Goal: Task Accomplishment & Management: Complete application form

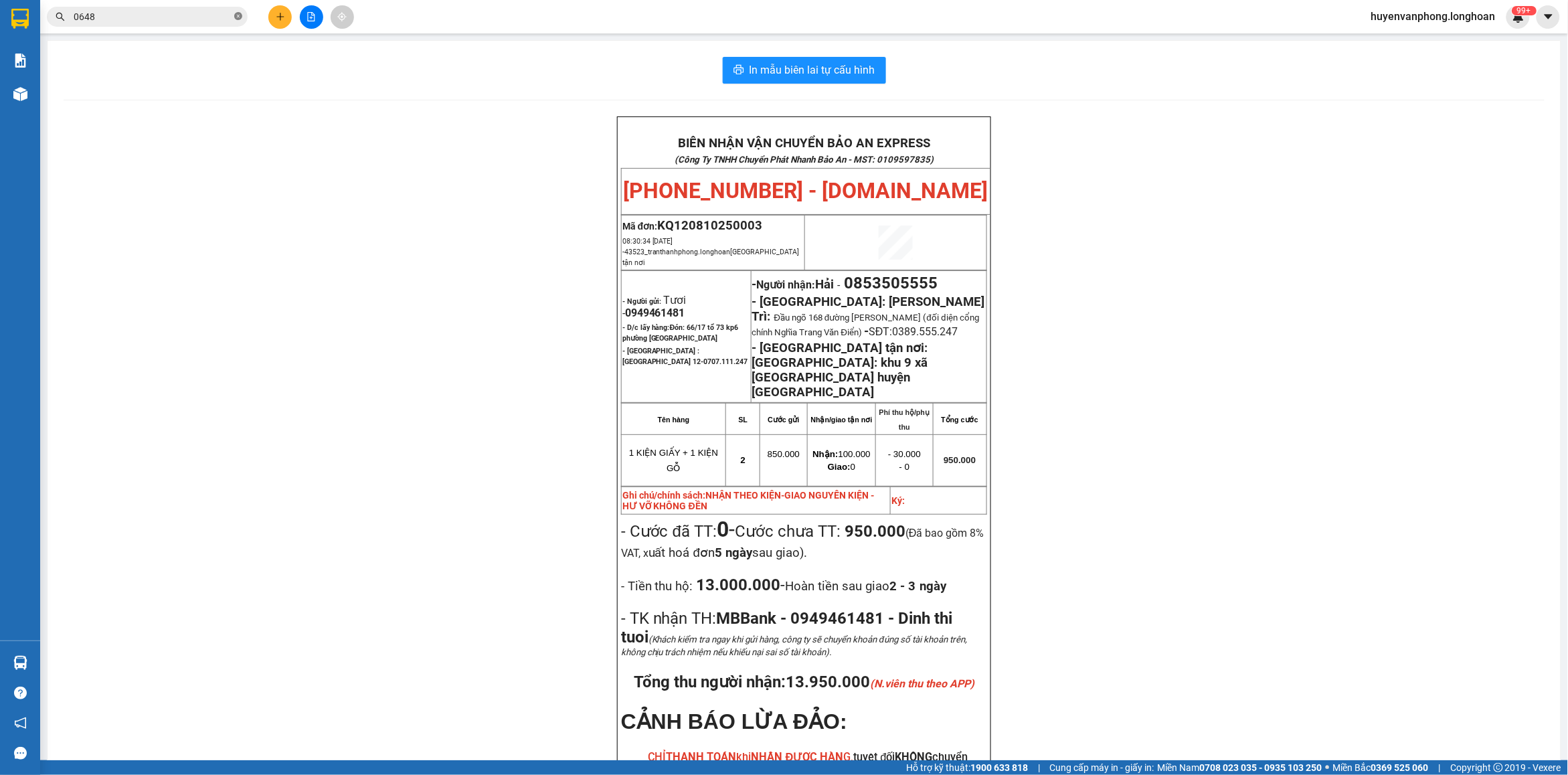
click at [240, 15] on icon "close-circle" at bounding box center [238, 16] width 8 height 8
click at [181, 22] on input "text" at bounding box center [152, 17] width 158 height 15
paste input "0948486633"
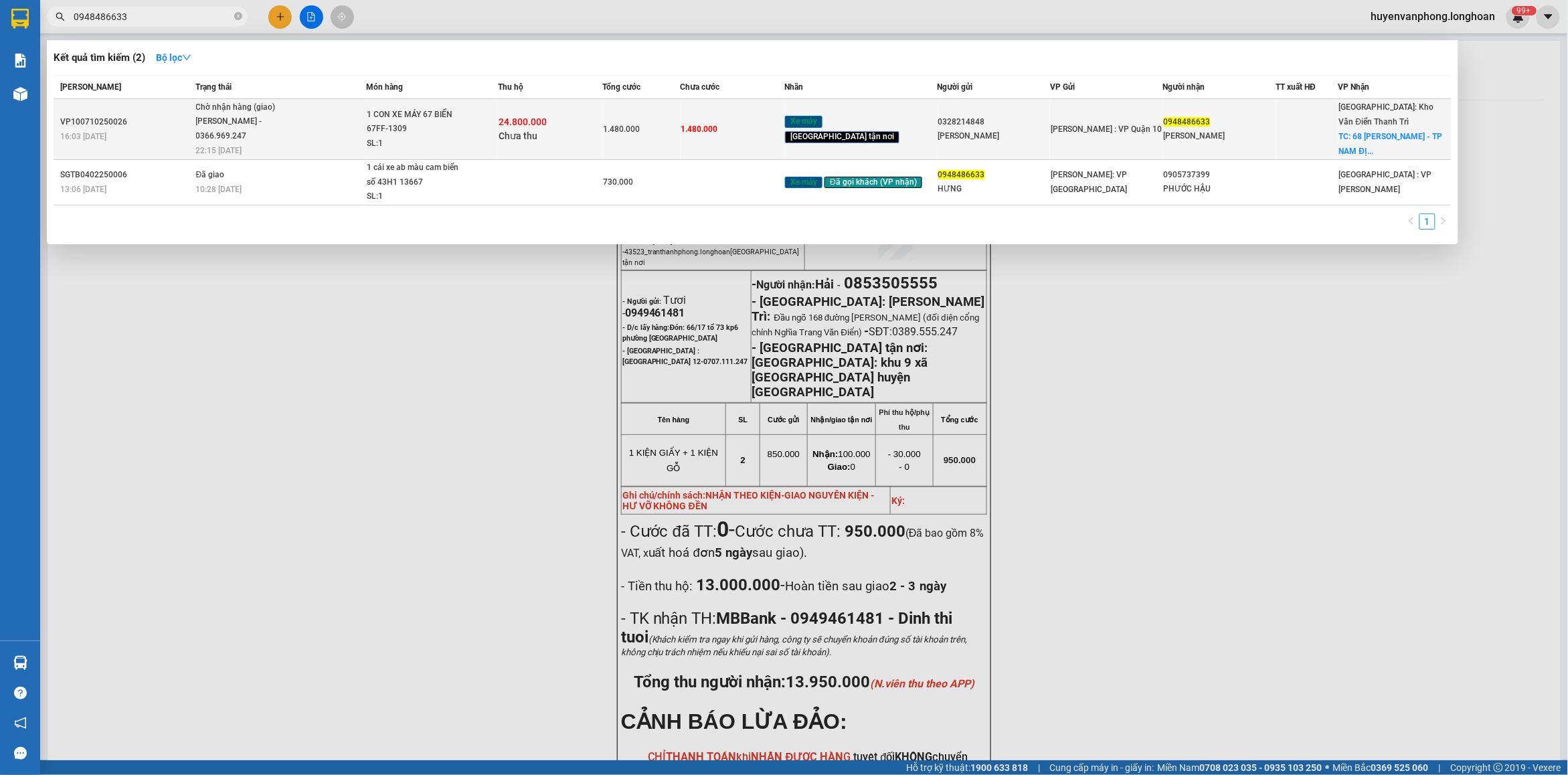
type input "0948486633"
click at [486, 126] on span "1 CON XE MÁY 67 BIỂN 67FF-1309 SL: 1" at bounding box center [432, 130] width 130 height 43
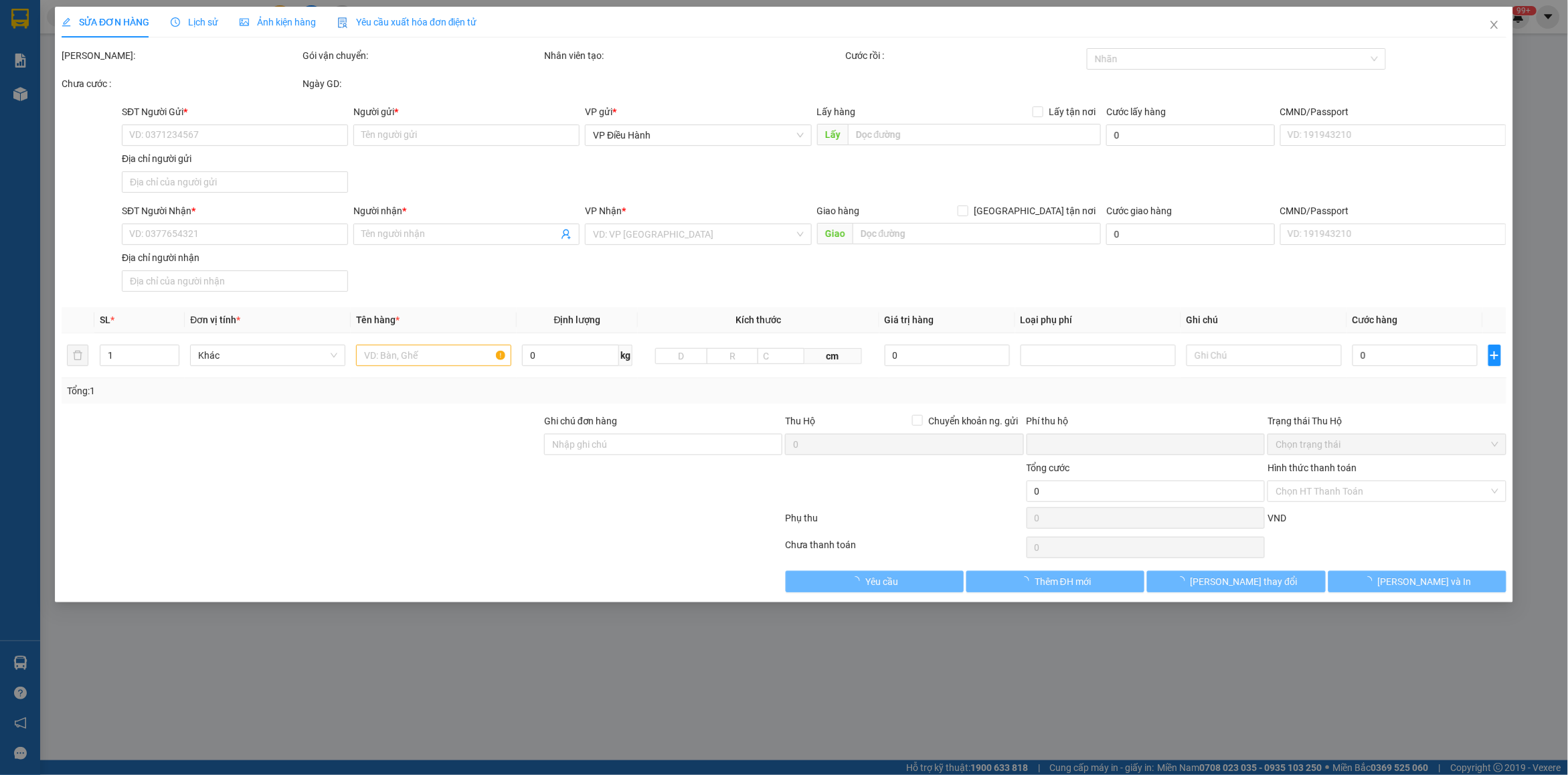
type input "0328214848"
type input "[PERSON_NAME]"
type input "0948486633"
type input "[PERSON_NAME]"
checkbox input "true"
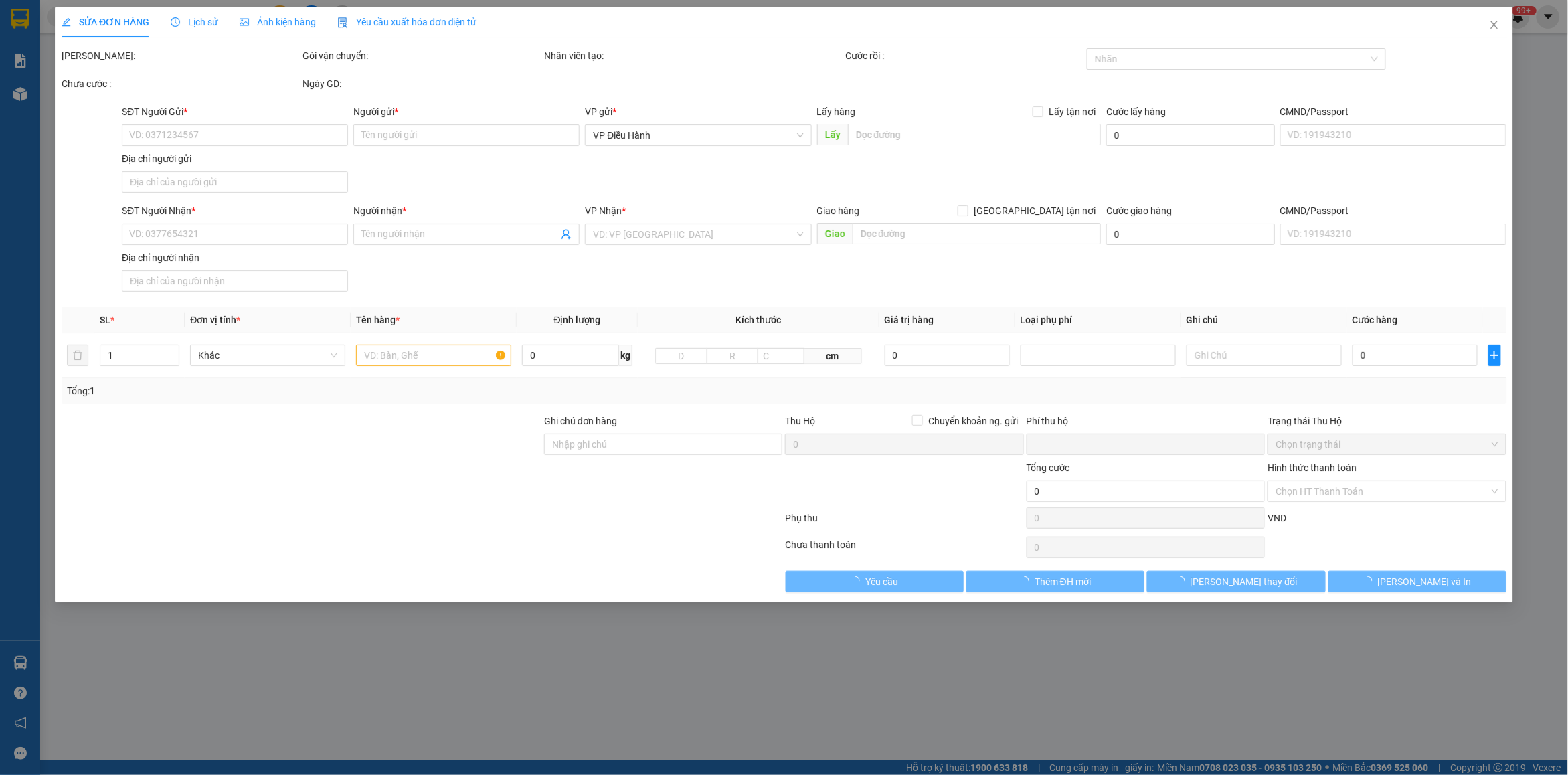
type input "68 [PERSON_NAME] - [GEOGRAPHIC_DATA]"
type input "CÓ CHÌA KHÓA VÀ CAVET ĐI KÈM"
type input "1.480.000"
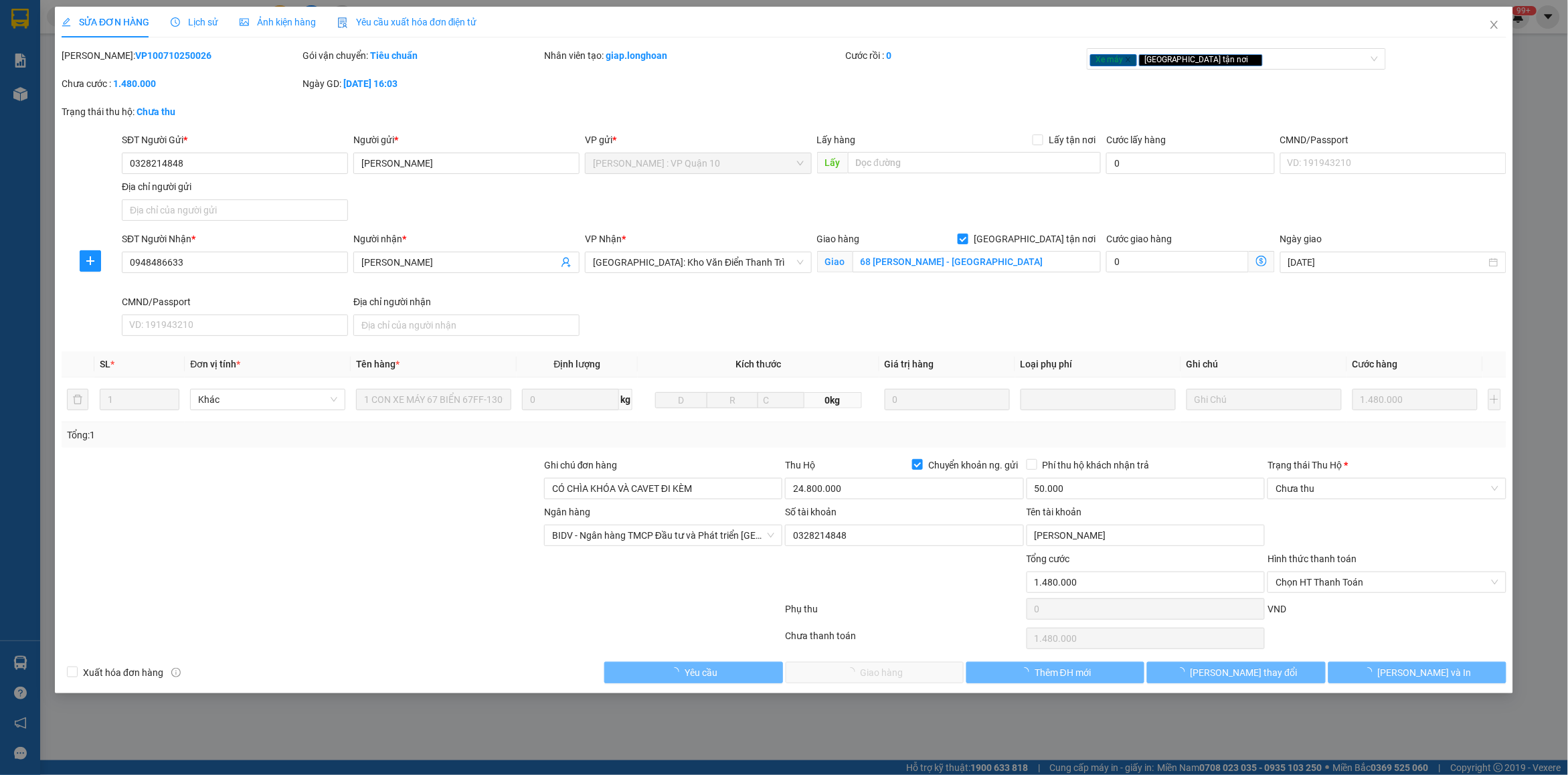
click at [205, 20] on span "Lịch sử" at bounding box center [194, 22] width 48 height 11
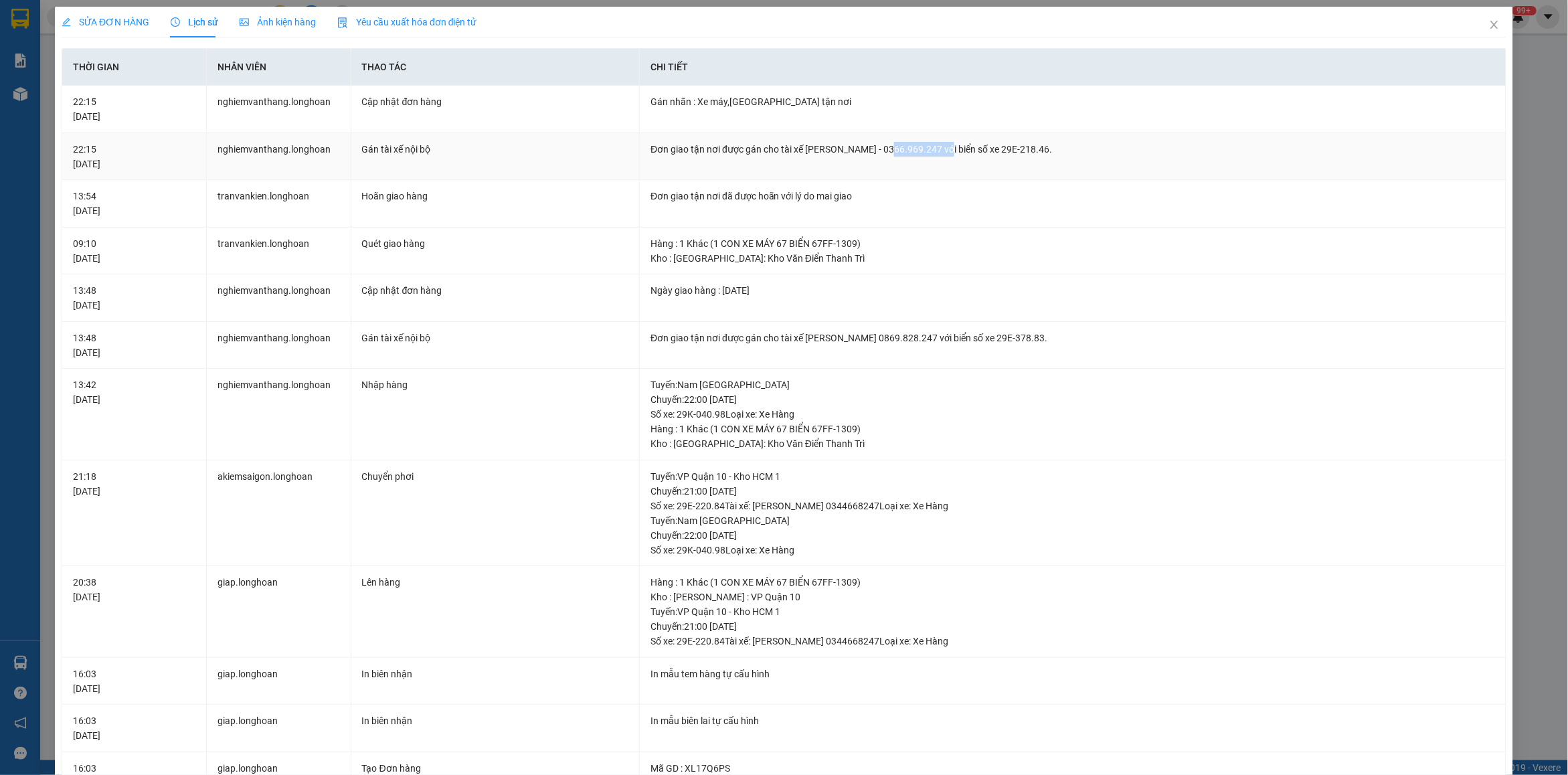
drag, startPoint x: 885, startPoint y: 145, endPoint x: 944, endPoint y: 150, distance: 59.2
click at [944, 150] on div "Đơn giao tận nơi được gán cho tài xế [PERSON_NAME] - 0366.969.247 với biển số x…" at bounding box center [1072, 150] width 845 height 15
drag, startPoint x: 1483, startPoint y: 28, endPoint x: 1036, endPoint y: 38, distance: 447.1
click at [1489, 28] on icon "close" at bounding box center [1494, 24] width 11 height 11
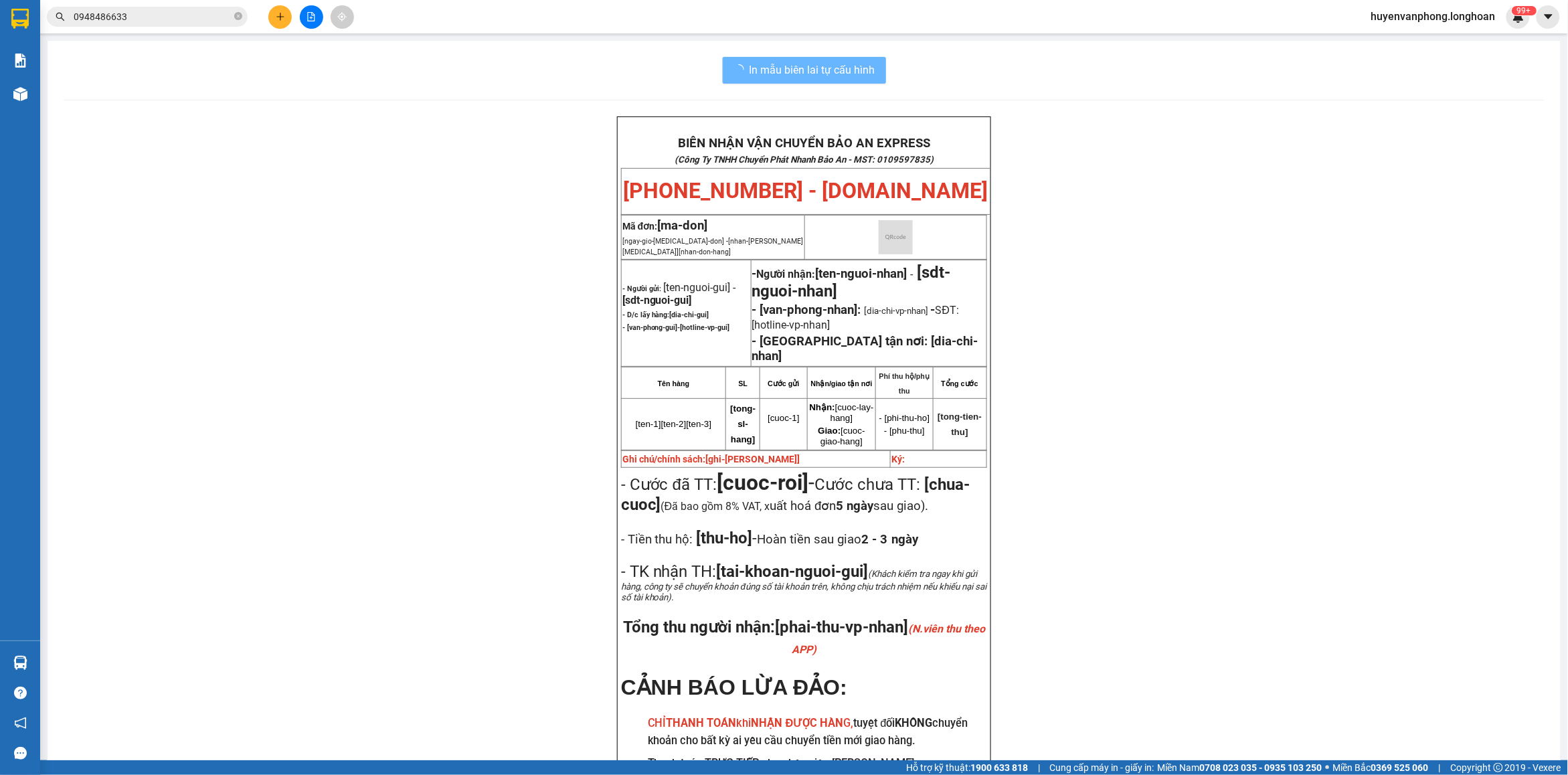
click at [127, 22] on input "0948486633" at bounding box center [152, 17] width 158 height 15
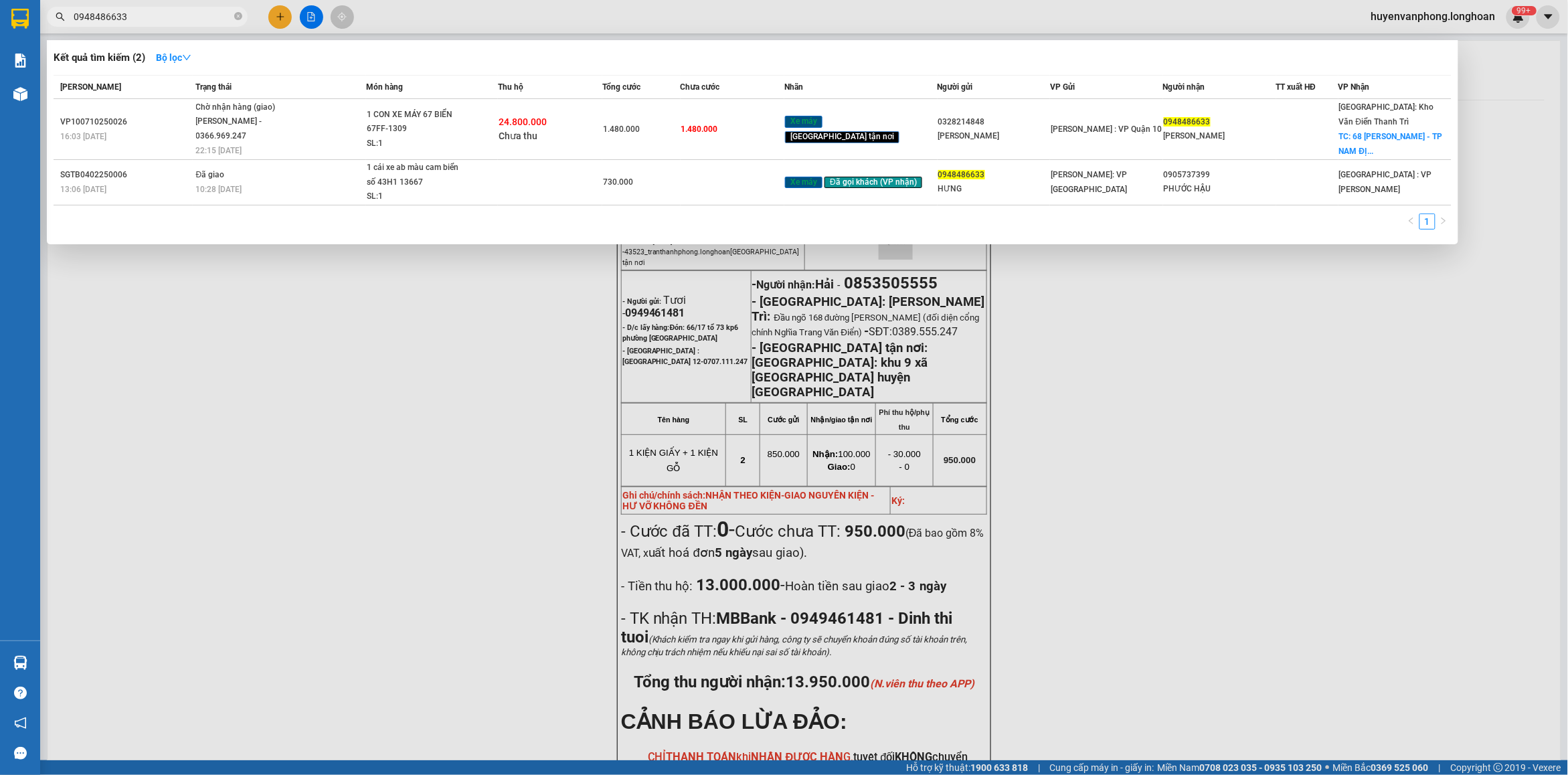
click at [127, 22] on input "0948486633" at bounding box center [152, 17] width 158 height 15
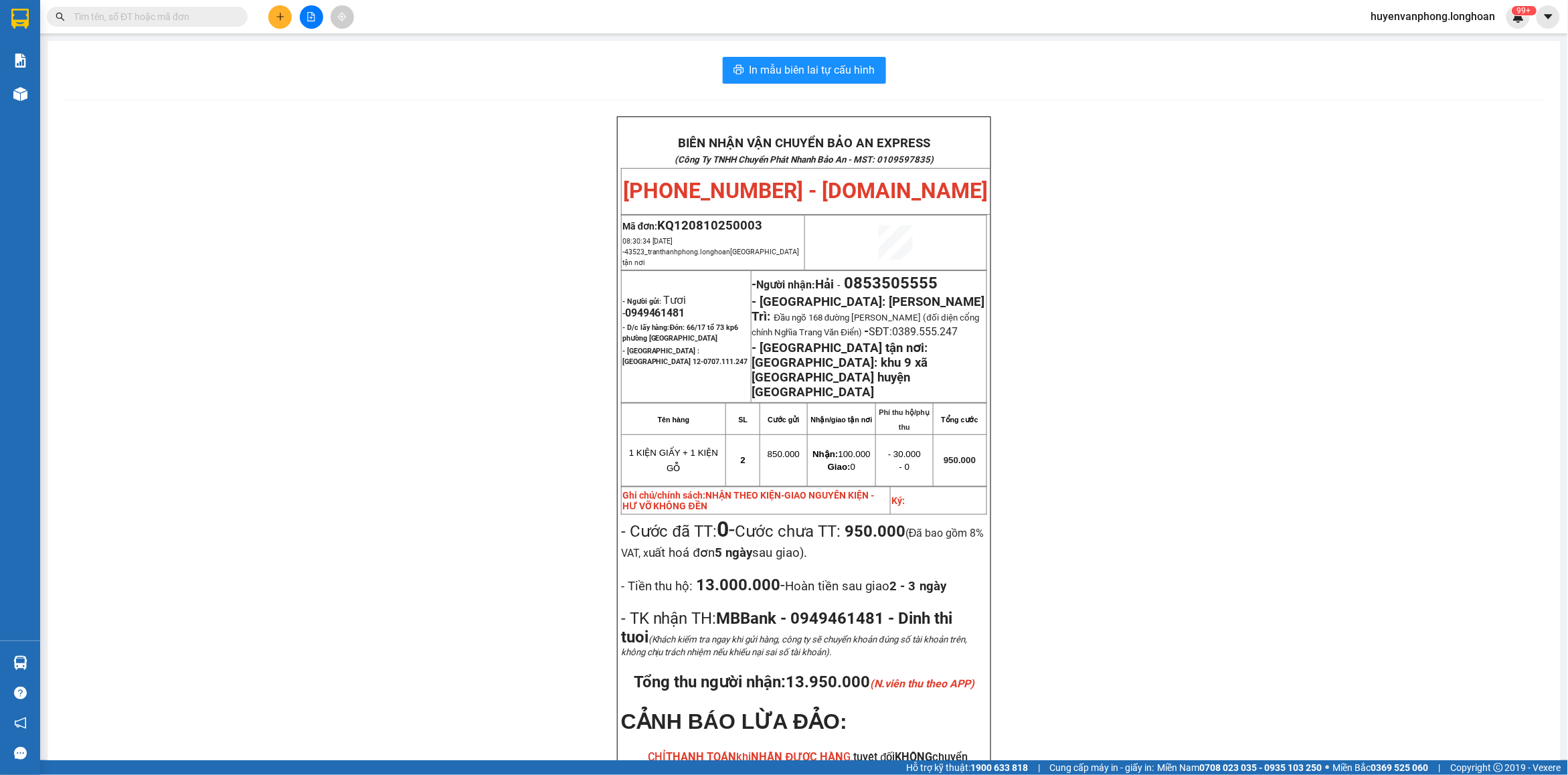
paste input "VPVD0810250046"
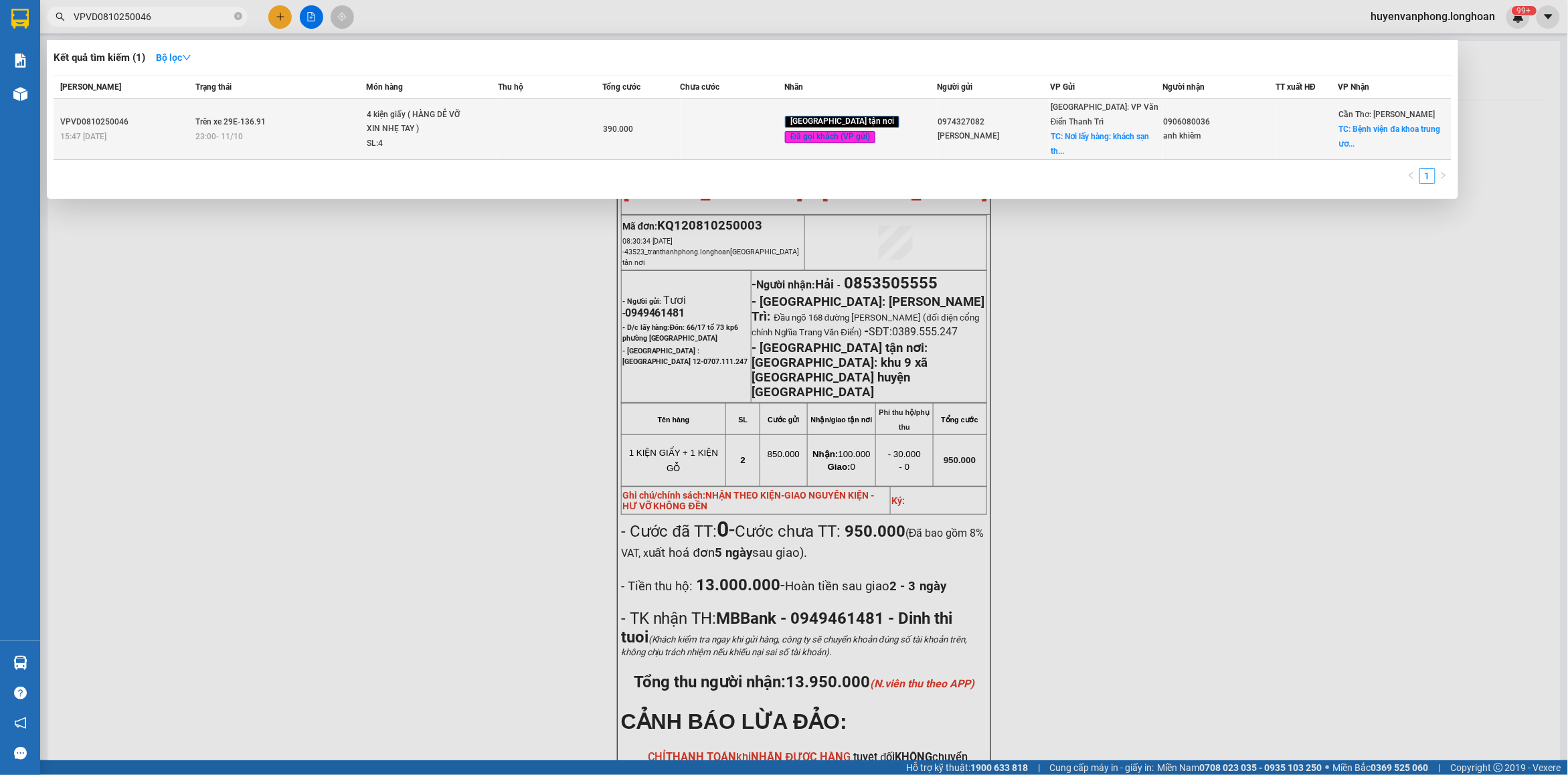
type input "VPVD0810250046"
click at [339, 115] on td "Trên xe 29E-136.91 23:00 [DATE]" at bounding box center [279, 130] width 173 height 61
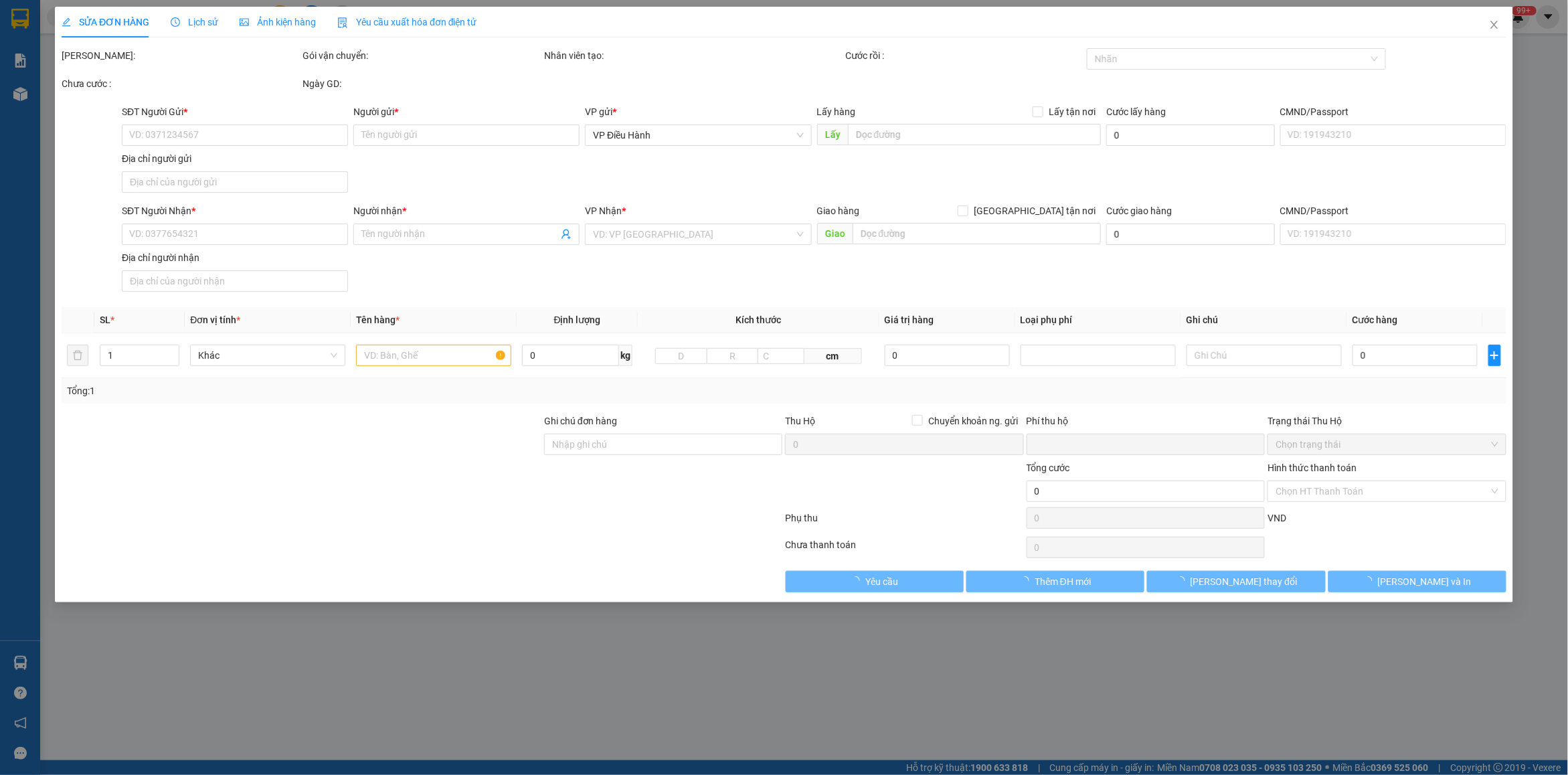
type input "0974327082"
type input "[PERSON_NAME]"
checkbox input "true"
type input "Nơi lấy hàng: khách sạn thể thao, số 15 [PERSON_NAME], p.nhân chính, q.thanh xu…"
type input "100.000"
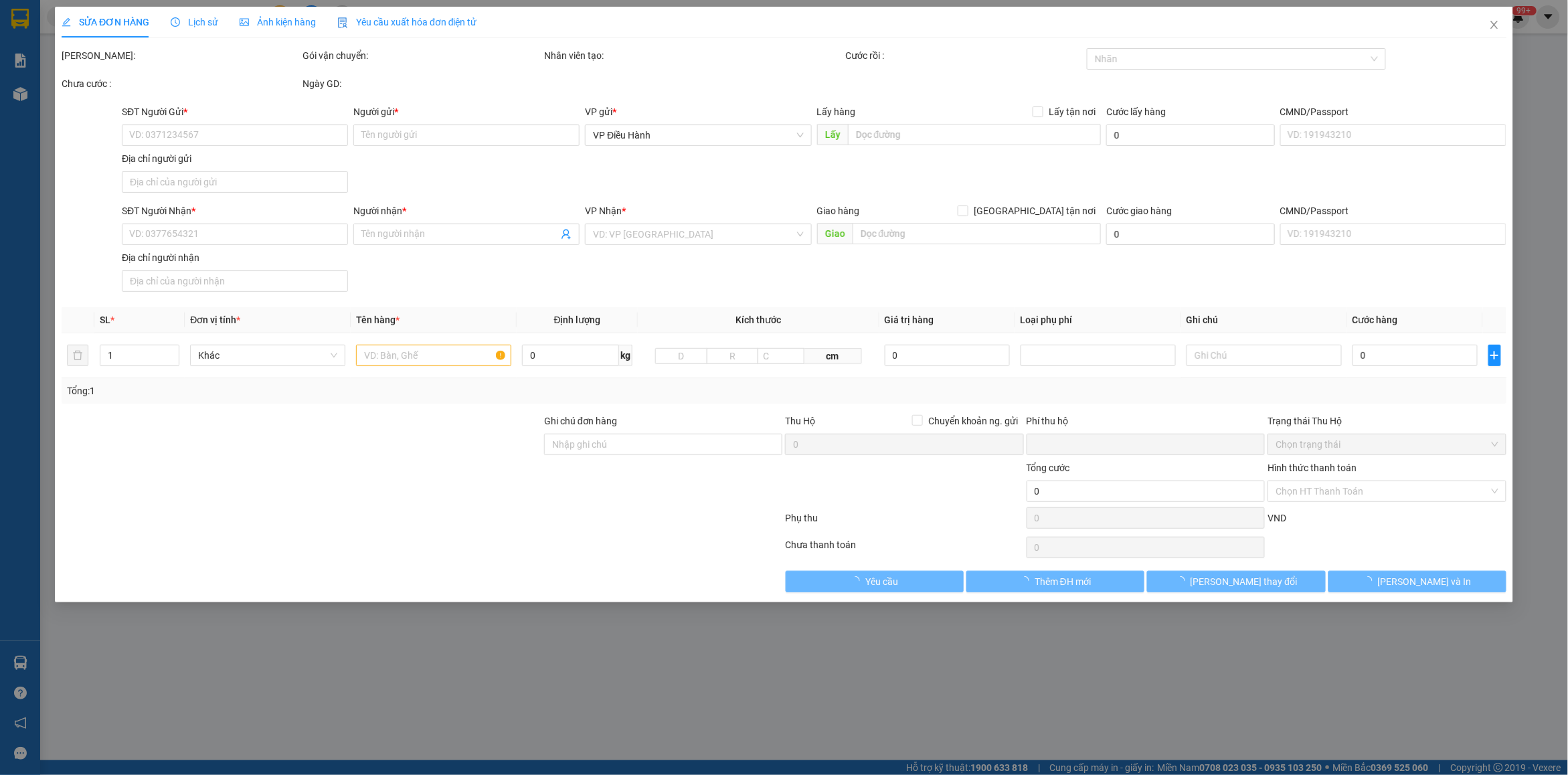
type input "0906080036"
type input "anh khiêm"
checkbox input "true"
type input "Bệnh viện đa khoa trung ương [GEOGRAPHIC_DATA], [STREET_ADDRESS][PERSON_NAME]"
type input "0"
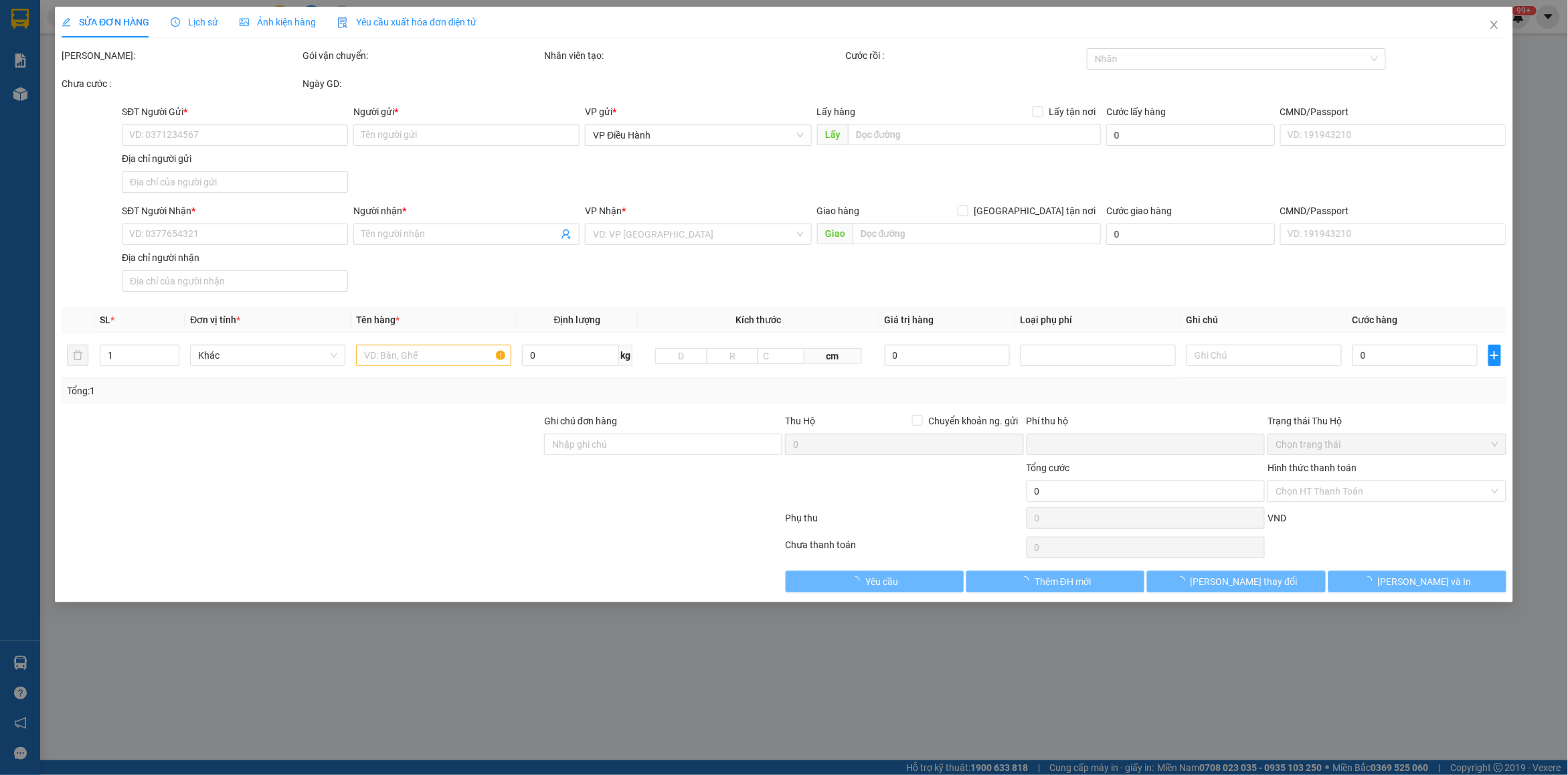
type input "390.000"
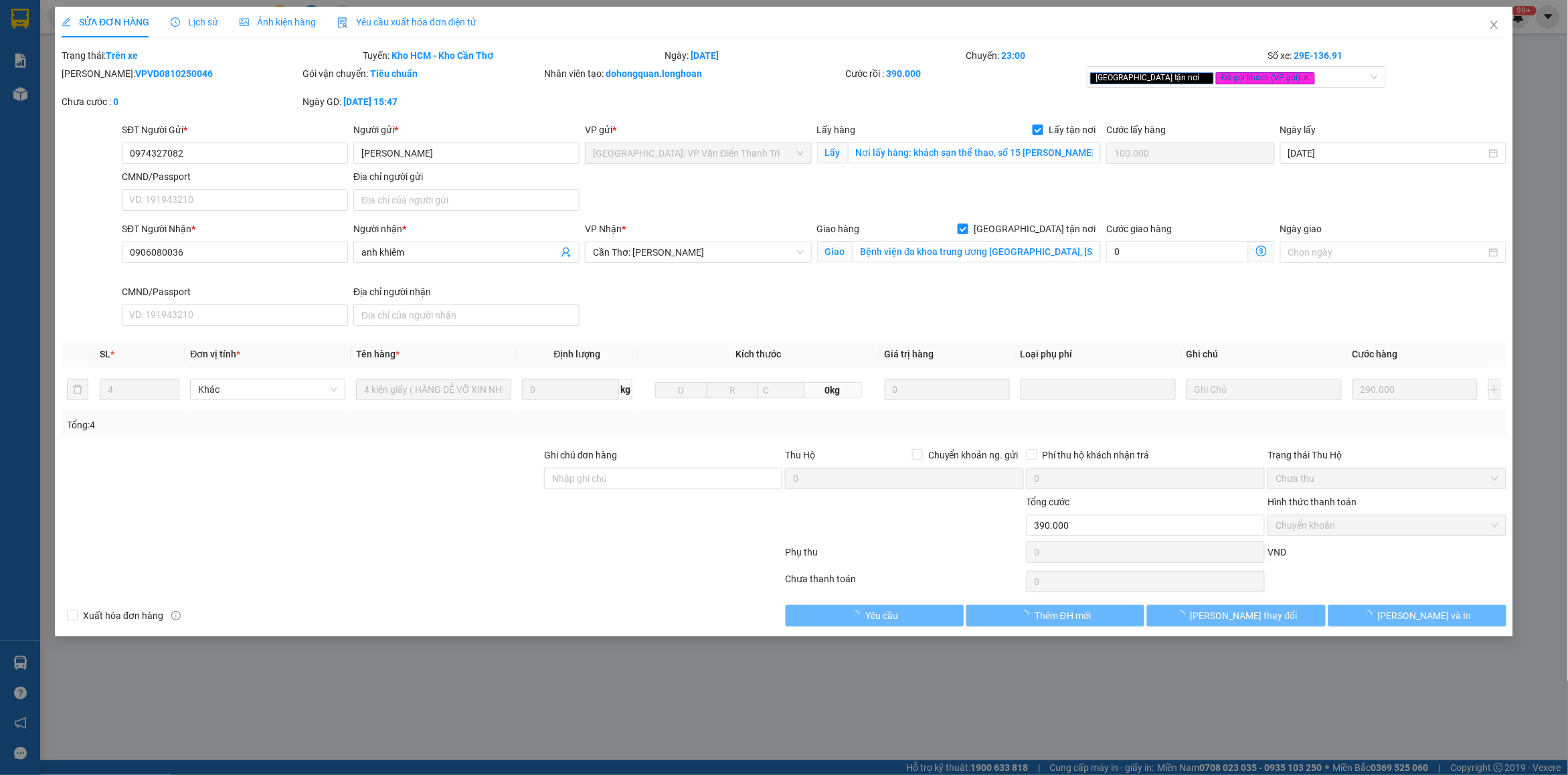
click at [195, 30] on div "Lịch sử" at bounding box center [194, 22] width 48 height 31
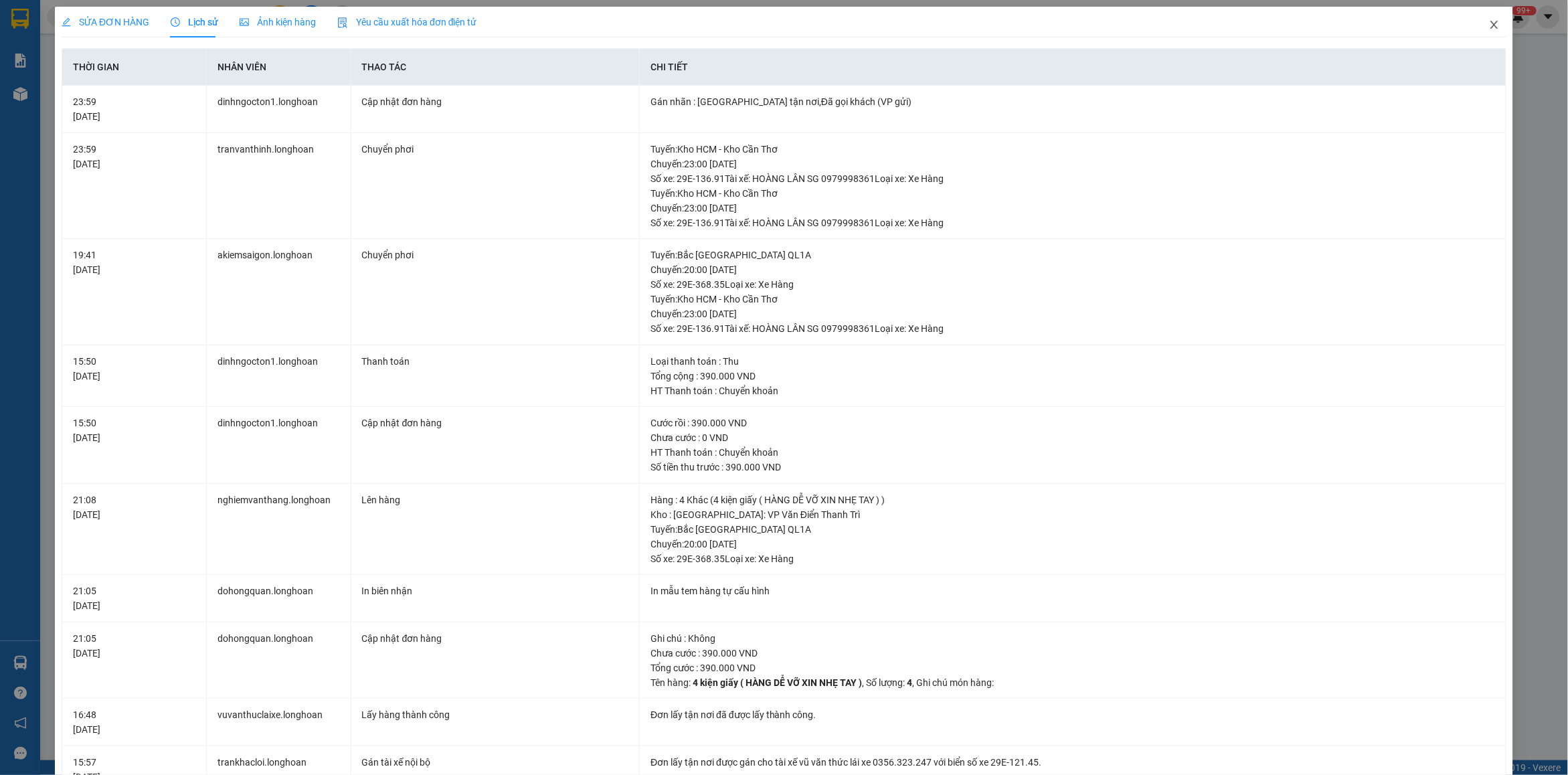
click at [1480, 34] on span "Close" at bounding box center [1494, 25] width 38 height 38
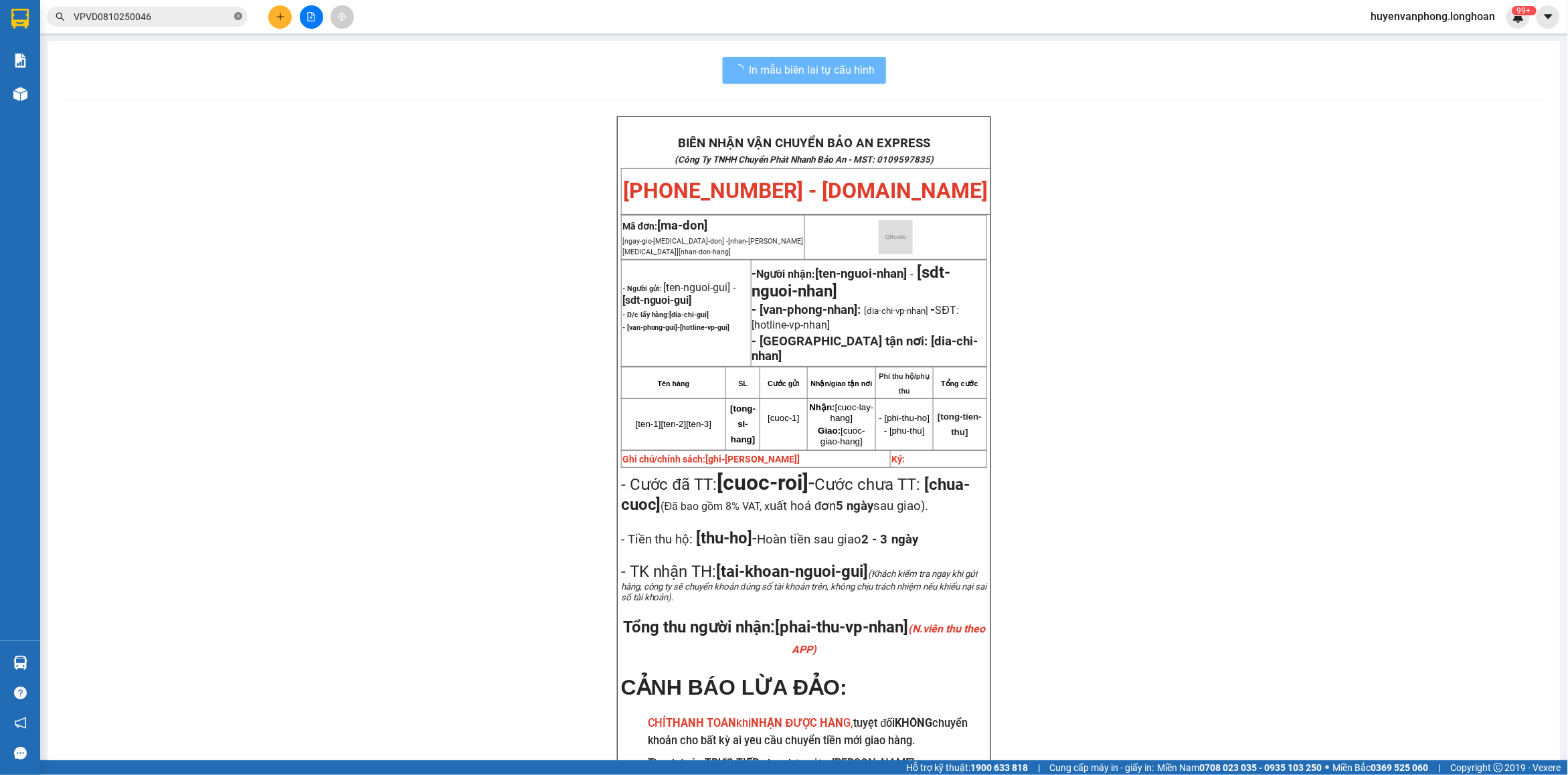
click at [235, 18] on icon "close-circle" at bounding box center [238, 16] width 8 height 8
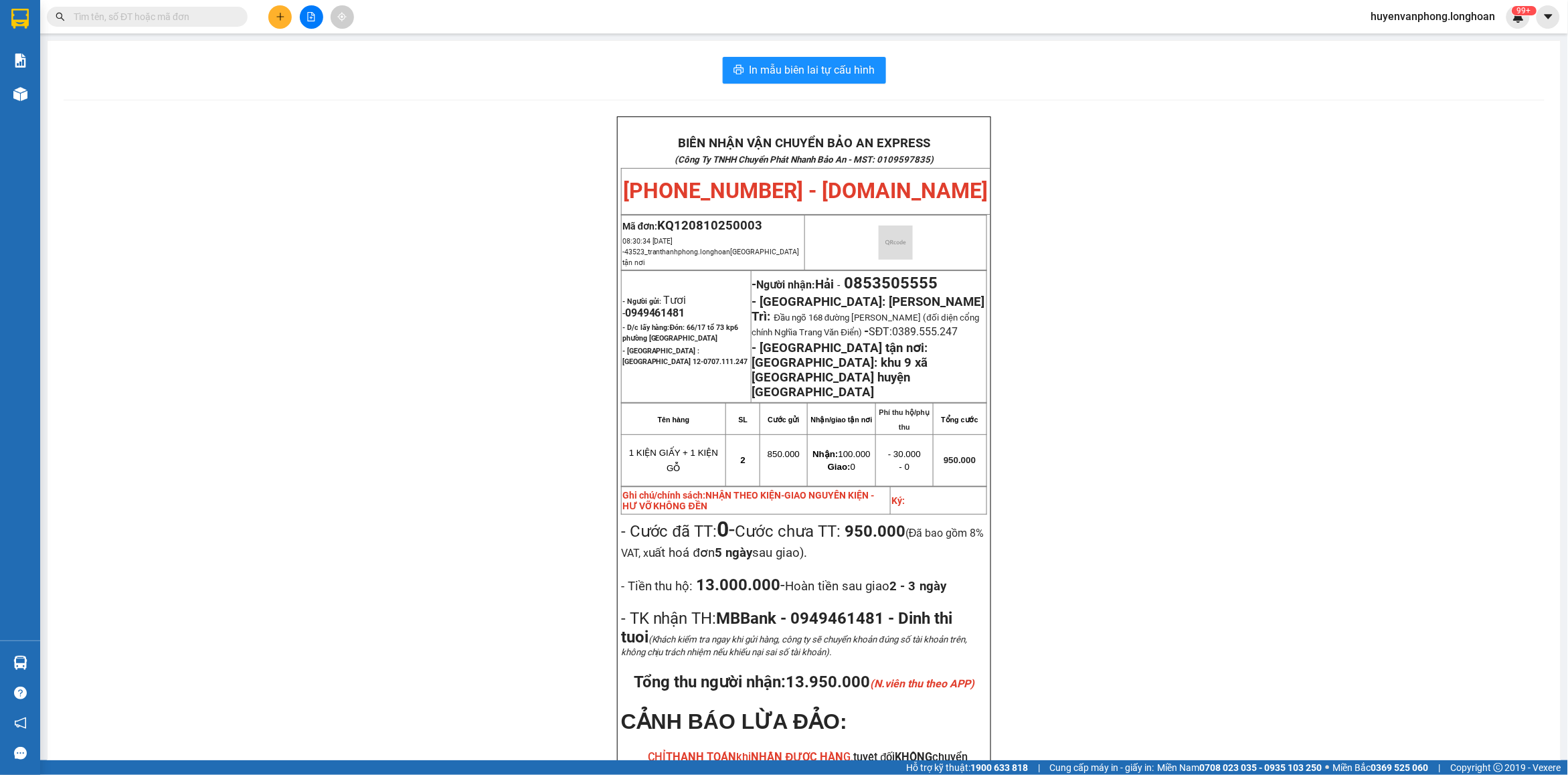
click at [196, 22] on input "text" at bounding box center [152, 17] width 158 height 15
paste input "0916166133"
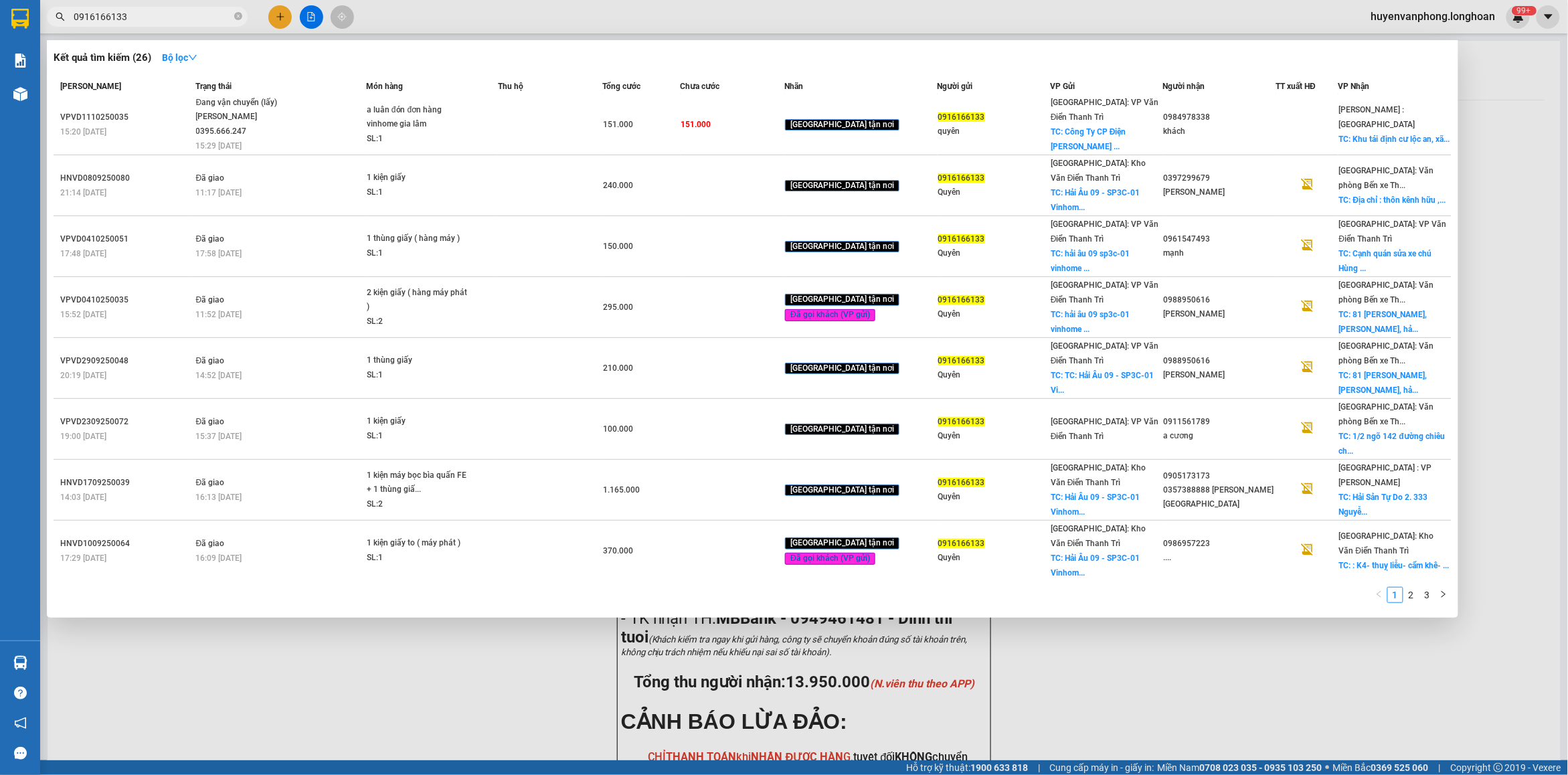
scroll to position [77, 0]
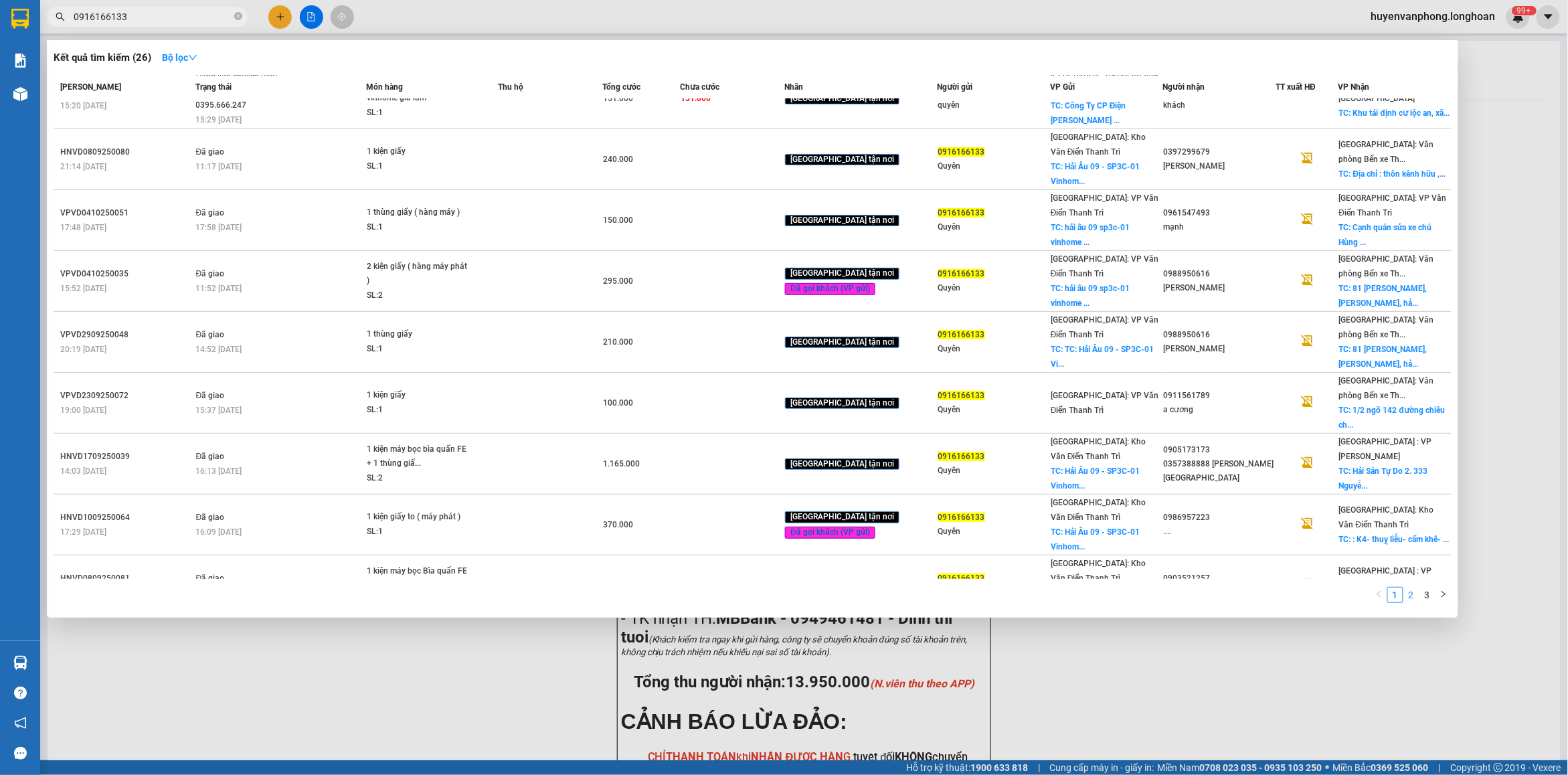
type input "0916166133"
click at [1411, 598] on link "2" at bounding box center [1412, 595] width 15 height 15
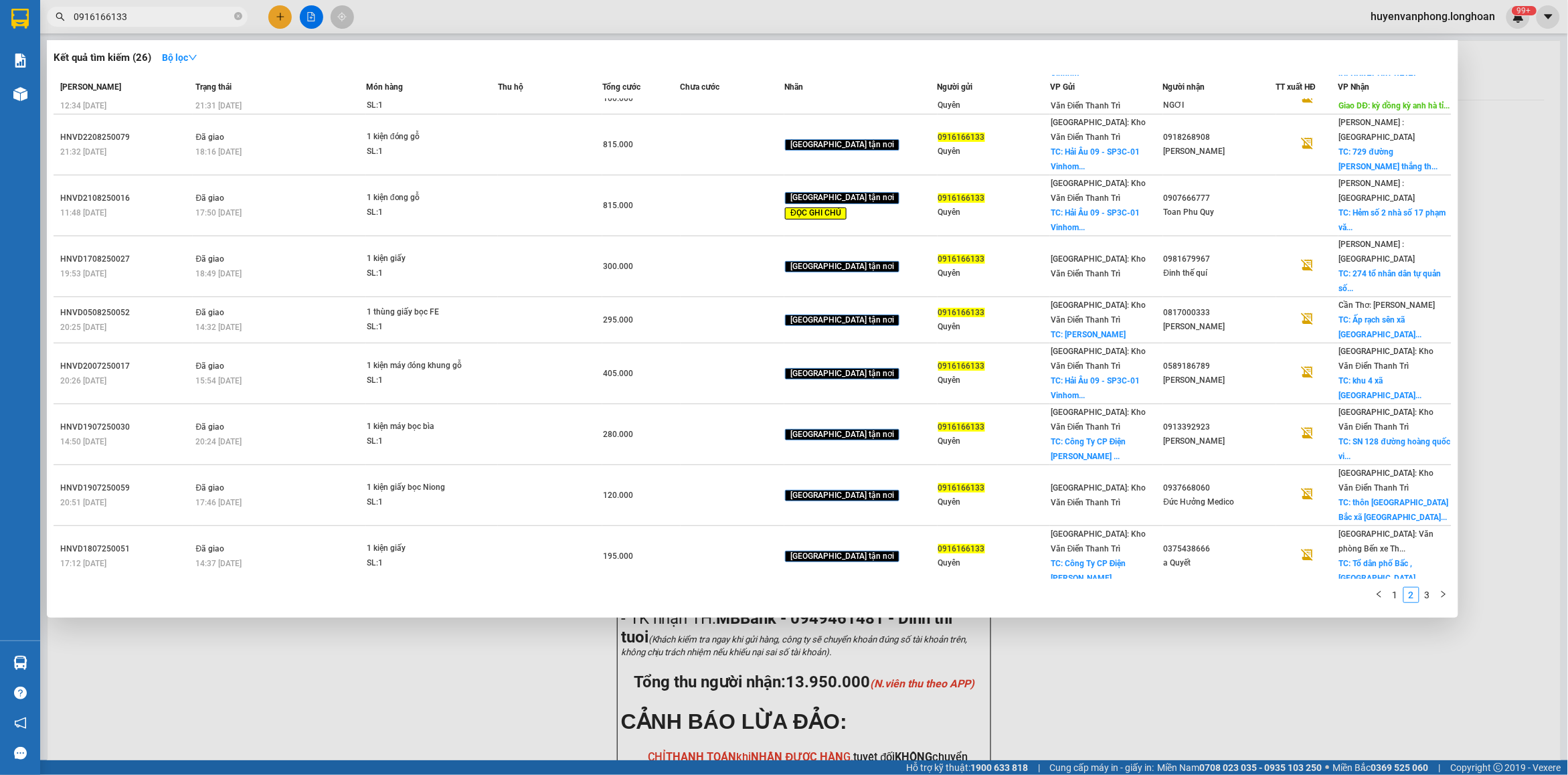
scroll to position [0, 0]
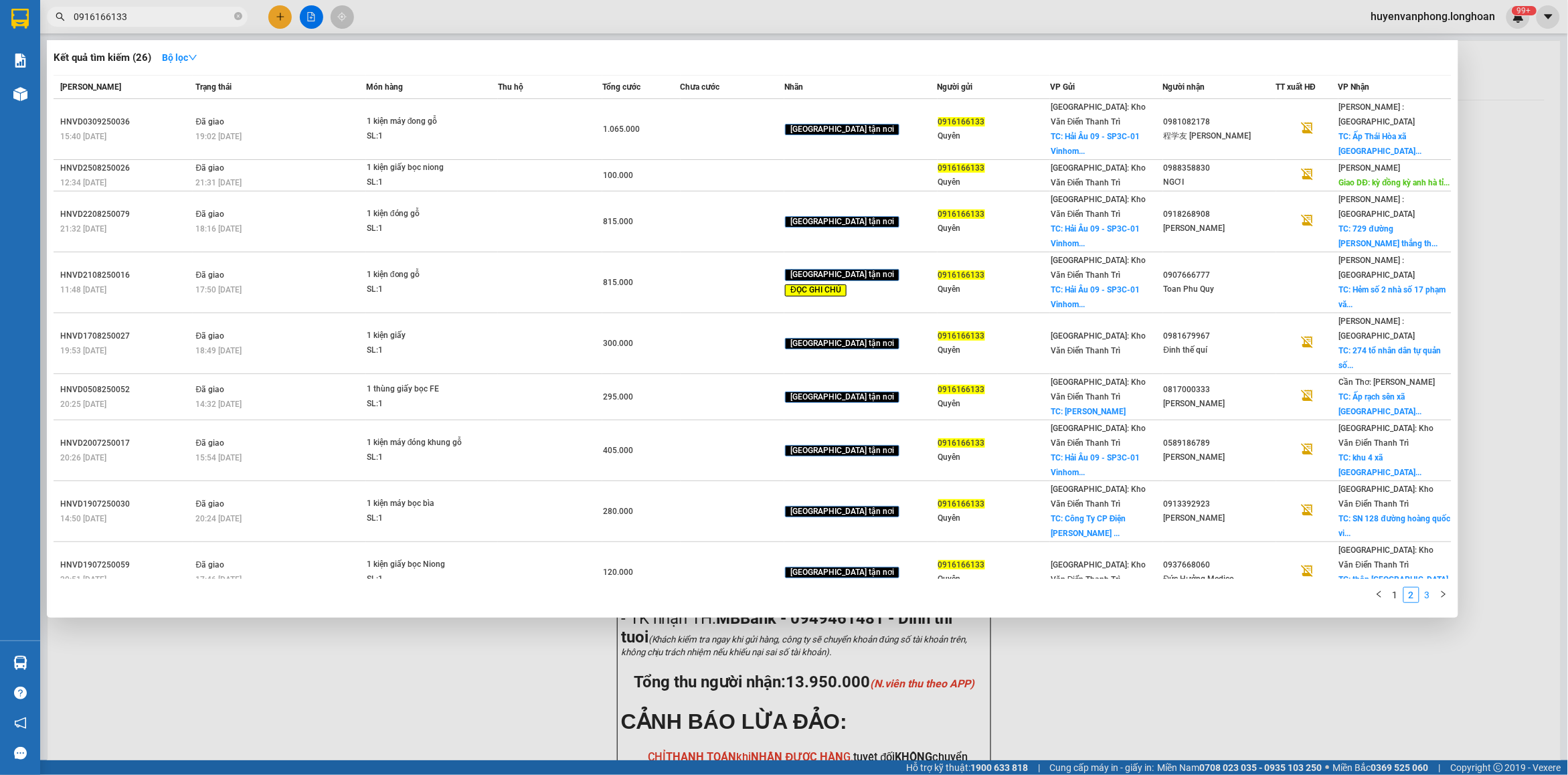
click at [1423, 588] on link "3" at bounding box center [1428, 595] width 15 height 15
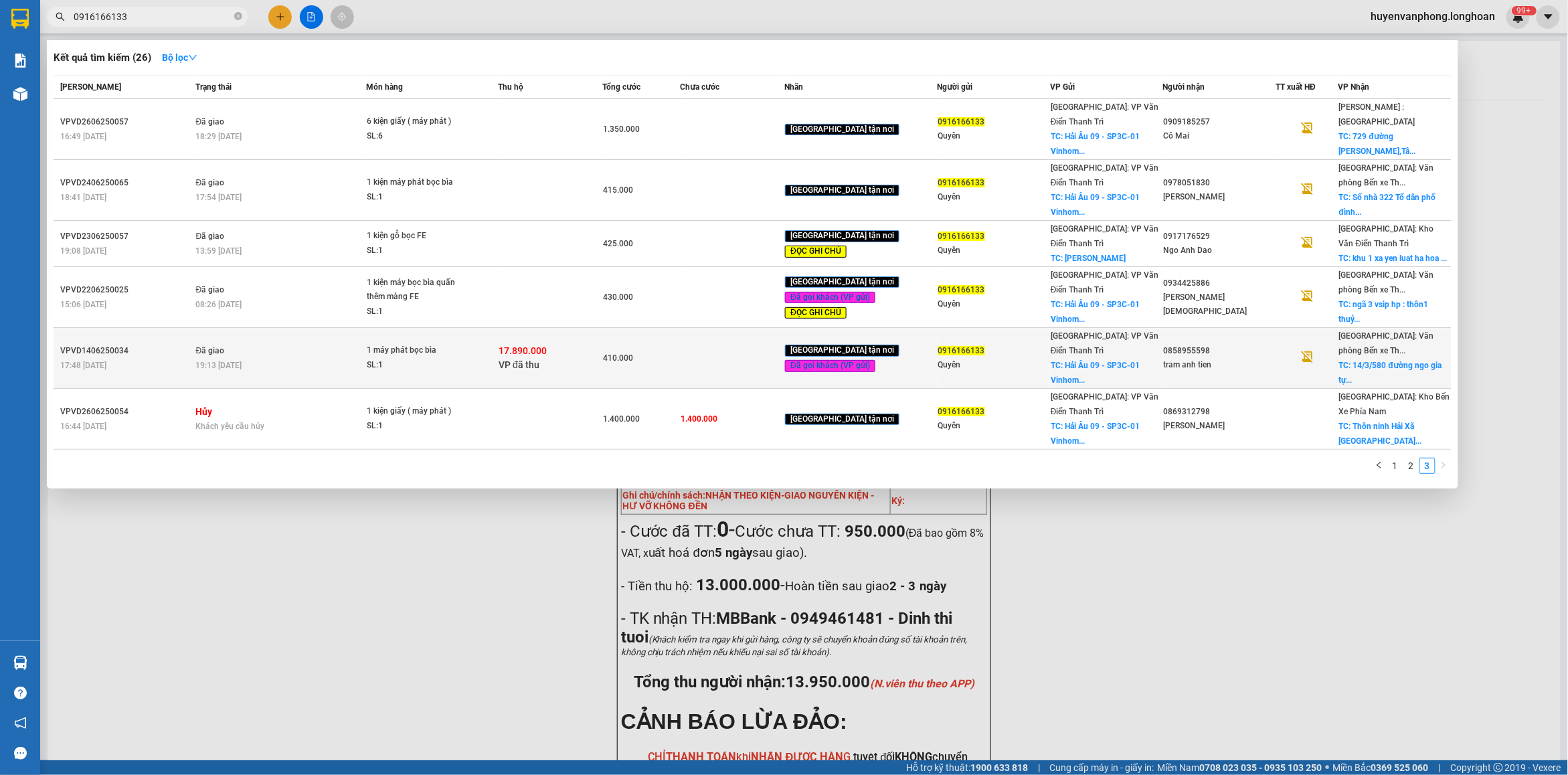
click at [623, 351] on div "410.000" at bounding box center [641, 359] width 77 height 15
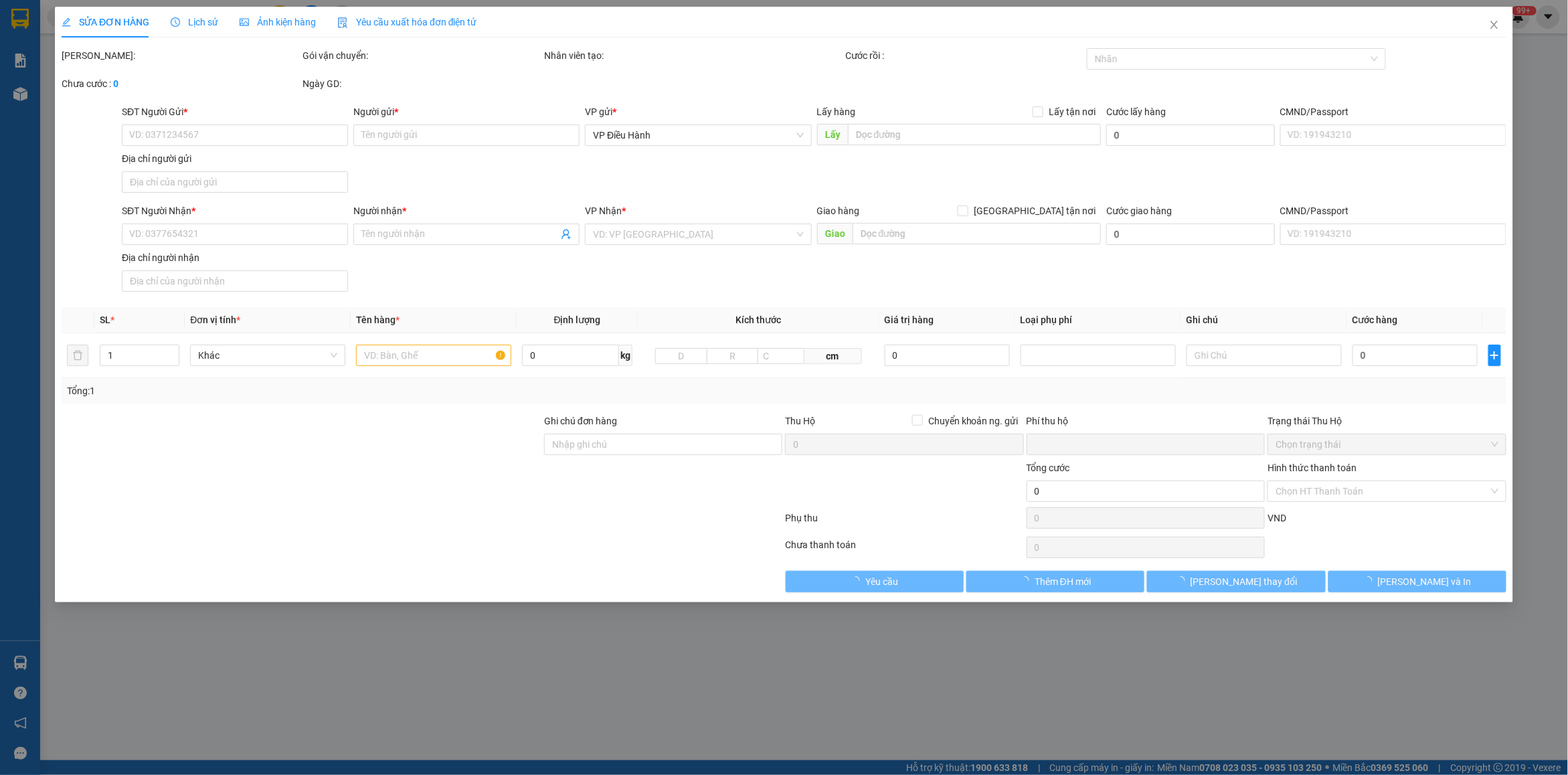
type input "0916166133"
type input "Quyên"
checkbox input "true"
type input "Hải Âu 09 - SP3C-01 [GEOGRAPHIC_DATA] [GEOGRAPHIC_DATA]"
type input "65.000"
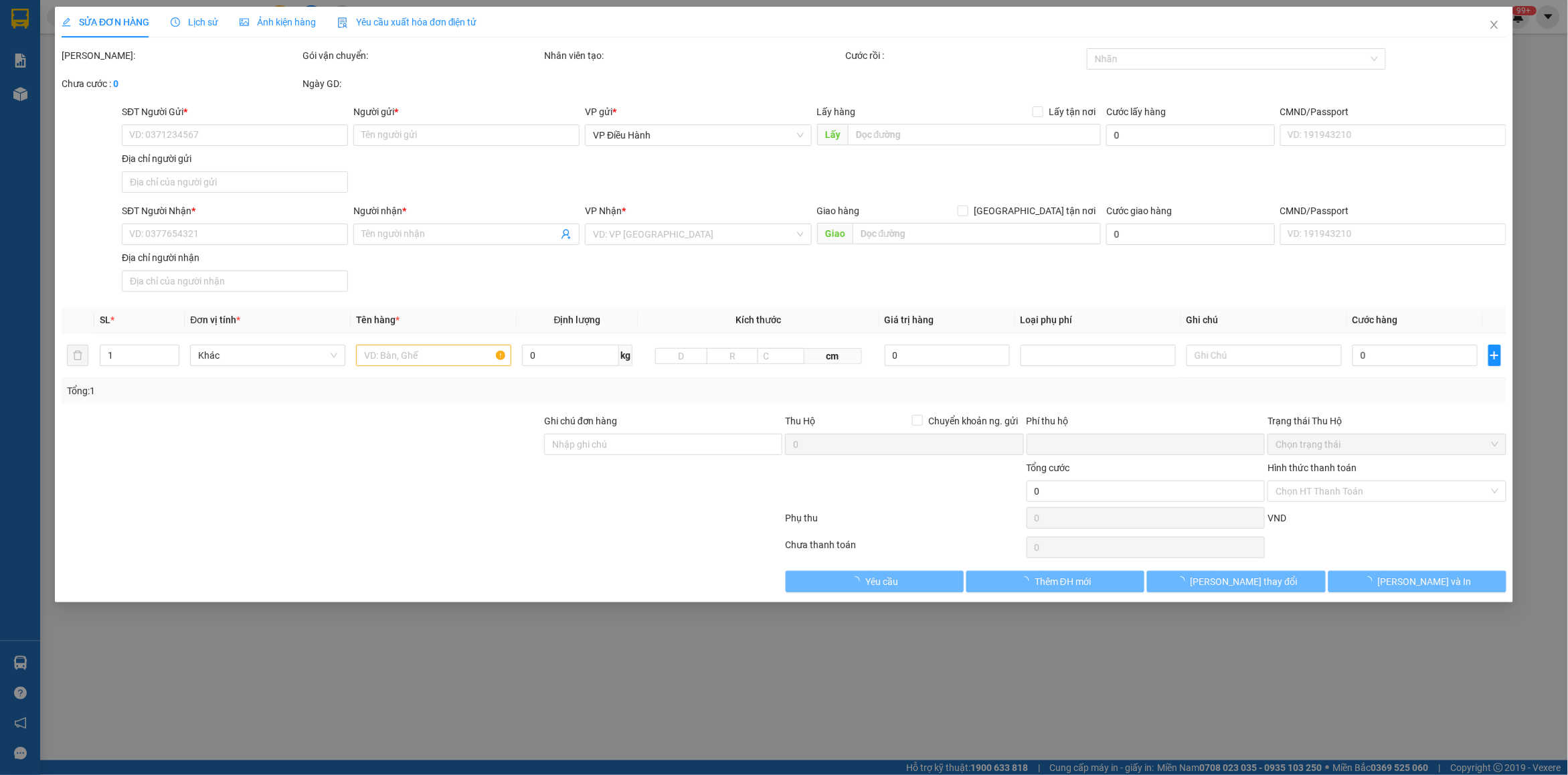
type input "0858955598"
type input "tram anh tien"
checkbox input "true"
type input "14/3/580 đường ngo gia tự phường thành to [GEOGRAPHIC_DATA] an [GEOGRAPHIC_DATA]"
checkbox input "true"
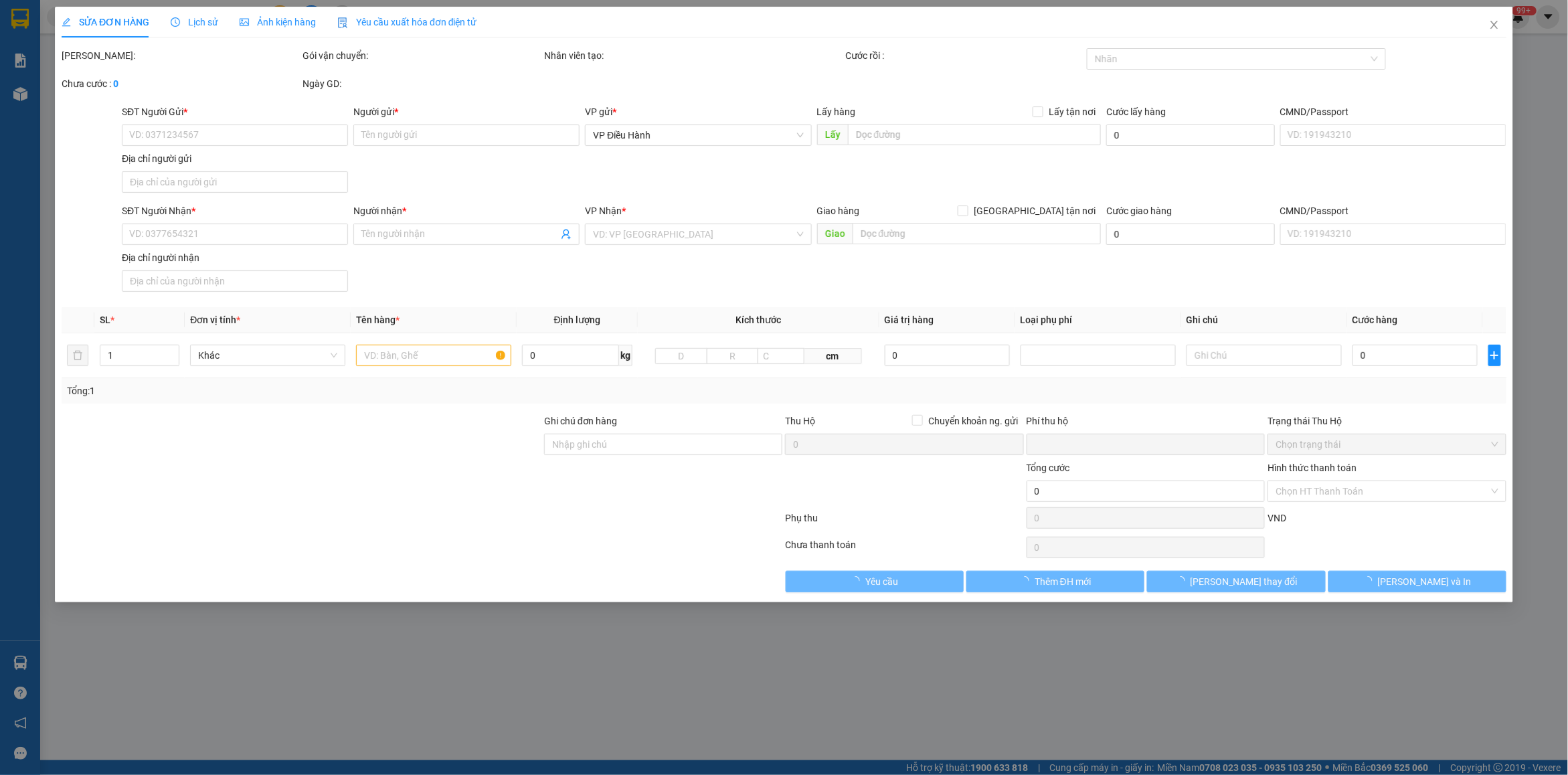
type input "17.890.000"
type input "35.000"
type input "410.000"
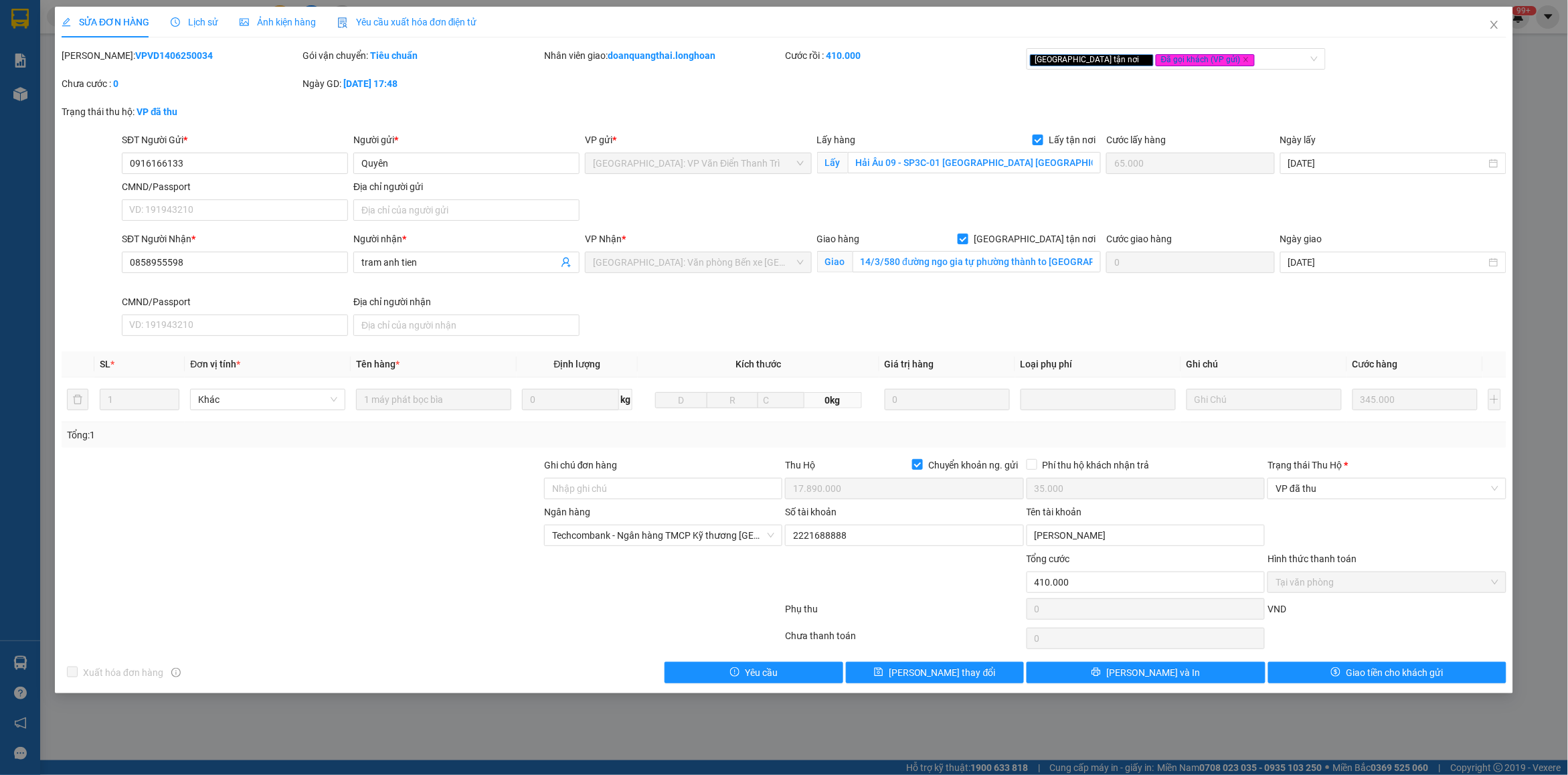
click at [196, 28] on span "Lịch sử" at bounding box center [194, 22] width 48 height 11
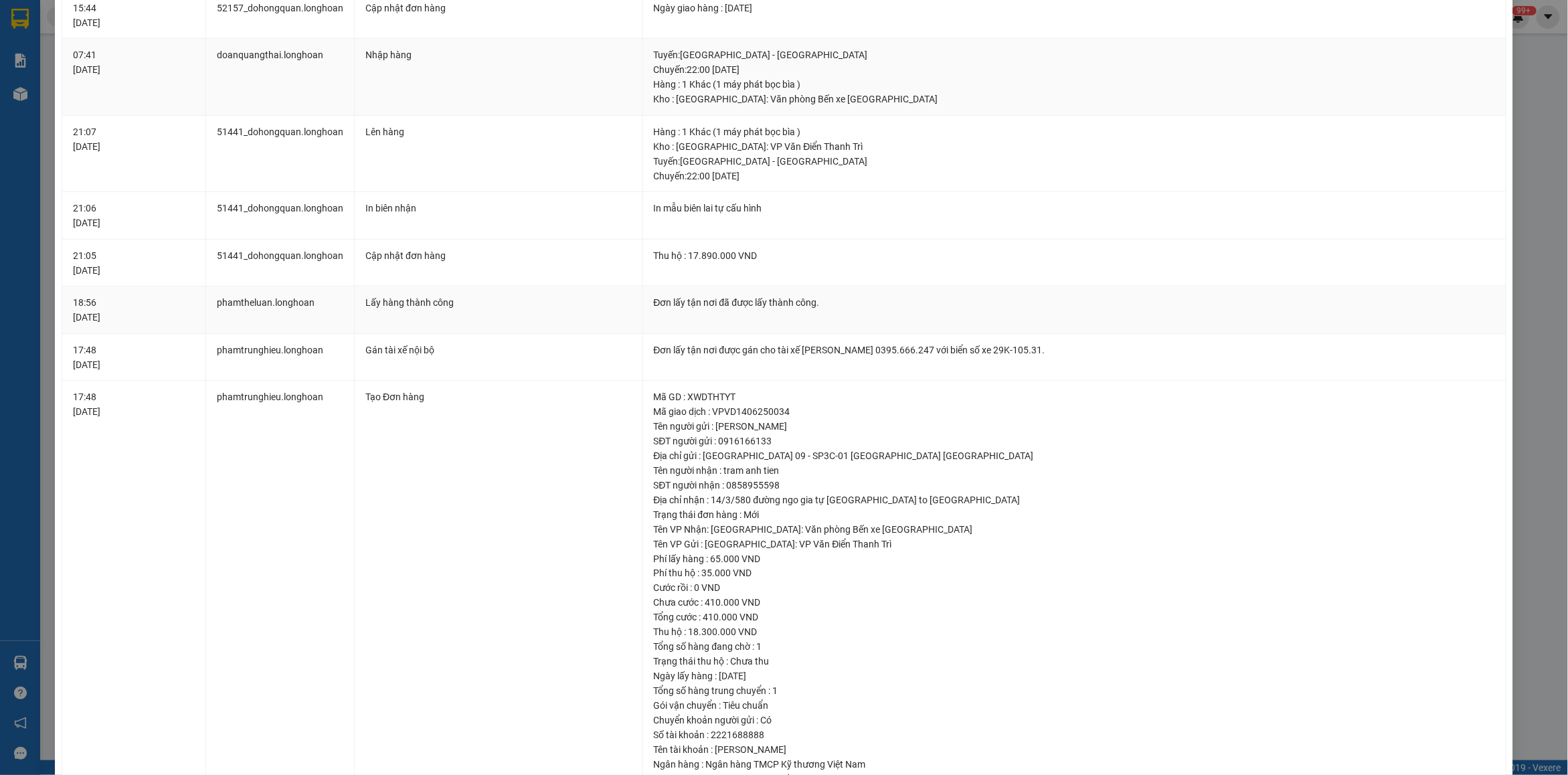
scroll to position [533, 0]
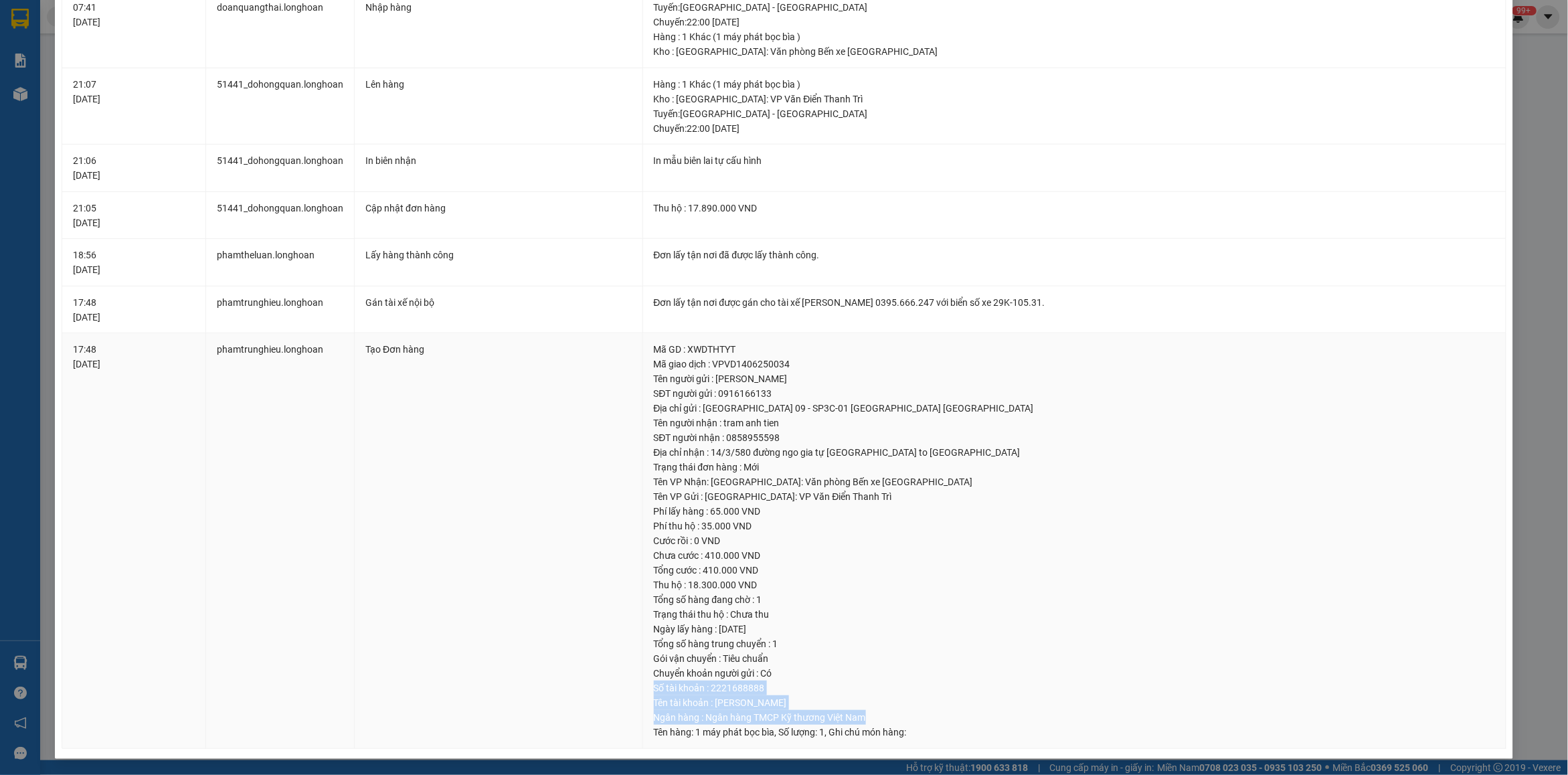
drag, startPoint x: 648, startPoint y: 690, endPoint x: 877, endPoint y: 721, distance: 231.1
click at [877, 721] on td "Mã GD : XWDTHTYT Mã giao dịch : VPVD1406250034 Tên người gửi : Quyên SĐT người …" at bounding box center [1075, 541] width 863 height 416
copy td "Số tài khoản : 2221688888 Tên tài khoản : [PERSON_NAME] hàng : Ngân hàng TMCP K…"
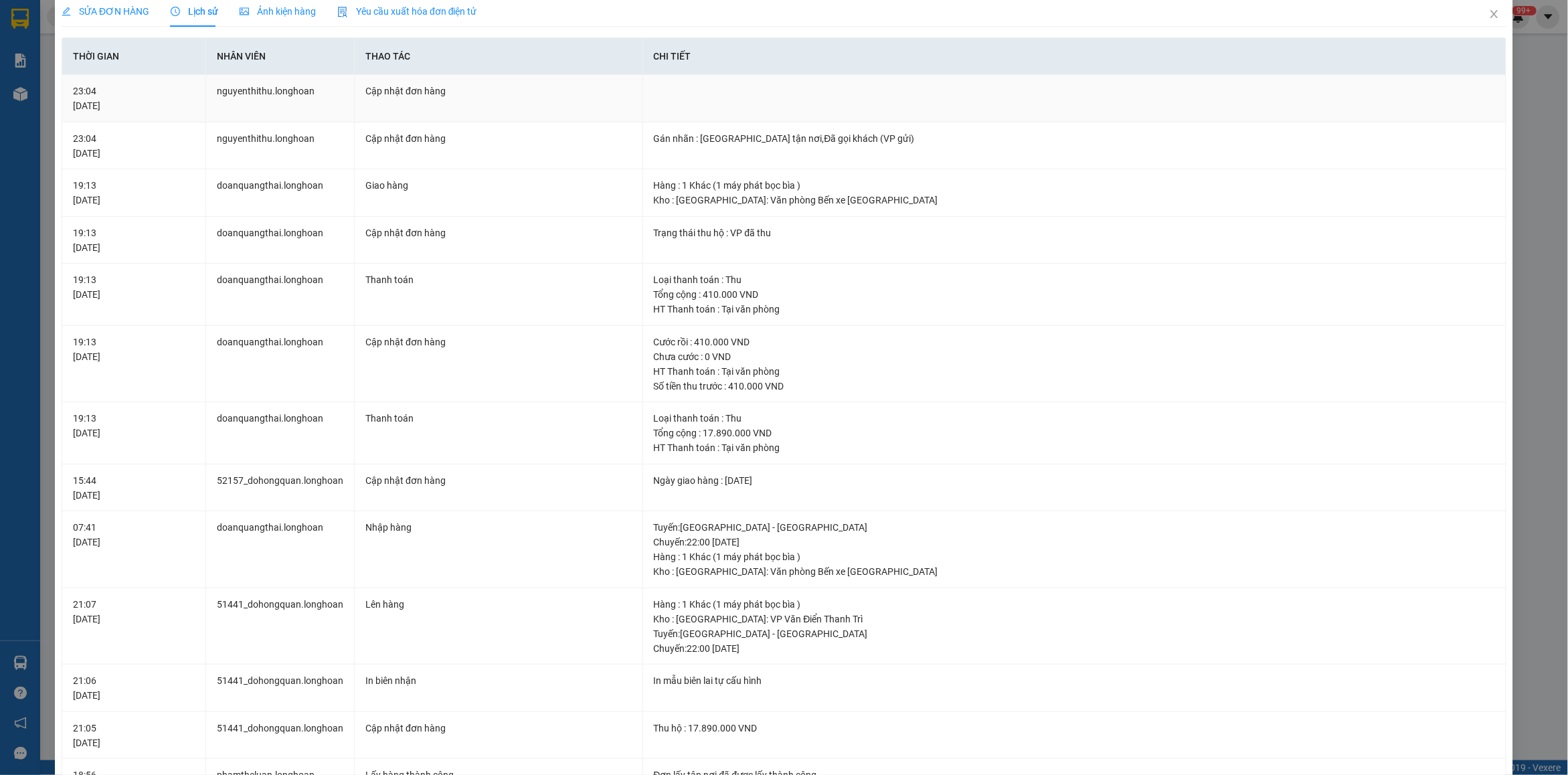
scroll to position [0, 0]
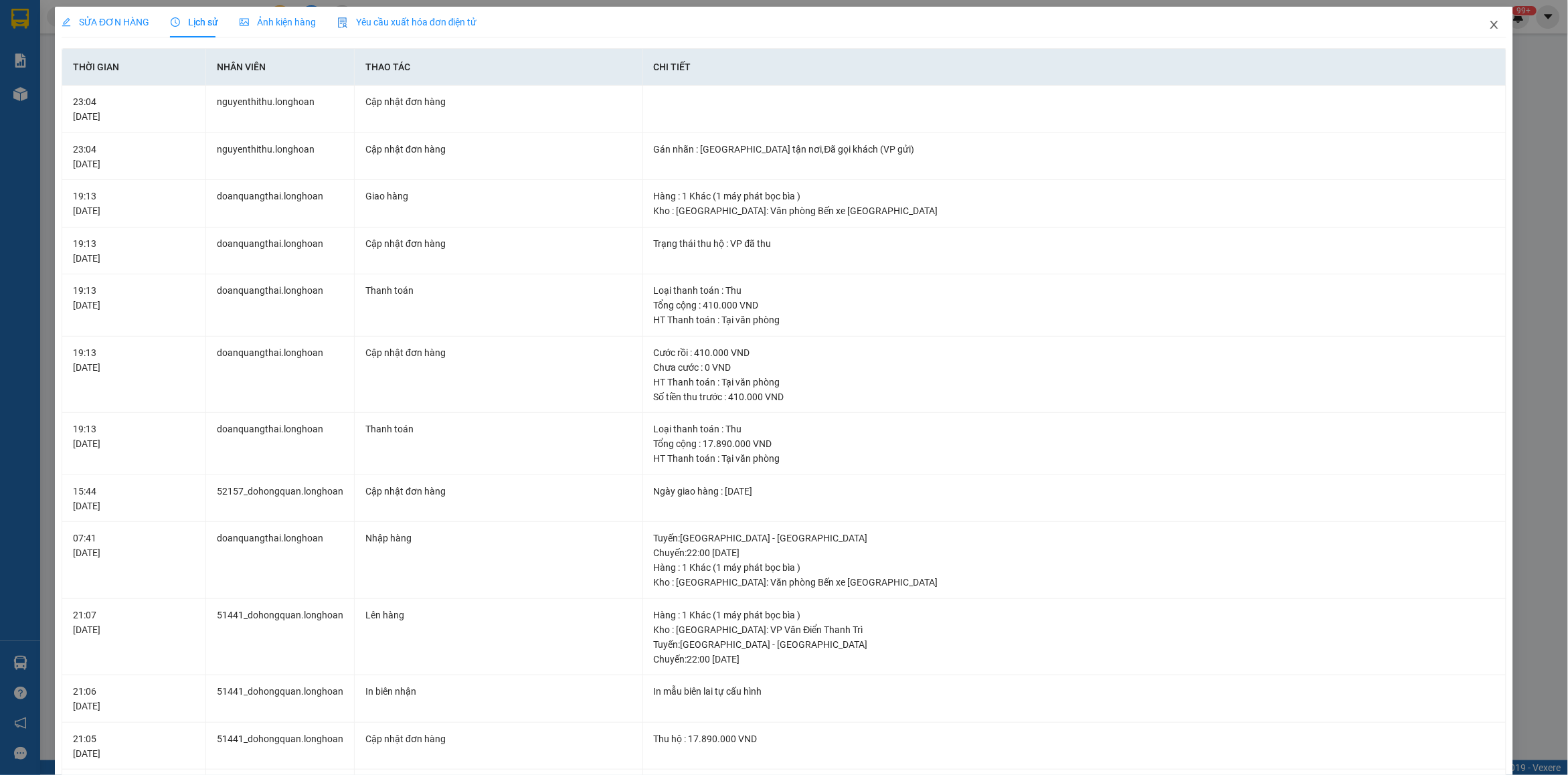
click at [1489, 28] on icon "close" at bounding box center [1494, 24] width 11 height 11
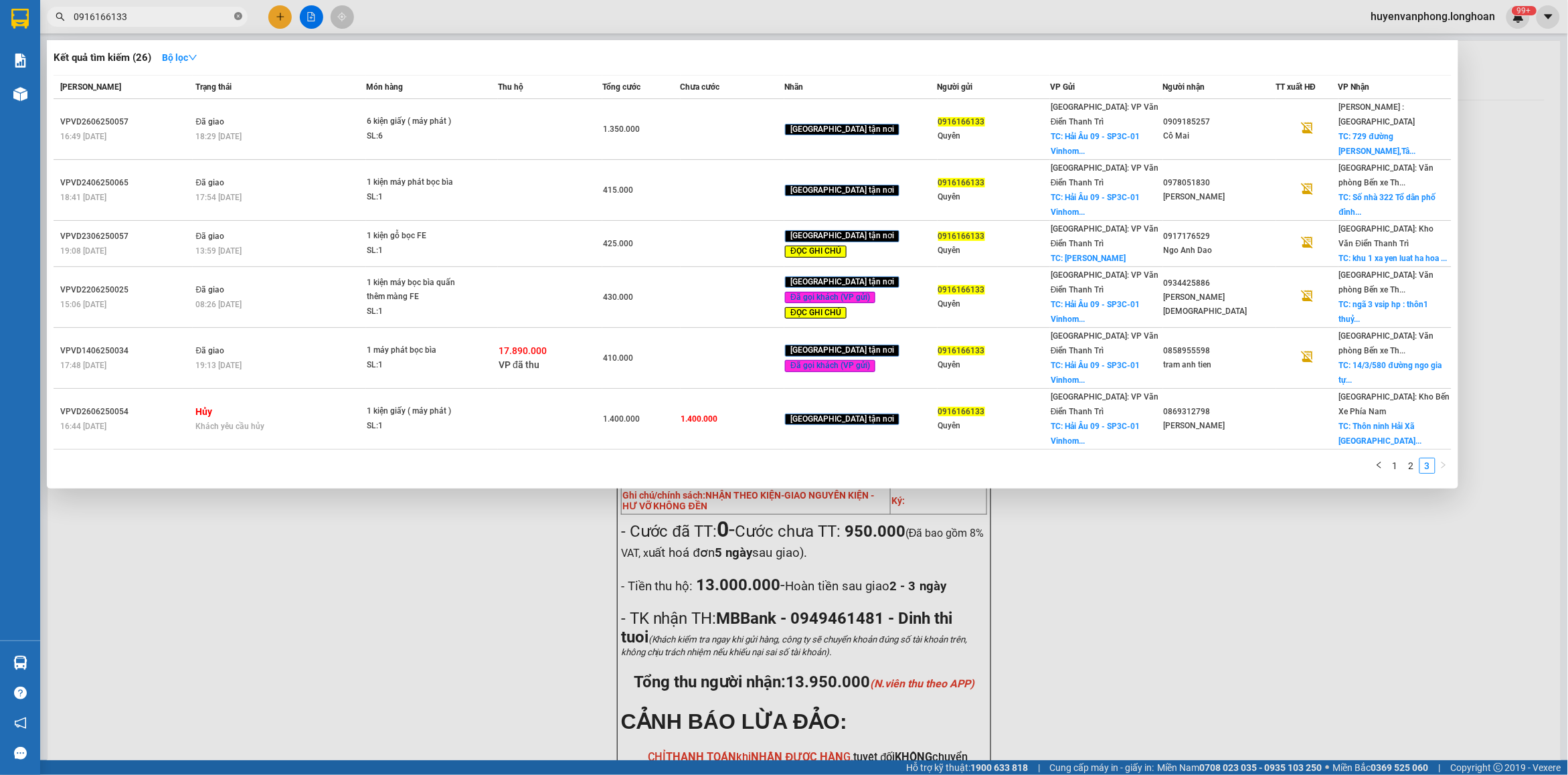
drag, startPoint x: 237, startPoint y: 17, endPoint x: 180, endPoint y: 20, distance: 57.1
click at [236, 17] on icon "close-circle" at bounding box center [238, 16] width 8 height 8
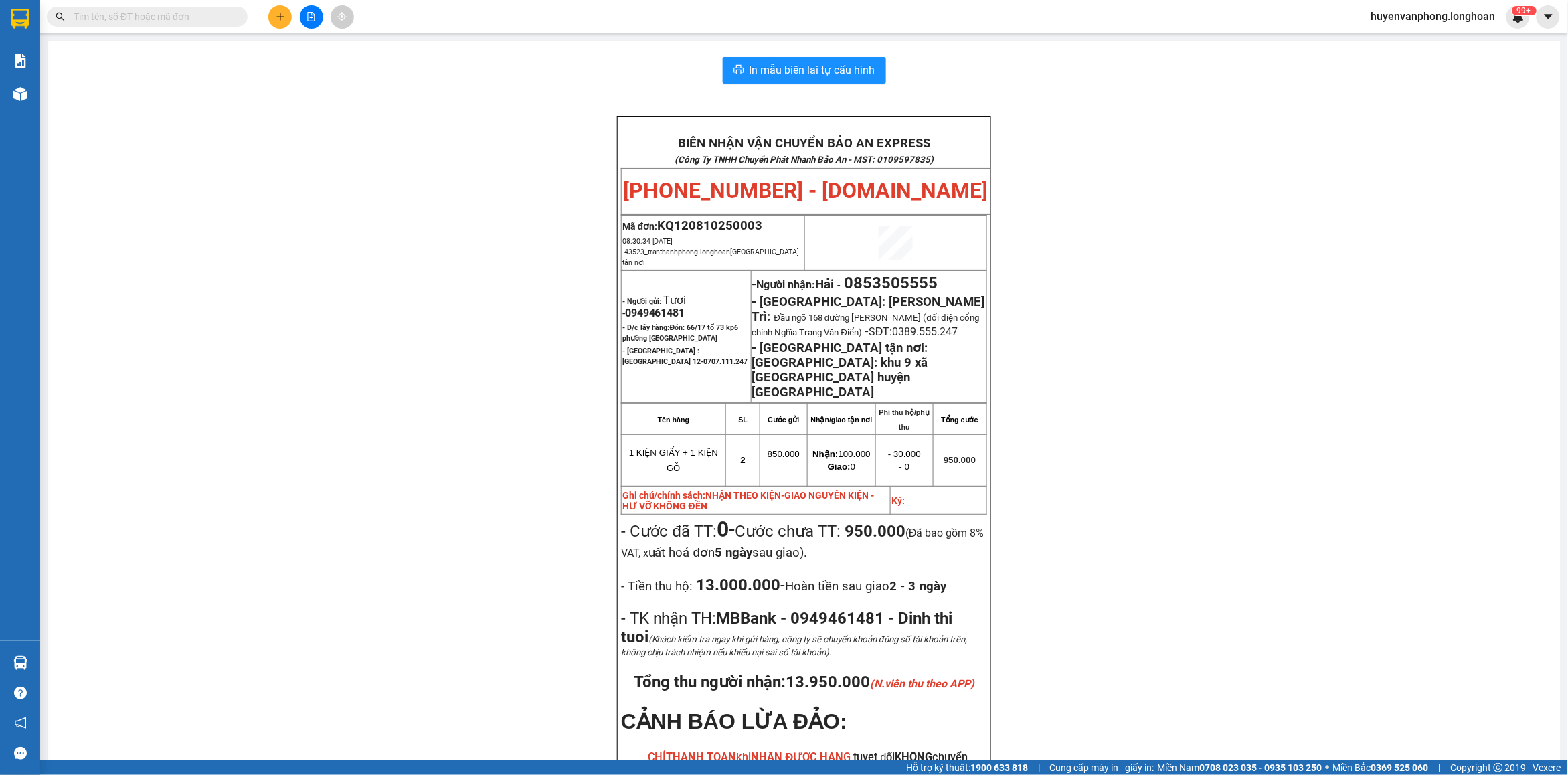
click at [180, 20] on input "text" at bounding box center [152, 17] width 158 height 15
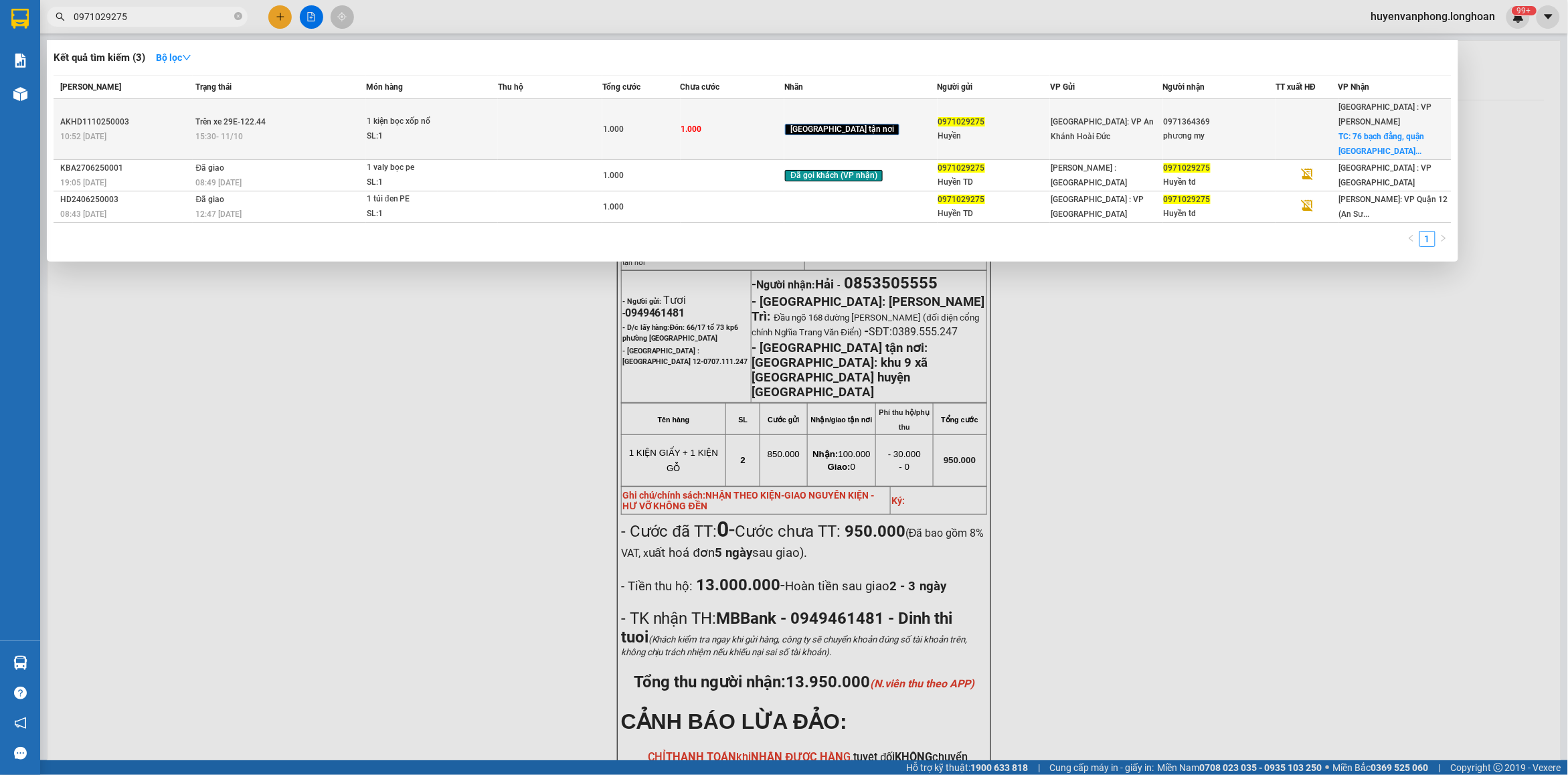
type input "0971029275"
click at [624, 125] on span "1.000" at bounding box center [613, 129] width 21 height 9
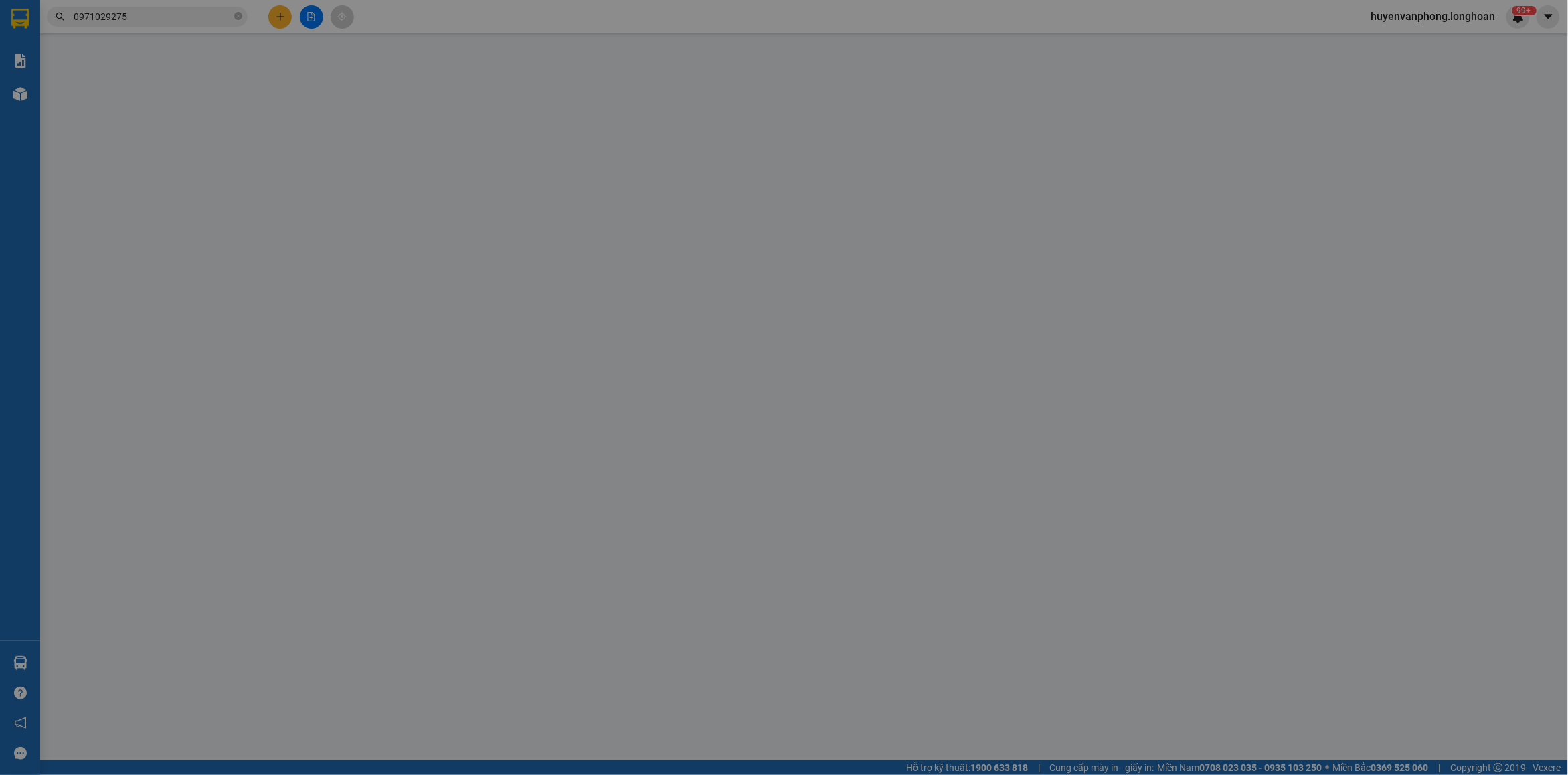
type input "0971029275"
type input "Huyền"
type input "0971364369"
type input "phương my"
checkbox input "true"
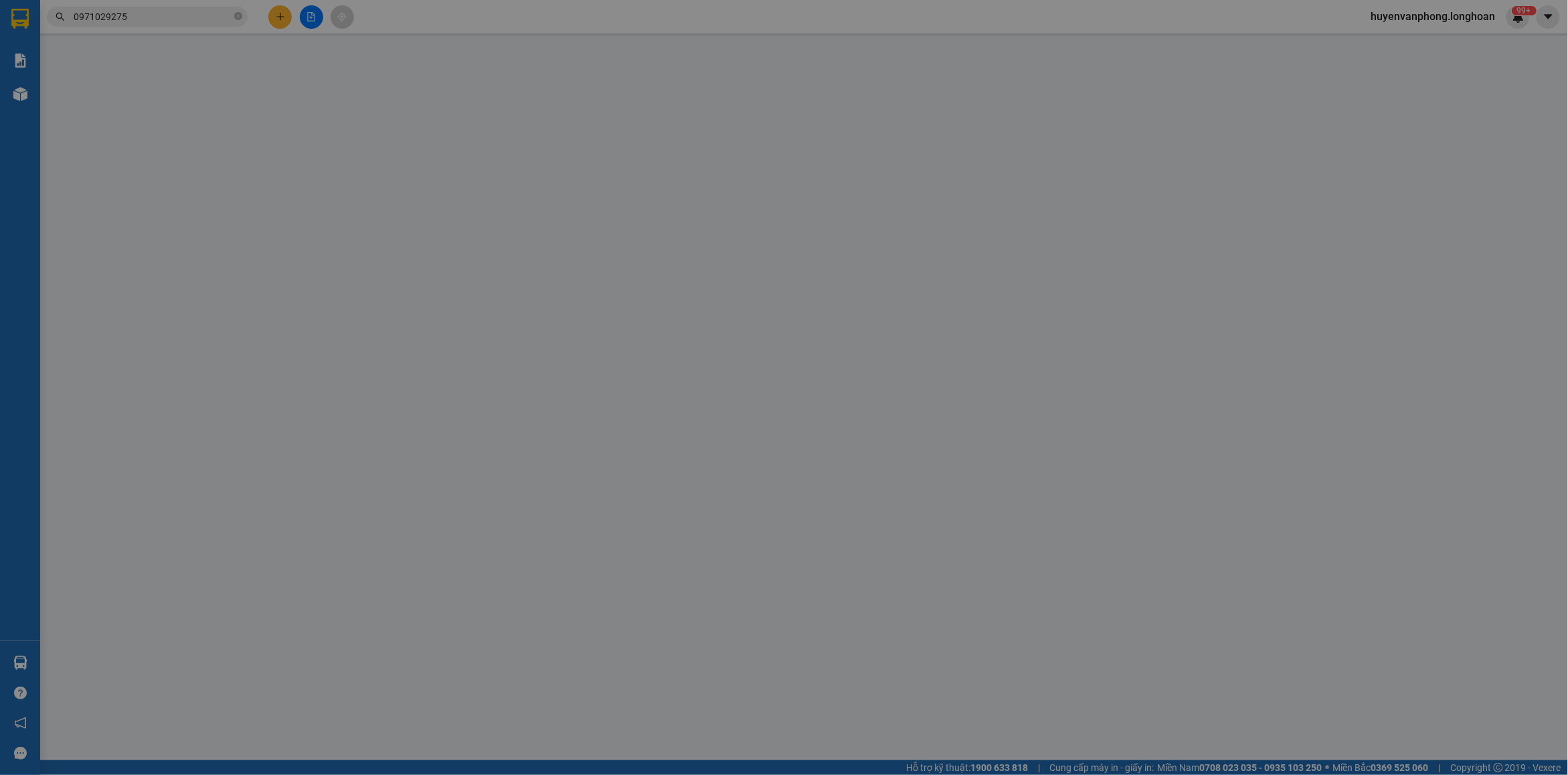
type input "76 [GEOGRAPHIC_DATA], [GEOGRAPHIC_DATA], [GEOGRAPHIC_DATA]"
type input "0"
type input "1.000"
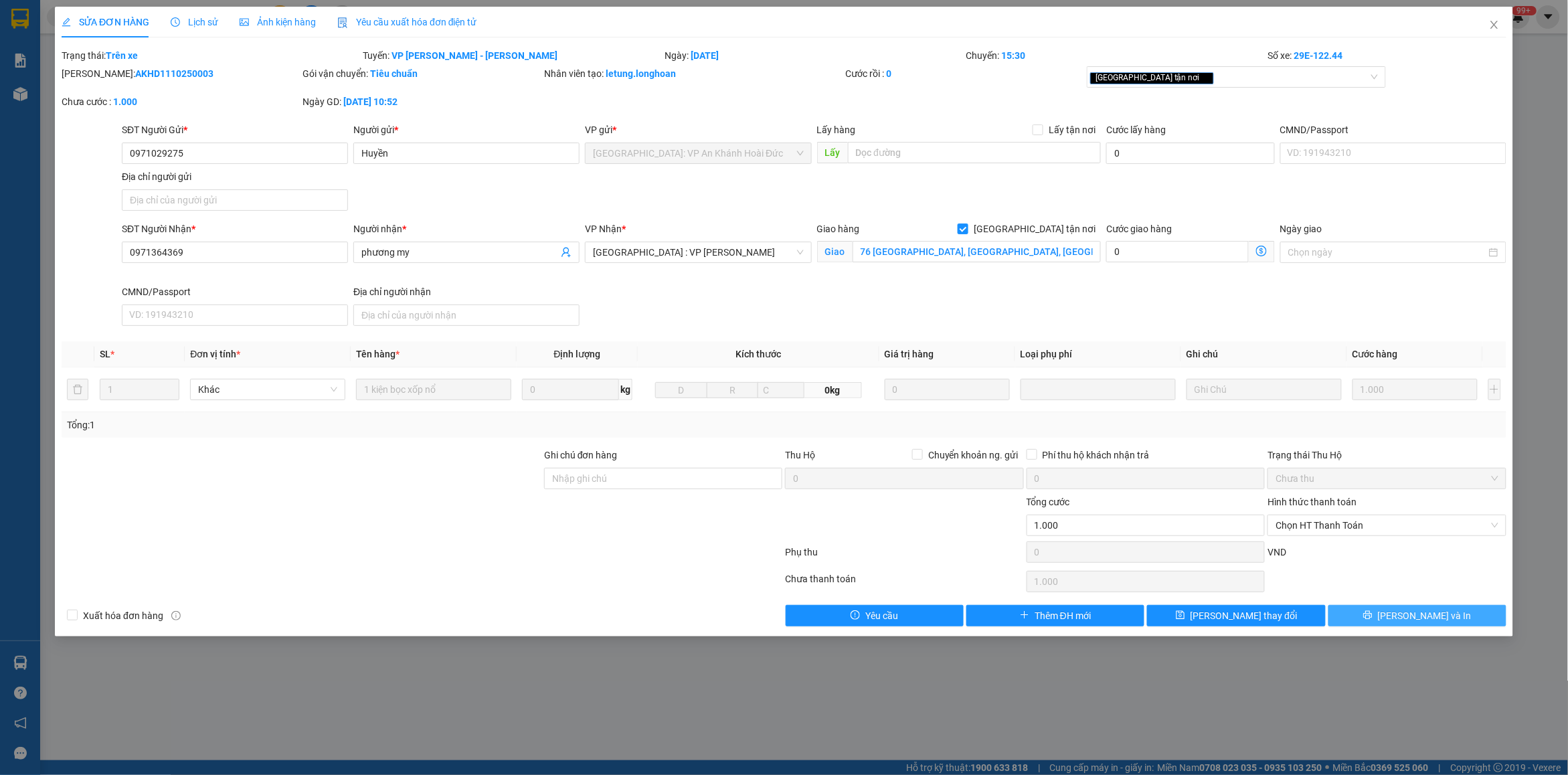
click at [1438, 623] on span "[PERSON_NAME] và In" at bounding box center [1425, 616] width 94 height 15
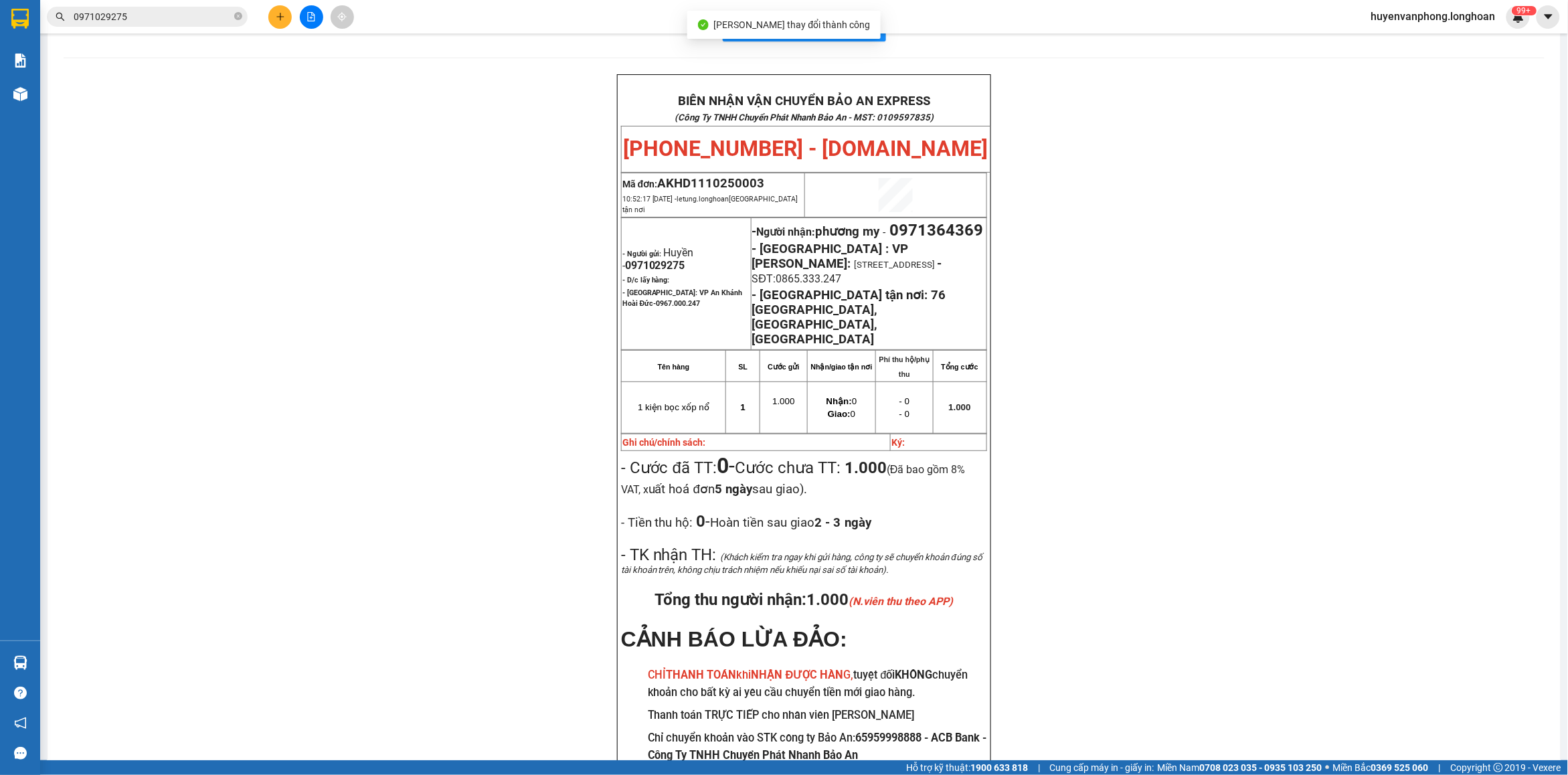
scroll to position [84, 0]
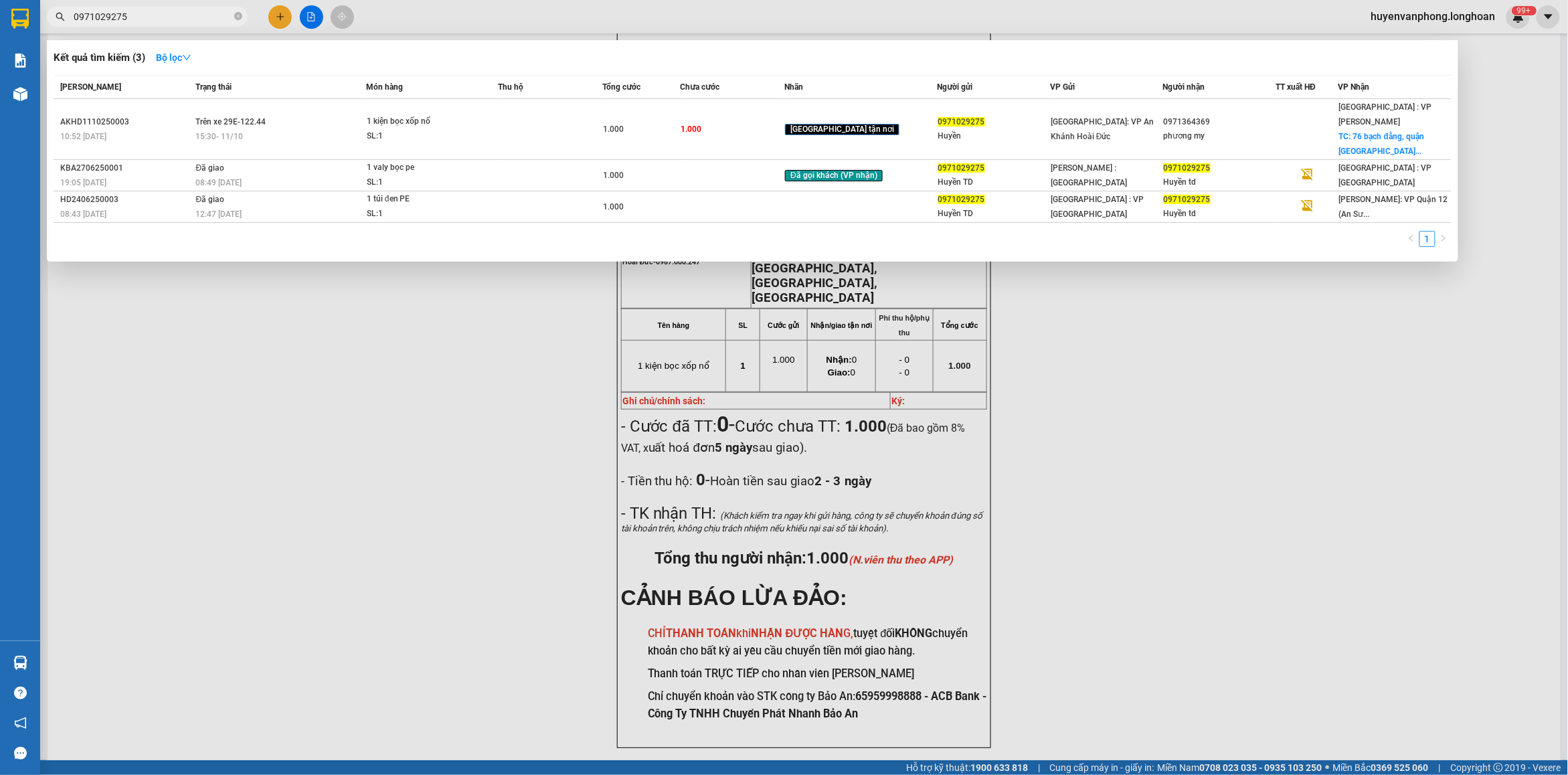
drag, startPoint x: 242, startPoint y: 18, endPoint x: 187, endPoint y: 23, distance: 55.2
click at [237, 18] on icon "close-circle" at bounding box center [238, 16] width 8 height 8
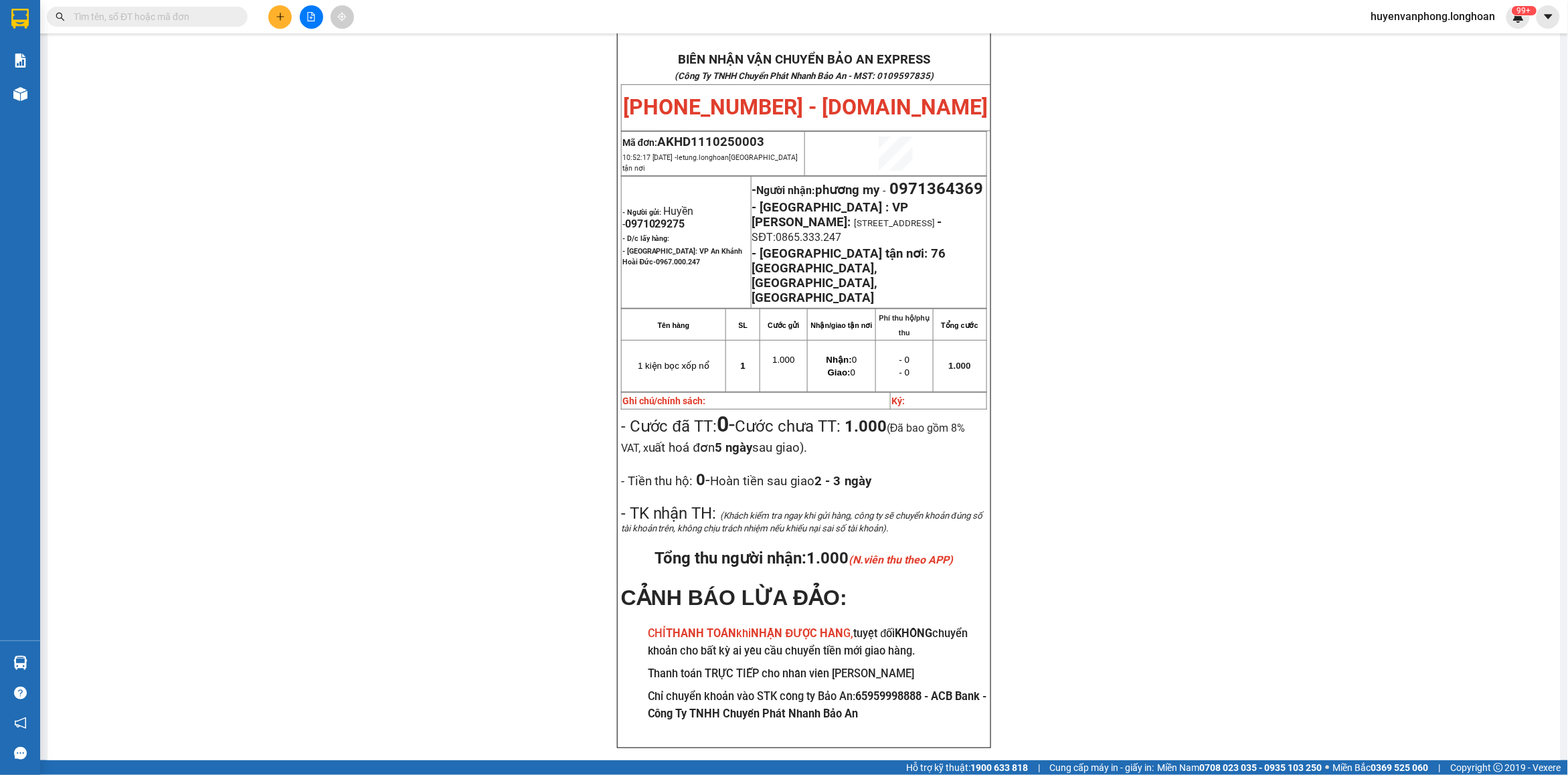
click at [187, 23] on input "text" at bounding box center [152, 17] width 158 height 15
paste input "0982666889"
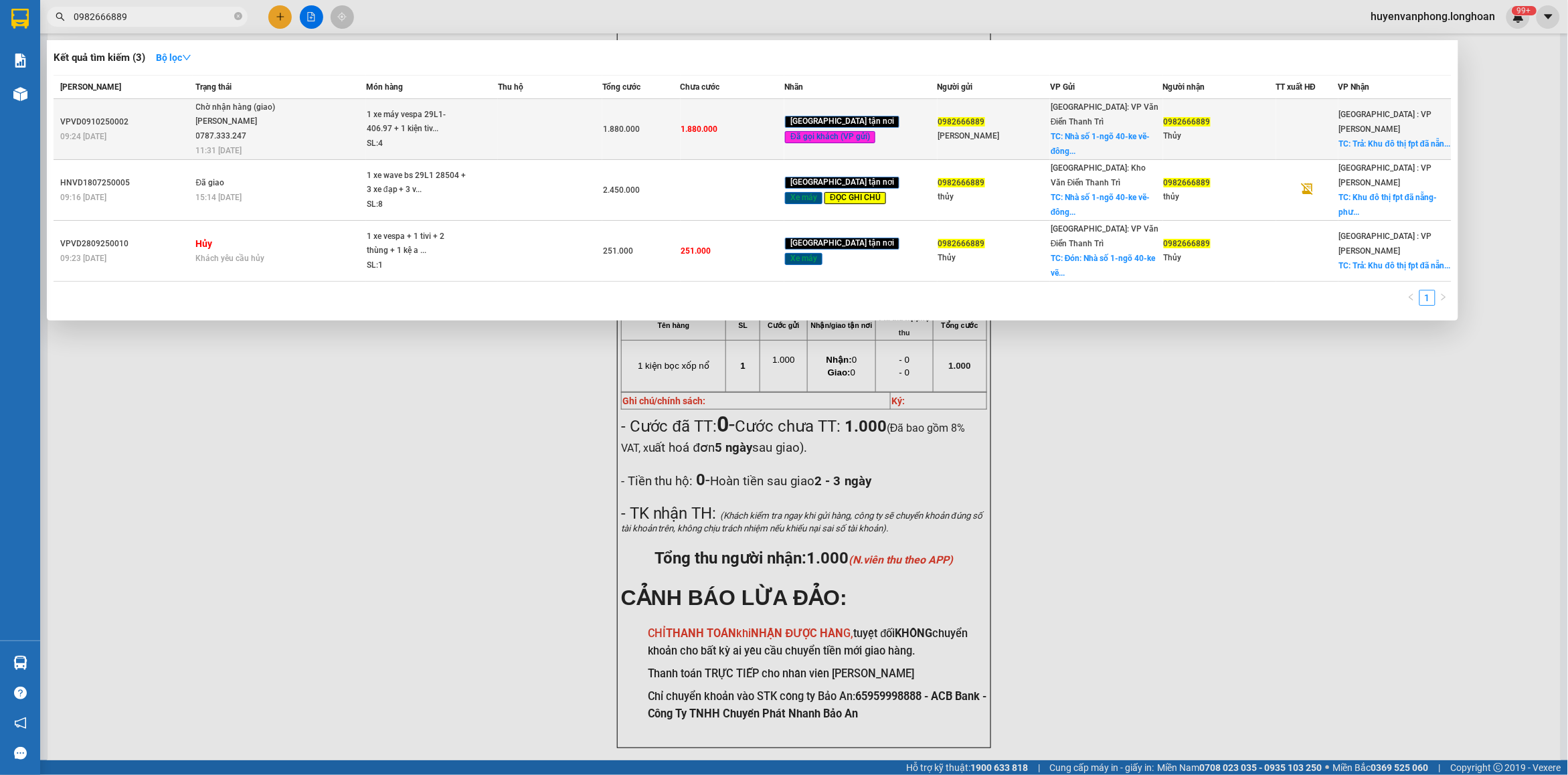
type input "0982666889"
click at [489, 140] on span "1 xe máy vespa 29L1- 406.97 + 1 kiện tiv... SL: 4" at bounding box center [432, 130] width 130 height 43
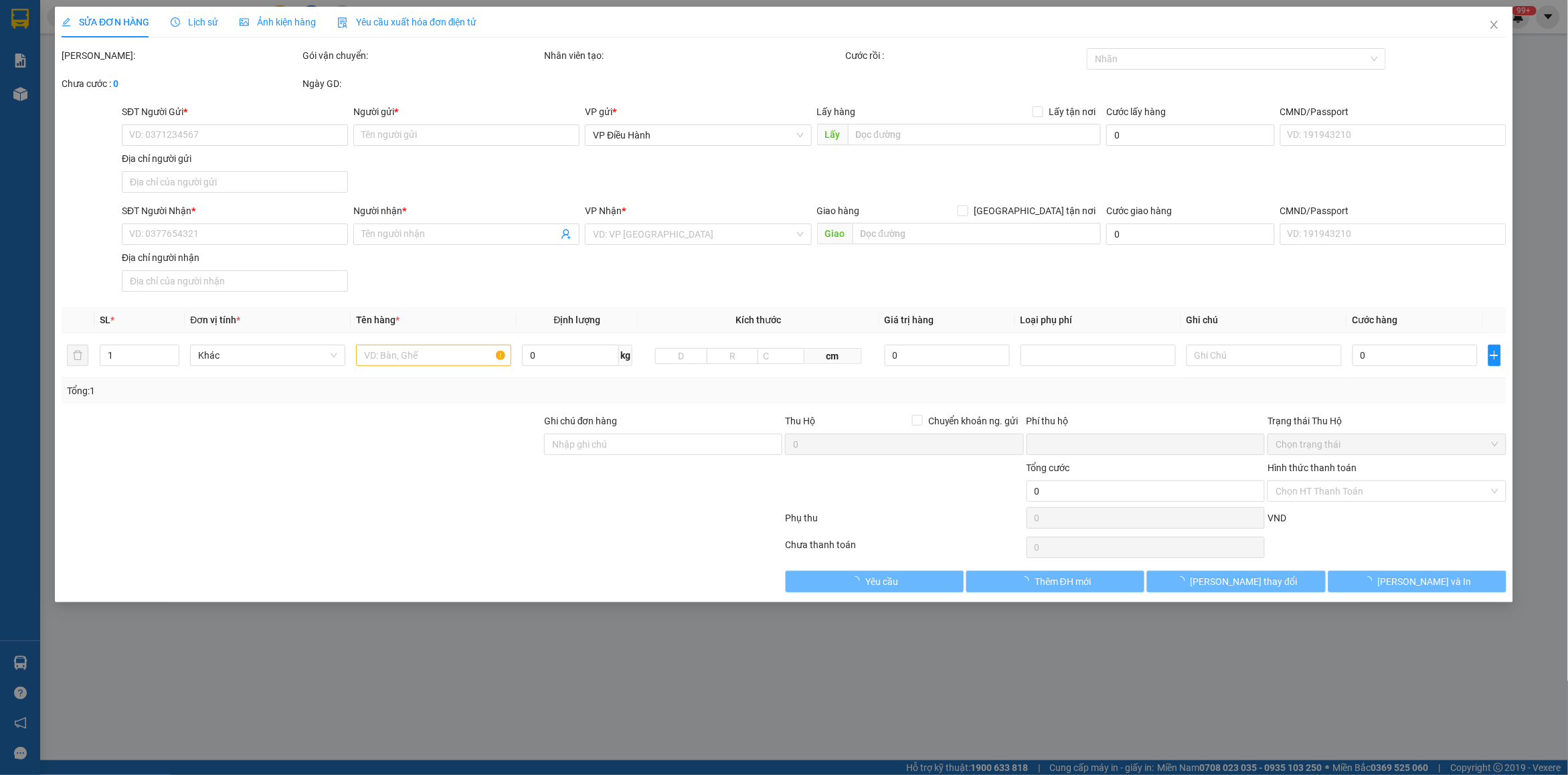
click at [207, 17] on span "Lịch sử" at bounding box center [194, 22] width 48 height 11
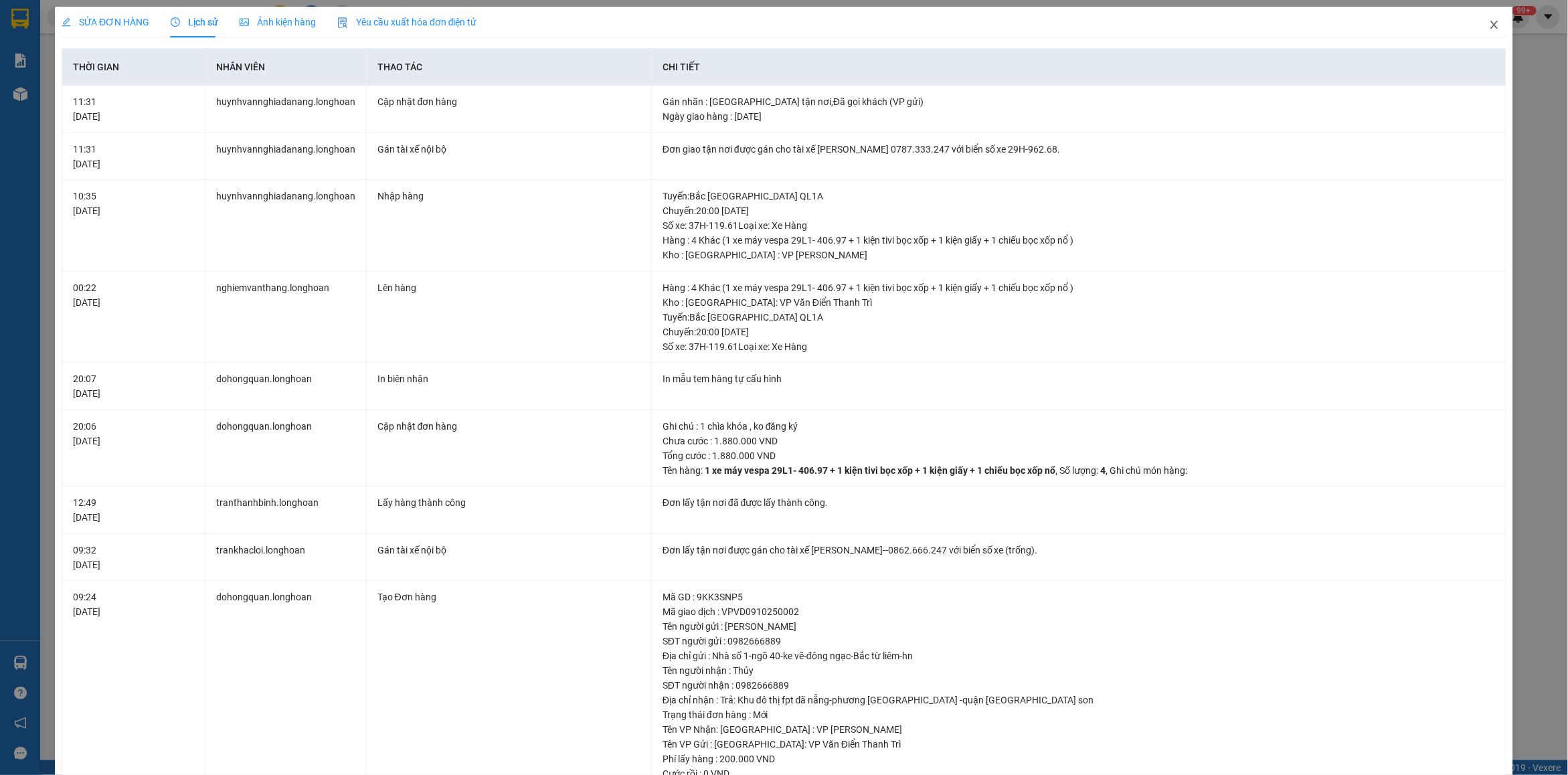
click at [1486, 18] on span "Close" at bounding box center [1494, 25] width 38 height 38
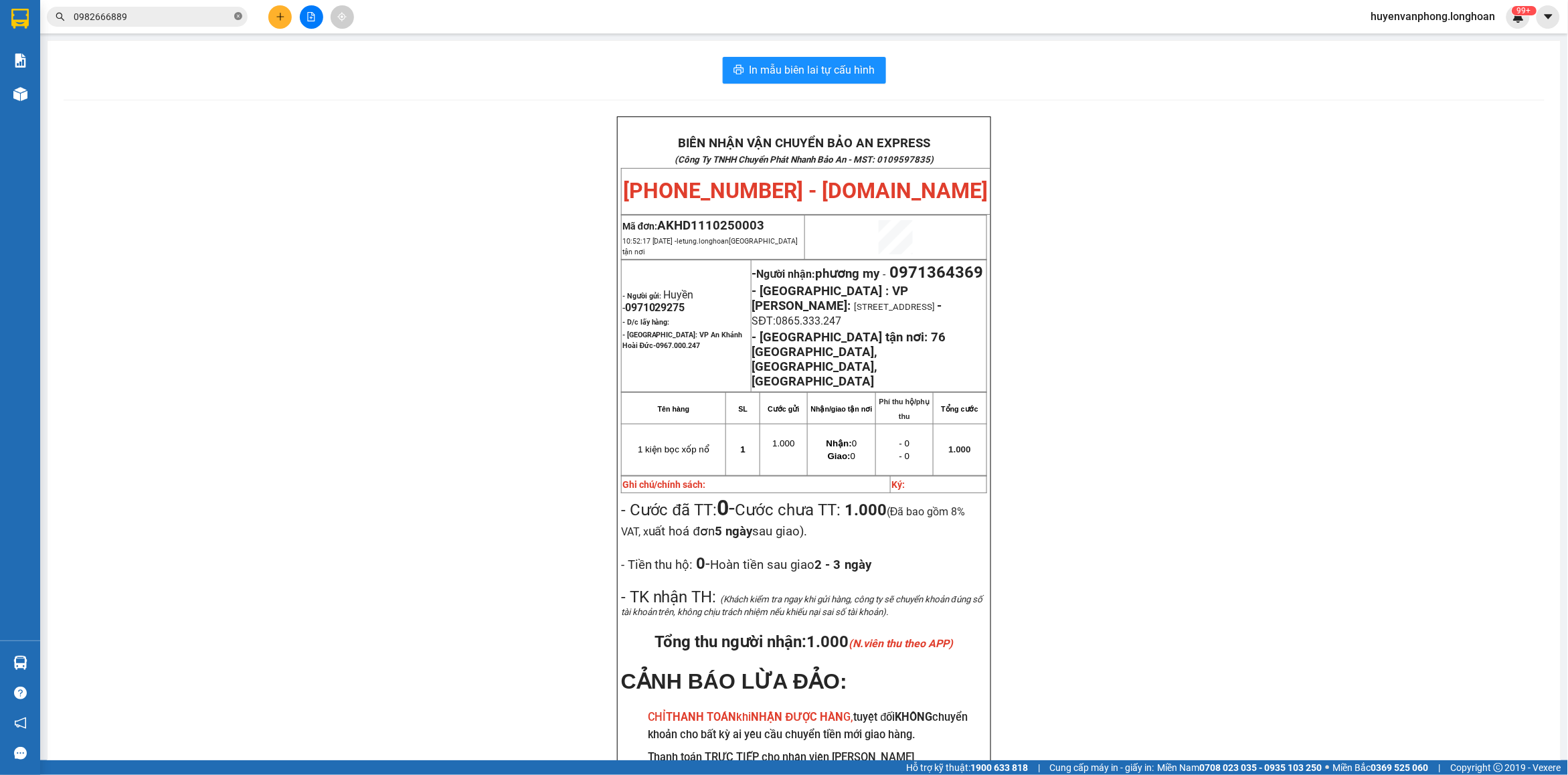
drag, startPoint x: 238, startPoint y: 18, endPoint x: 176, endPoint y: 30, distance: 63.2
click at [237, 18] on icon "close-circle" at bounding box center [238, 16] width 8 height 8
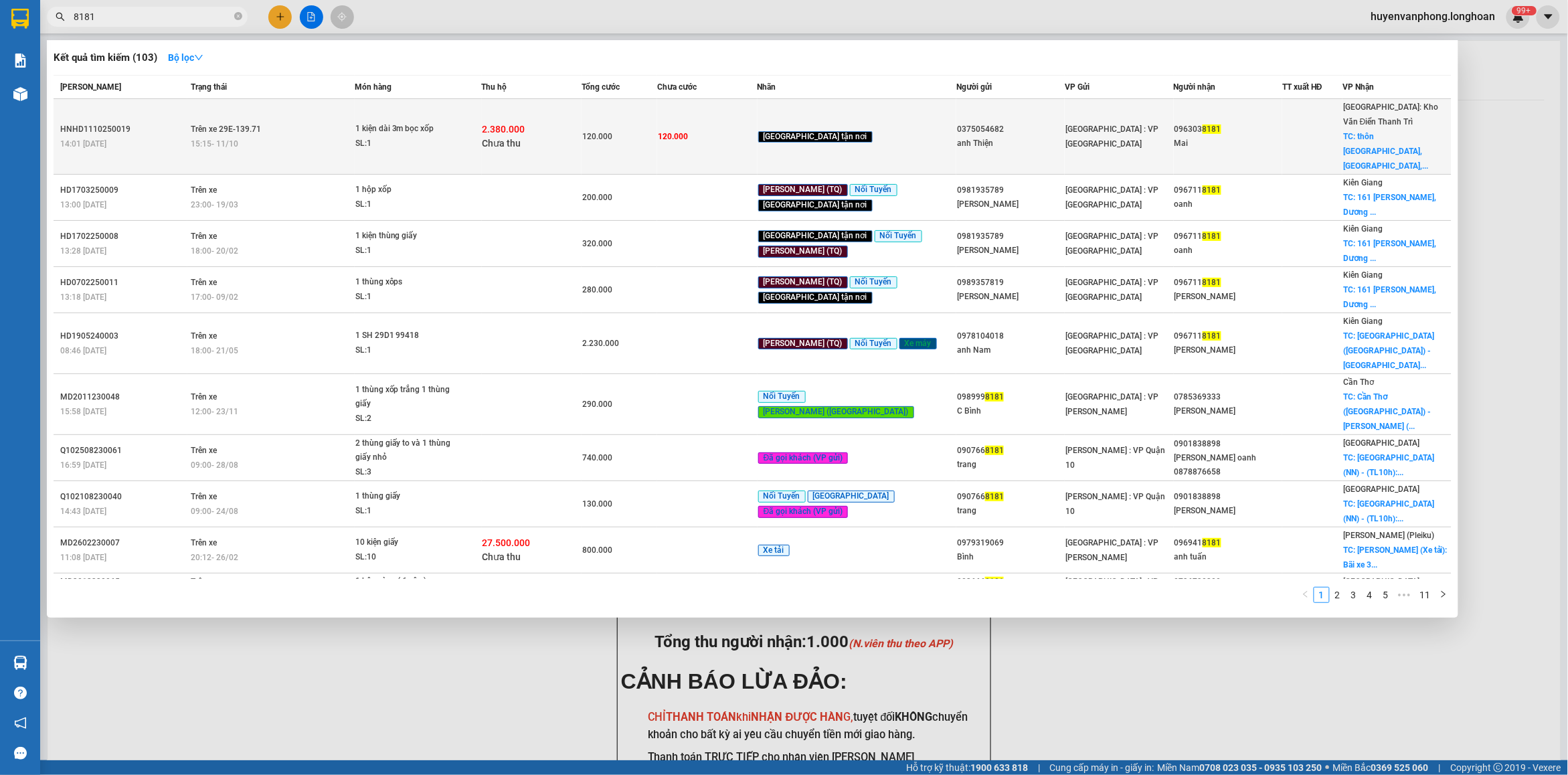
type input "8181"
click at [617, 136] on td "120.000" at bounding box center [619, 137] width 75 height 75
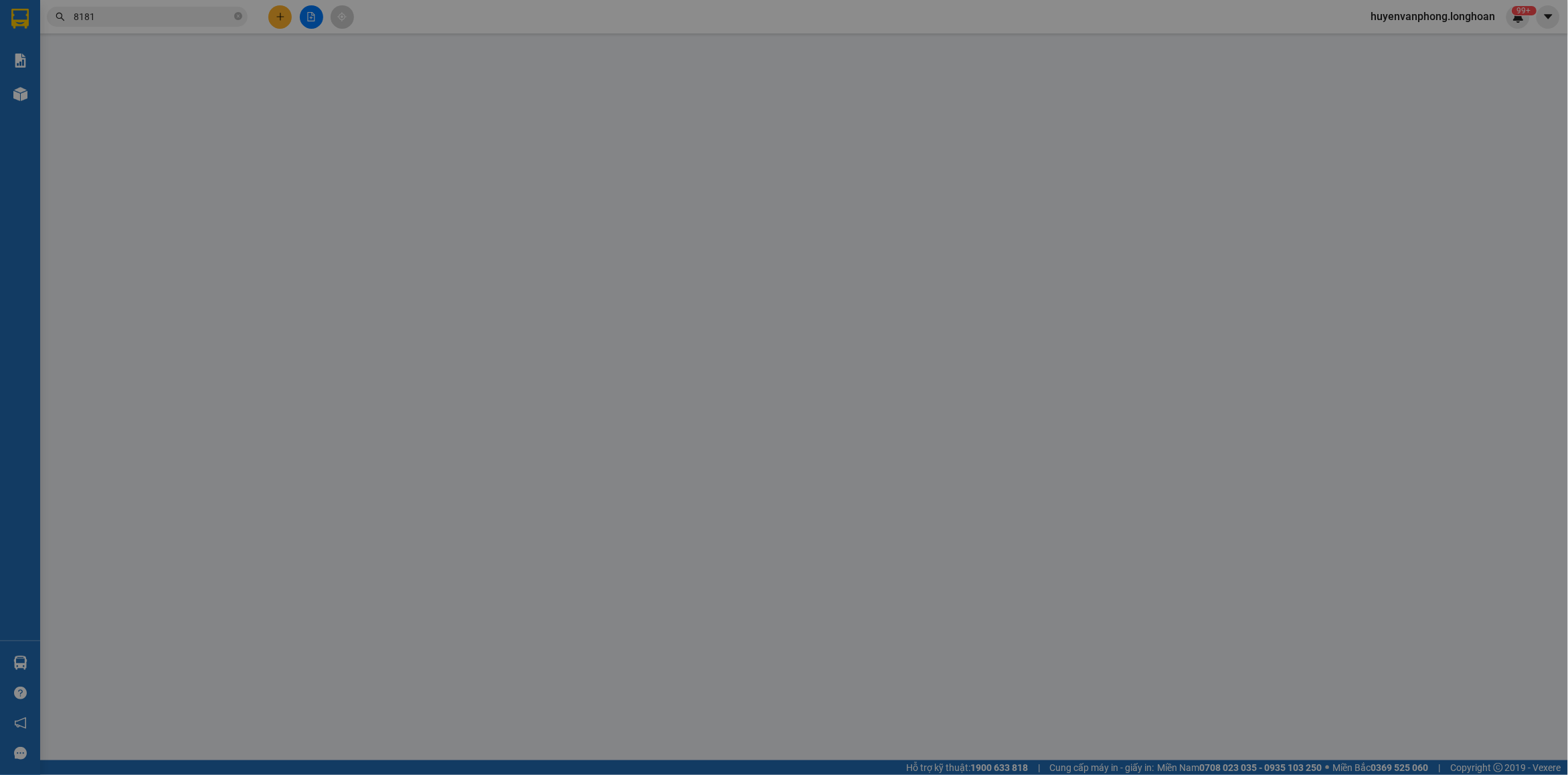
type input "0375054682"
type input "anh Thiện"
type input "0963038181"
type input "Mai"
checkbox input "true"
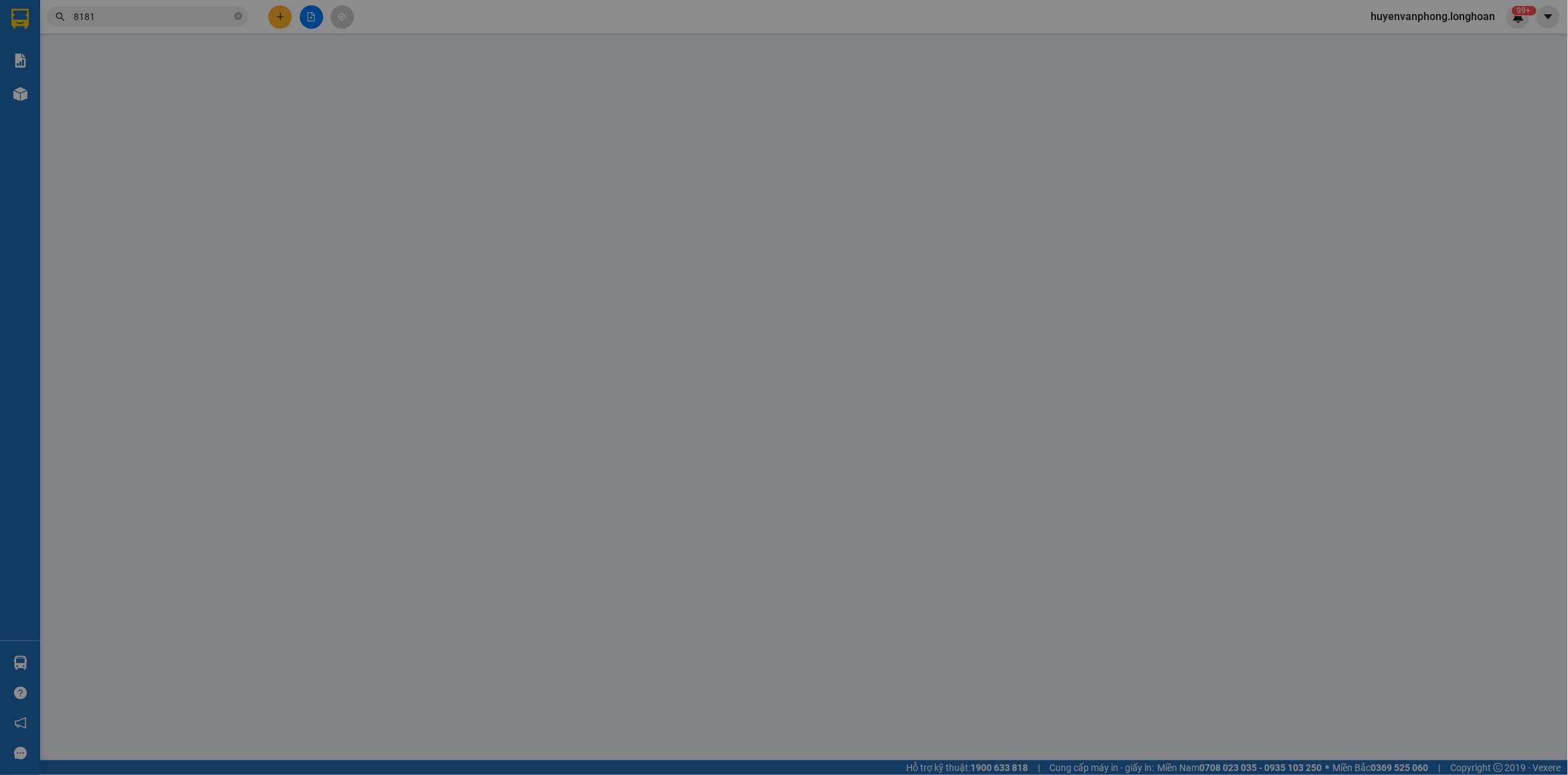
type input "thôn [GEOGRAPHIC_DATA], [GEOGRAPHIC_DATA], [GEOGRAPHIC_DATA],[GEOGRAPHIC_DATA]"
type input "120.000"
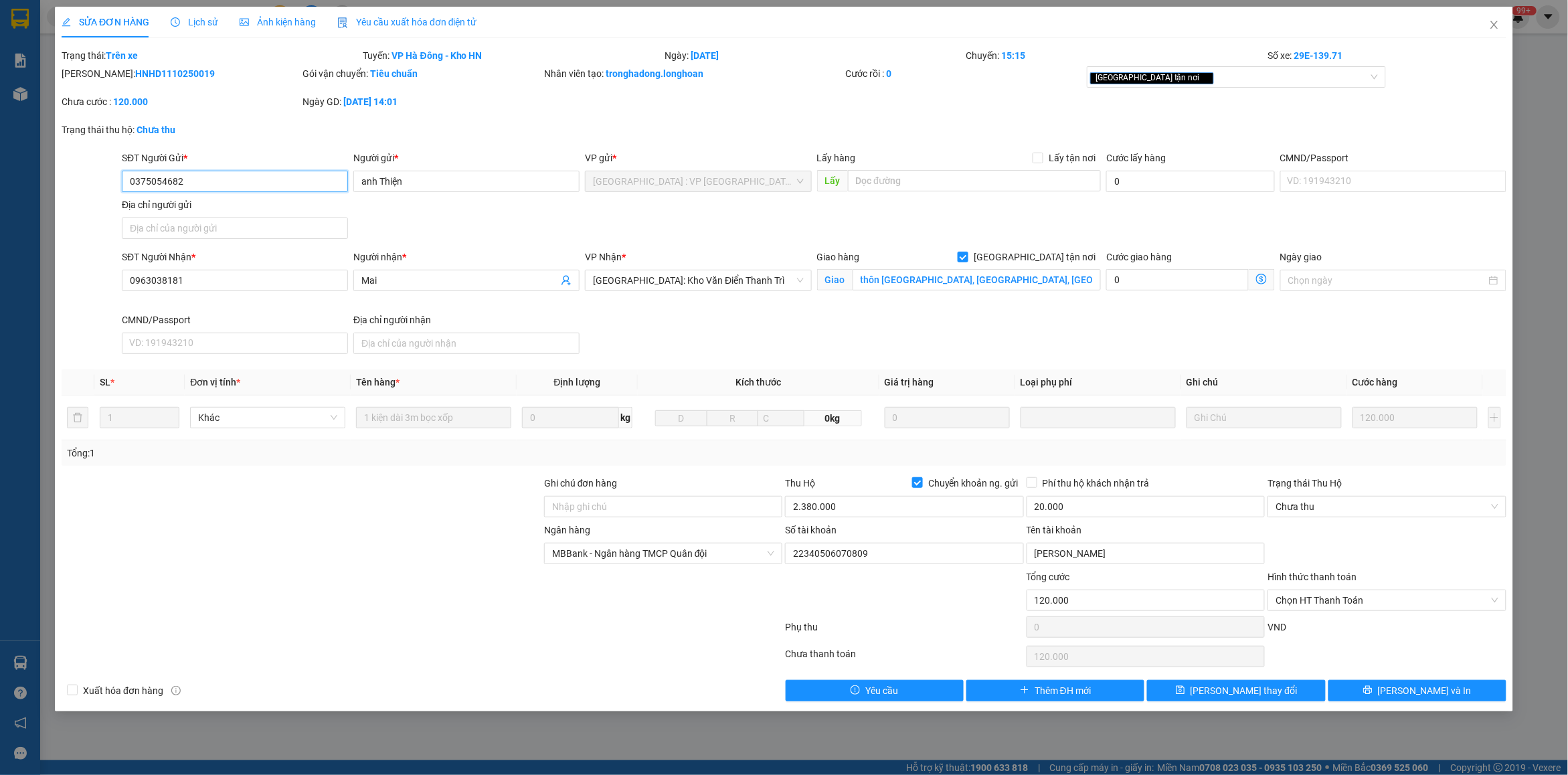
drag, startPoint x: 199, startPoint y: 186, endPoint x: 117, endPoint y: 188, distance: 82.0
click at [117, 188] on div "SĐT Người Gửi * 0375054682 0375054682 Người gửi * anh Thiện VP gửi * [GEOGRAPHI…" at bounding box center [784, 197] width 1448 height 94
click at [1493, 28] on icon "close" at bounding box center [1494, 24] width 11 height 11
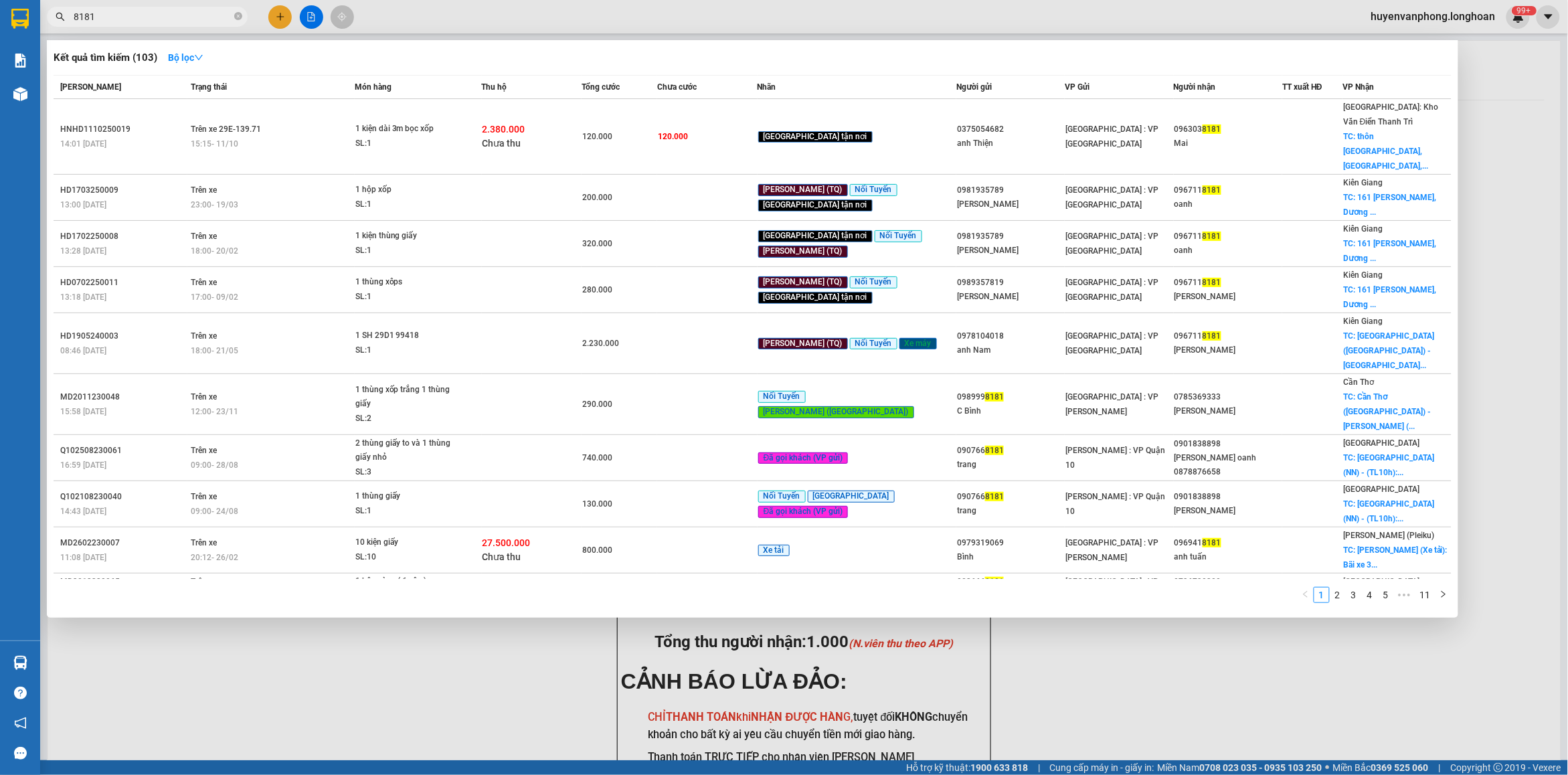
click at [74, 12] on input "8181" at bounding box center [152, 17] width 158 height 15
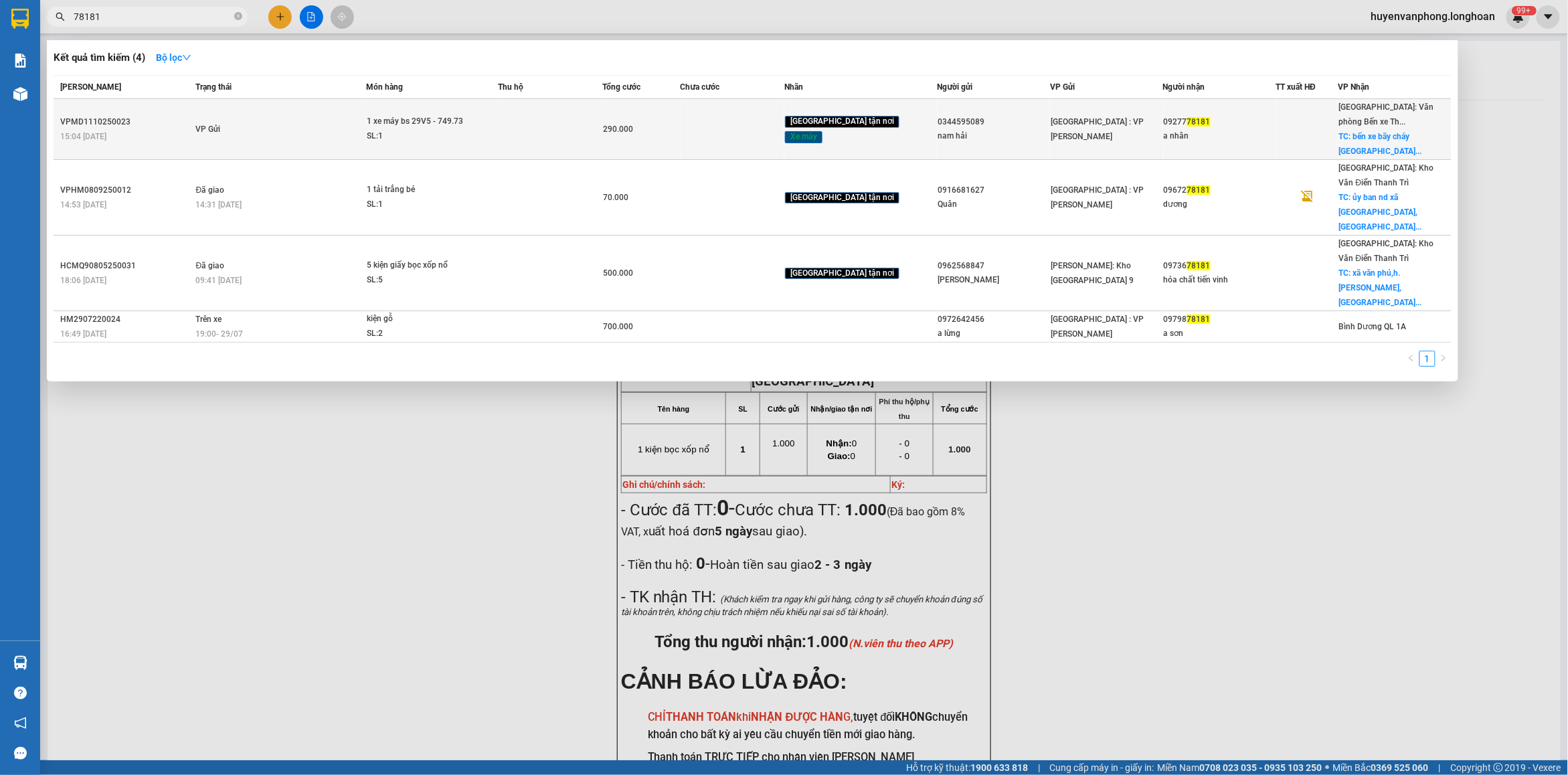
type input "78181"
click at [467, 135] on div "SL: 1" at bounding box center [417, 137] width 100 height 15
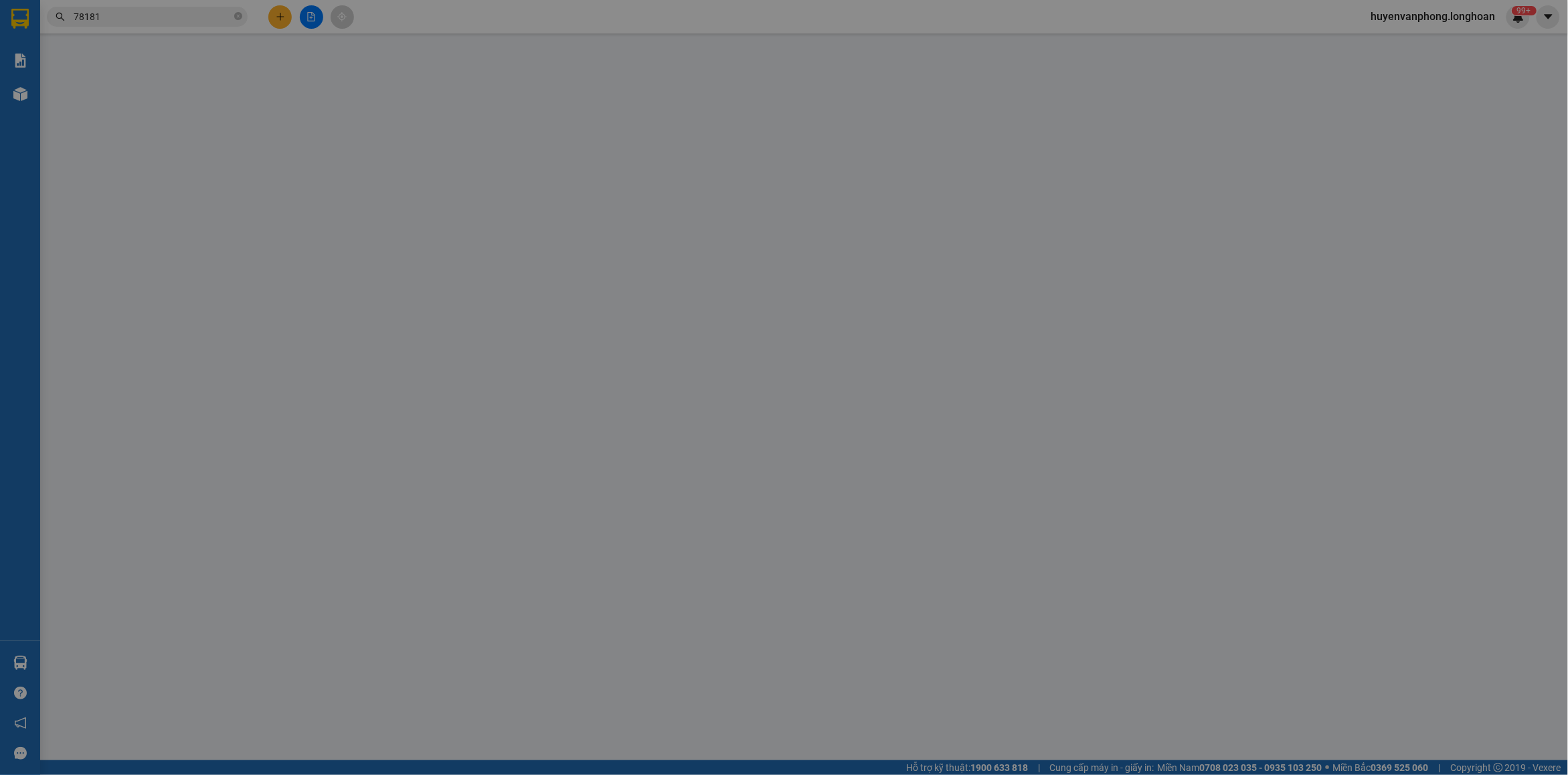
type input "0344595089"
type input "nam hải"
type input "0927778181"
type input "a nhân"
checkbox input "true"
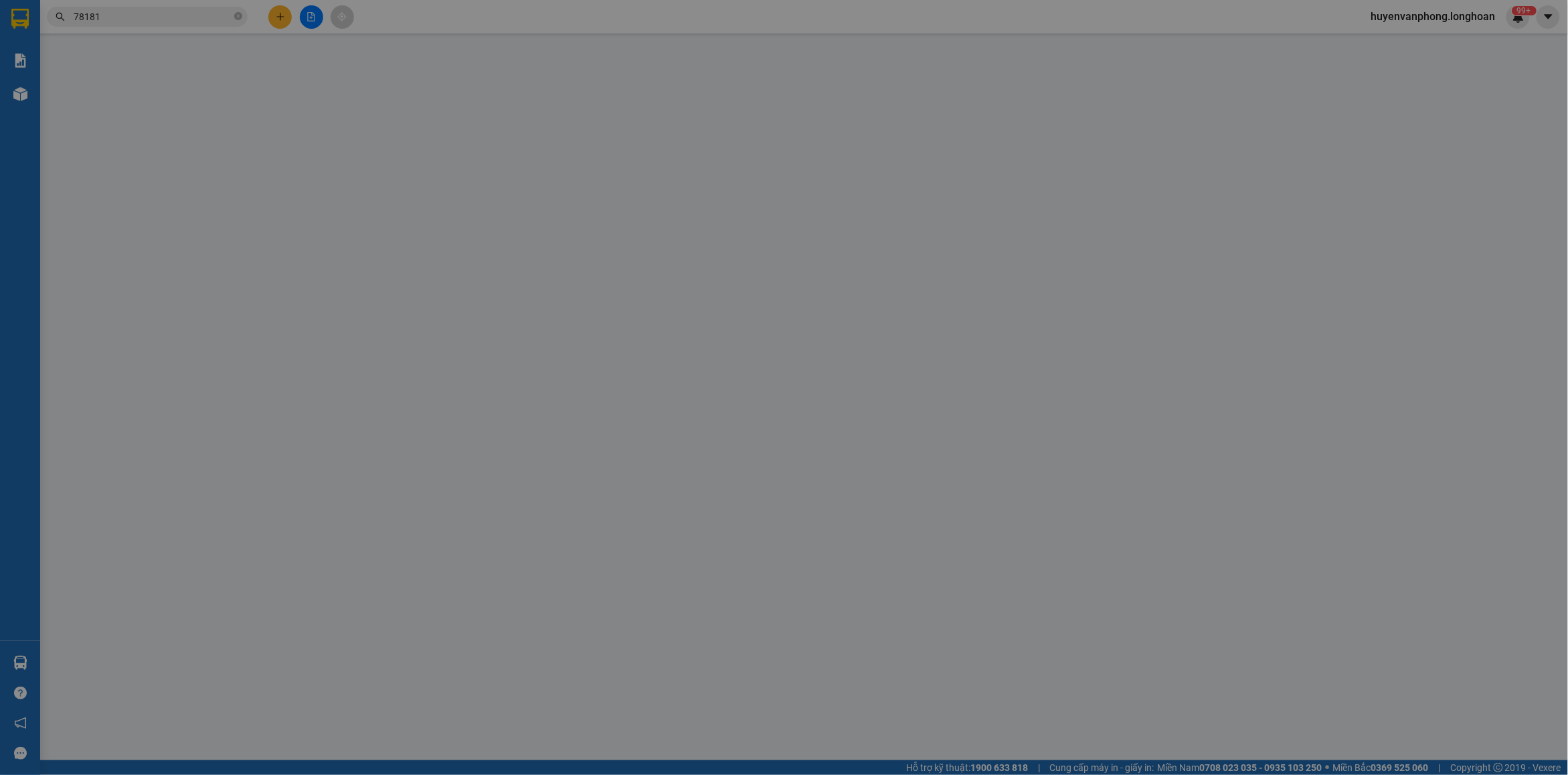
type input "bến xe bãy cháy [GEOGRAPHIC_DATA]"
type input "1 chìa khóa + 1 cà vẹt ( cuốn tay lái)"
type input "0"
type input "290.000"
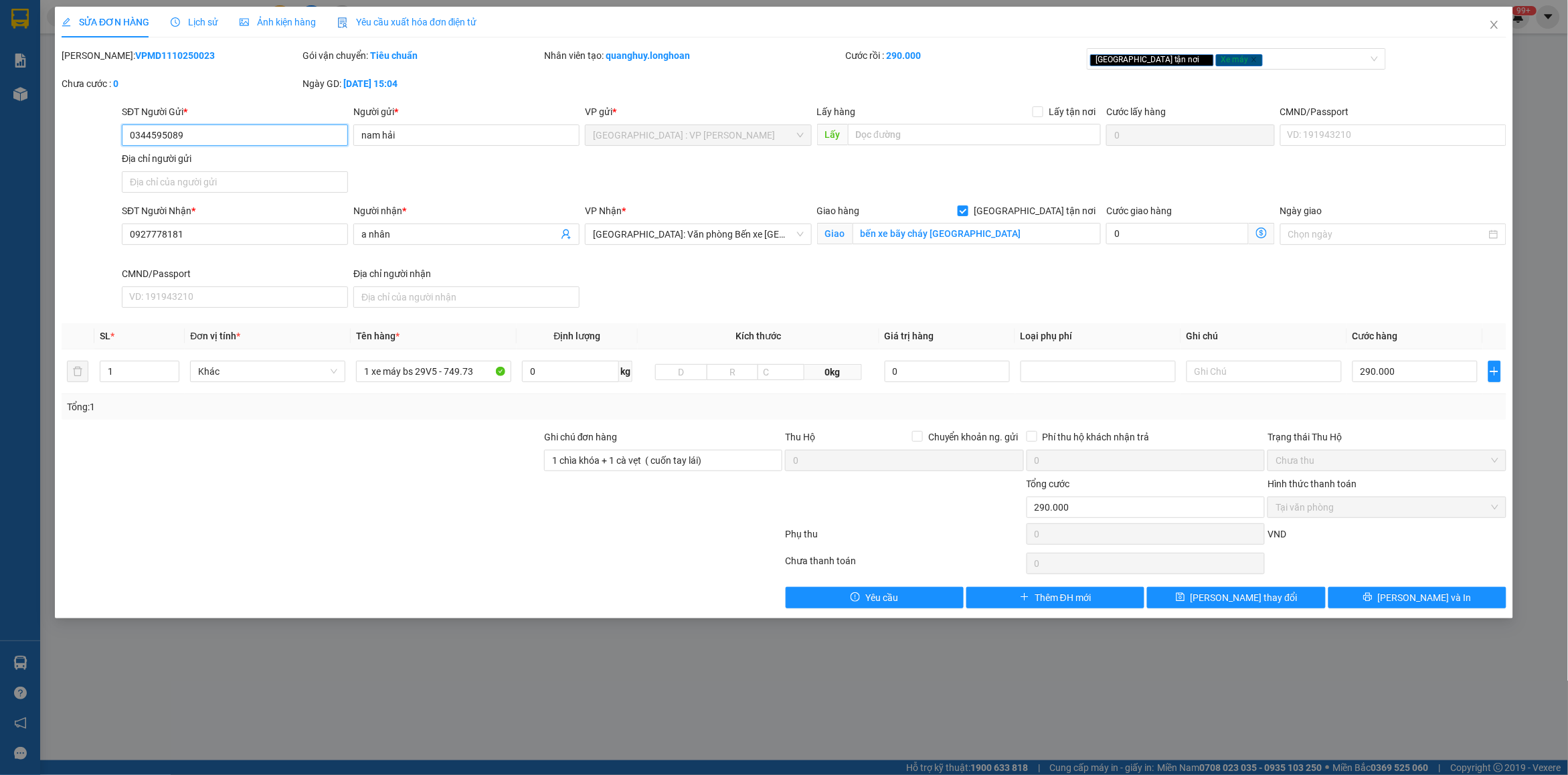
drag, startPoint x: 186, startPoint y: 135, endPoint x: 113, endPoint y: 143, distance: 73.4
click at [113, 143] on div "SĐT Người Gửi * 0344595089 0344595089 Người gửi * nam hải VP gửi * [GEOGRAPHIC_…" at bounding box center [784, 151] width 1448 height 94
click at [1491, 25] on icon "close" at bounding box center [1494, 24] width 11 height 11
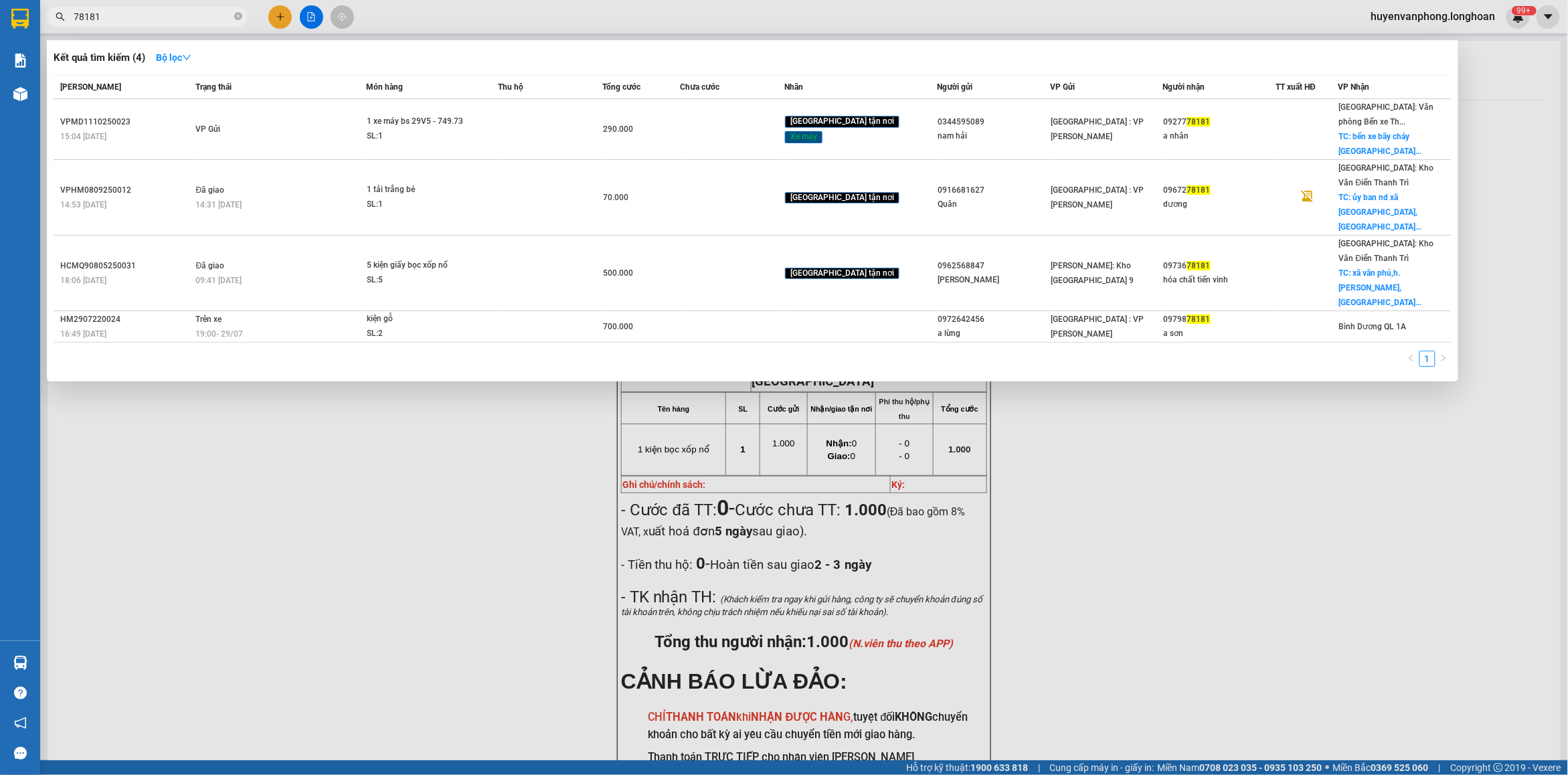
drag, startPoint x: 238, startPoint y: 18, endPoint x: 139, endPoint y: 2, distance: 100.3
click at [221, 17] on span "78181" at bounding box center [147, 17] width 201 height 20
click at [125, 12] on input "78181" at bounding box center [152, 17] width 158 height 15
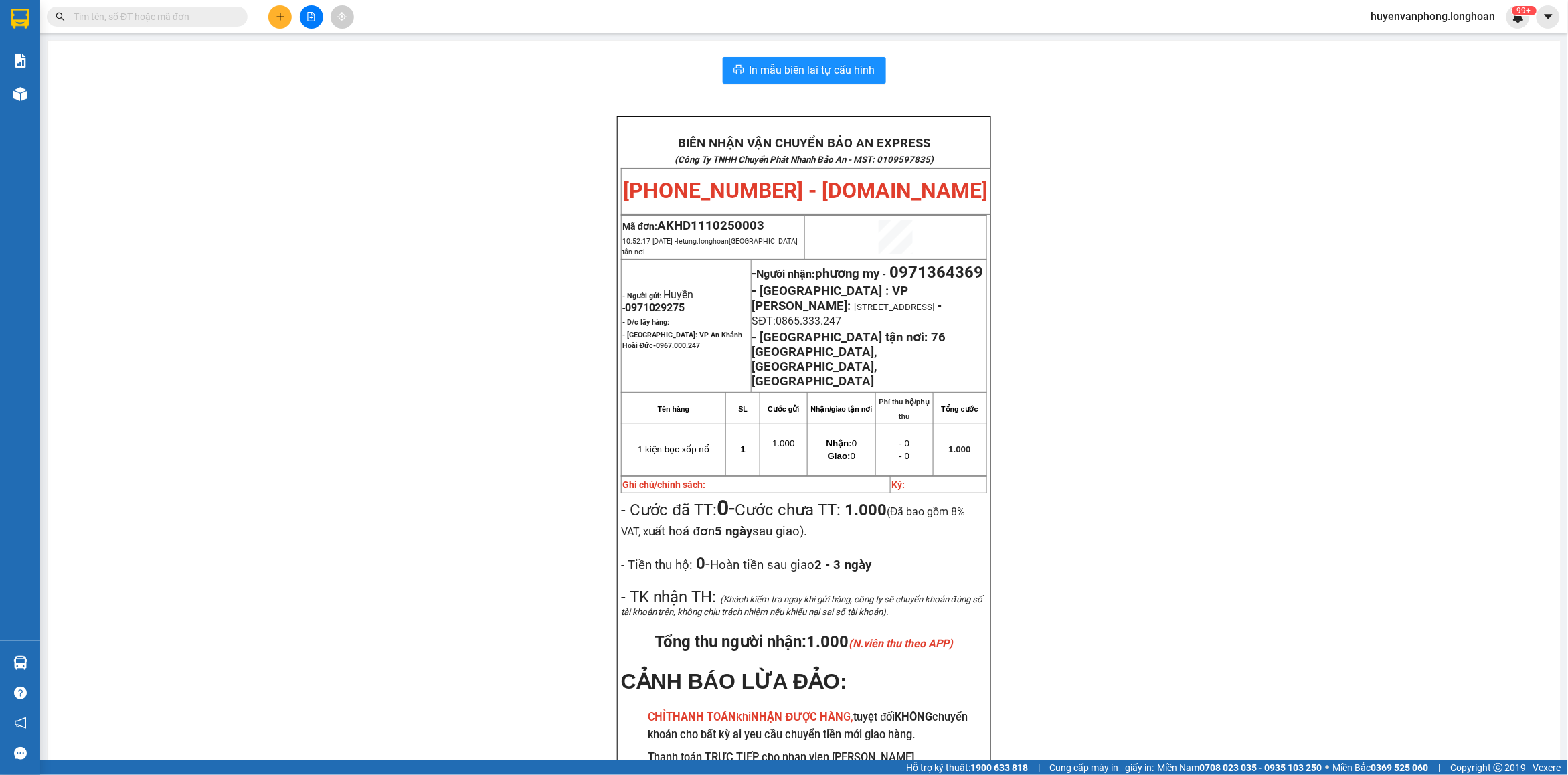
paste input "0375316832"
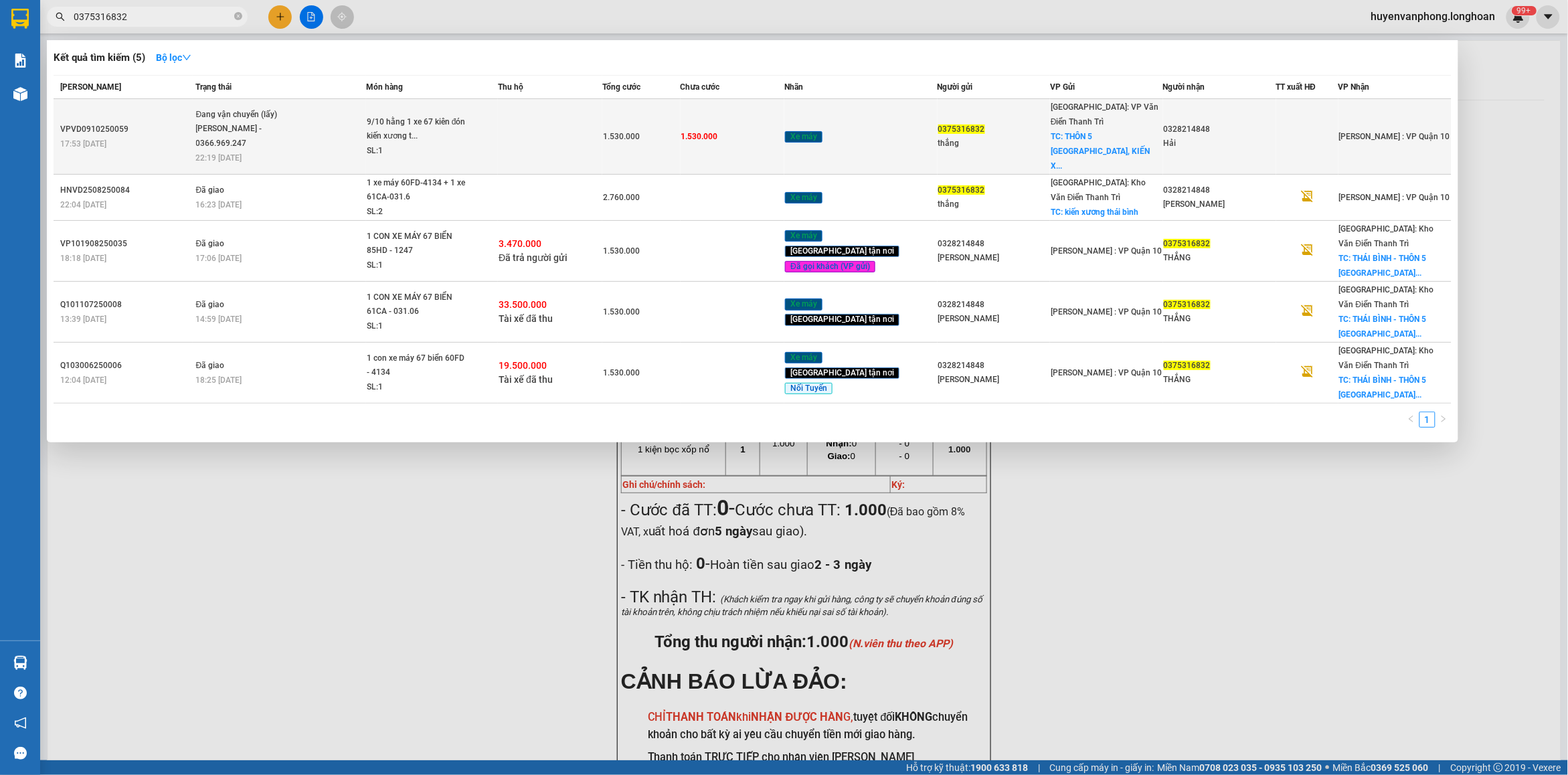
type input "0375316832"
click at [411, 125] on div "9/10 hằng 1 xe 67 kiên đón kiến xương t..." at bounding box center [417, 130] width 100 height 28
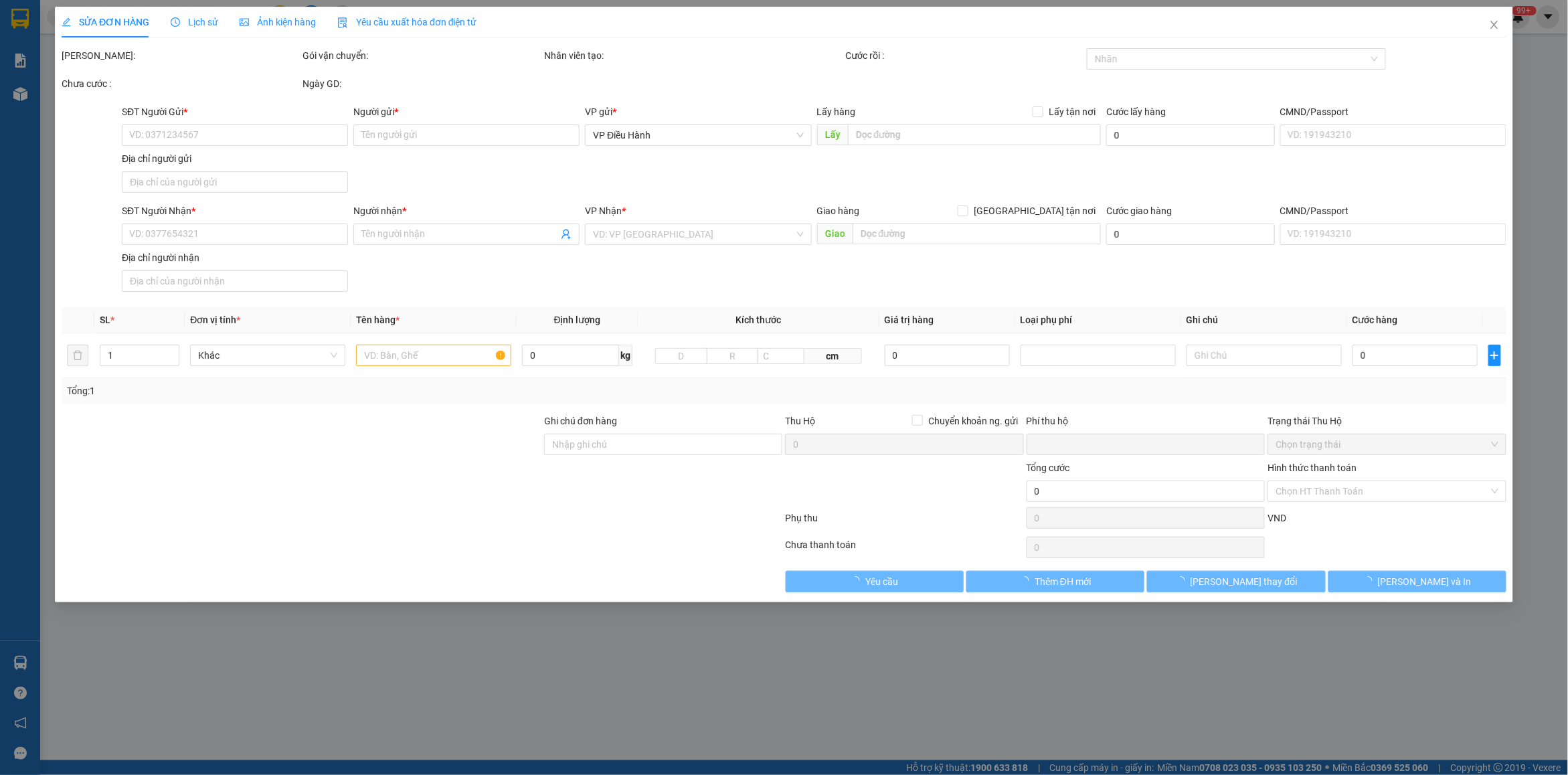
type input "0375316832"
type input "thắng"
checkbox input "true"
type input "THÔN 5 [GEOGRAPHIC_DATA], [GEOGRAPHIC_DATA] - [GEOGRAPHIC_DATA]"
type input "0328214848"
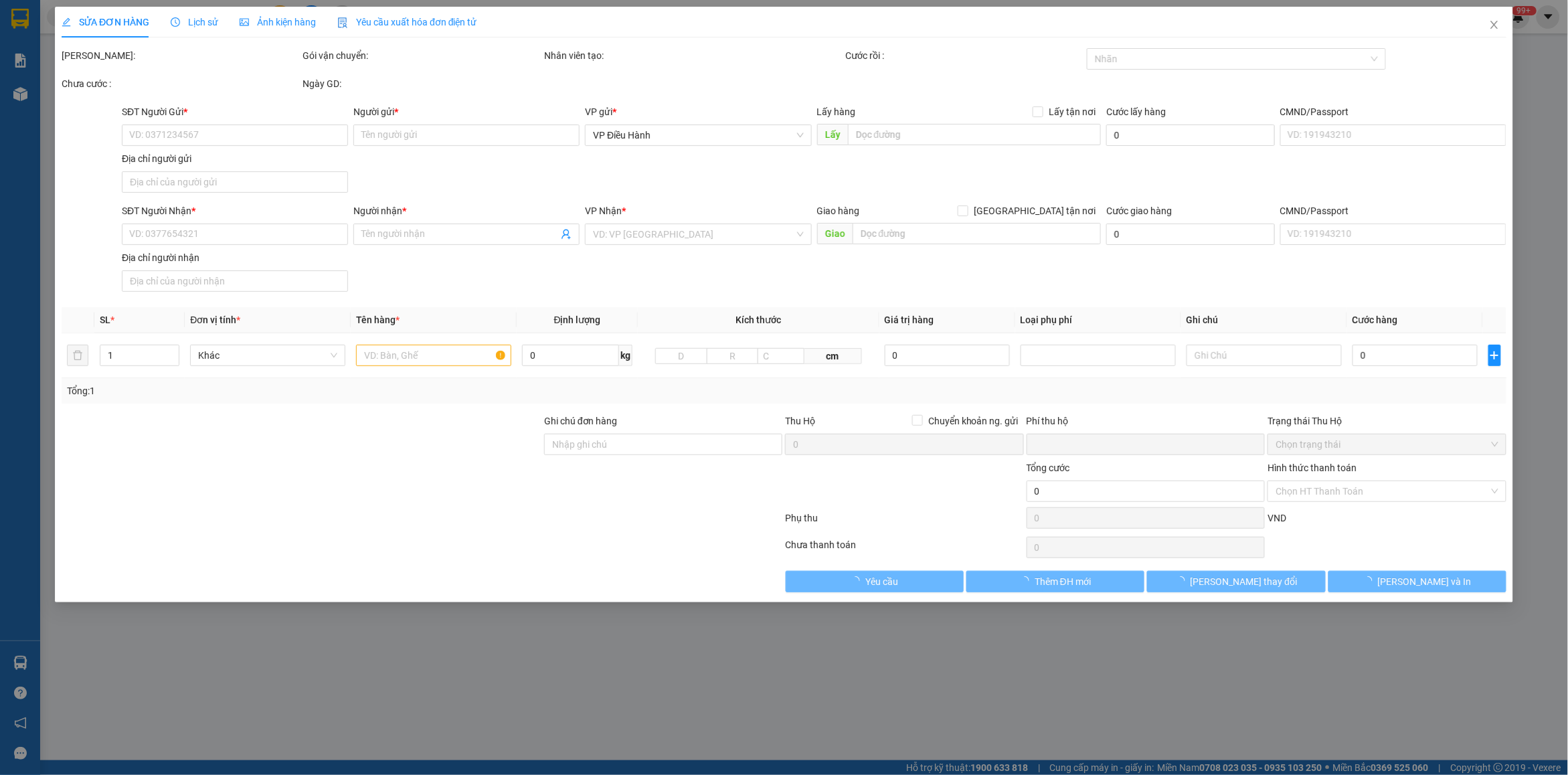
type input "Hải"
type input "0"
type input "1.530.000"
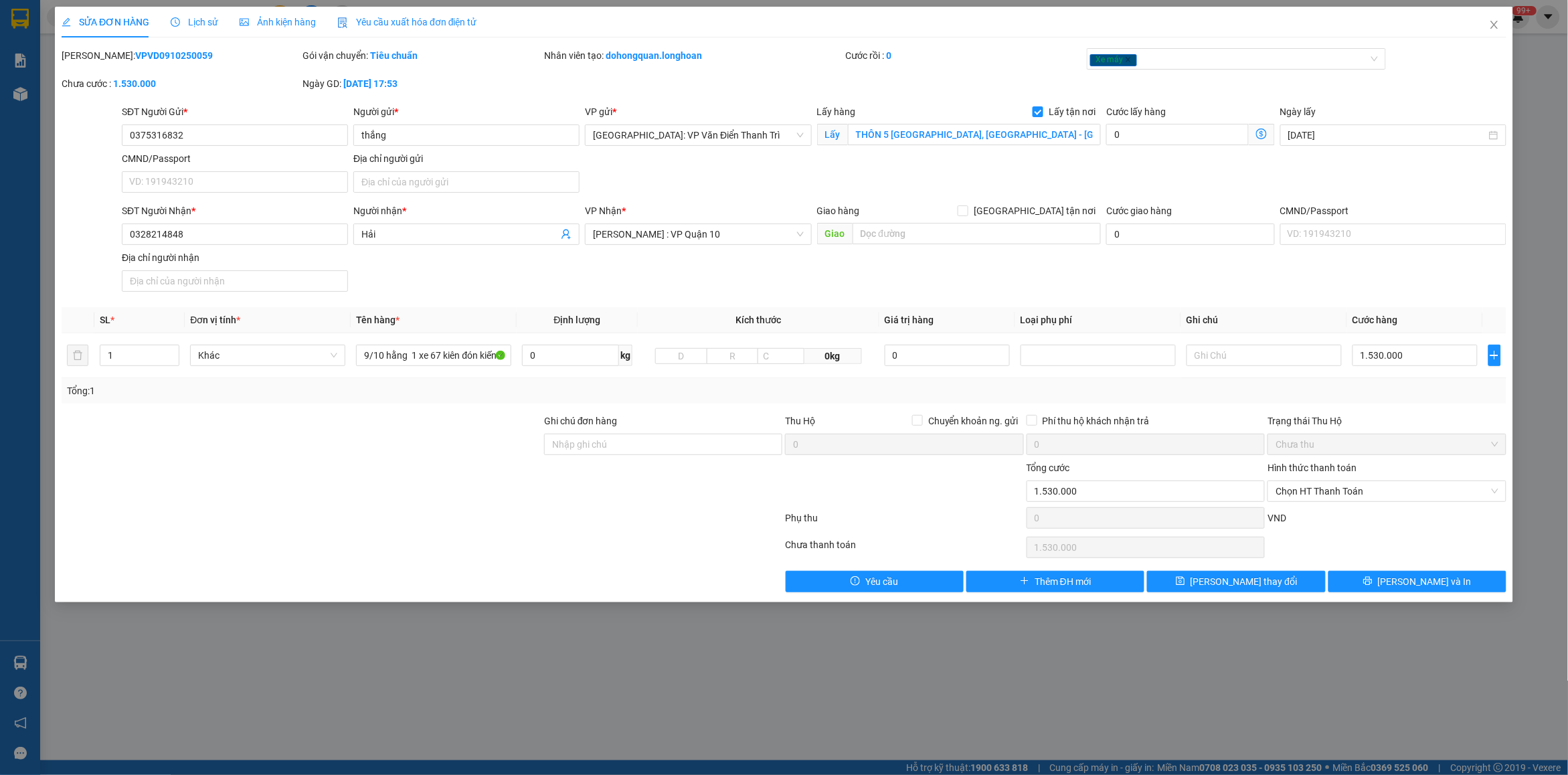
click at [193, 17] on span "Lịch sử" at bounding box center [194, 22] width 48 height 11
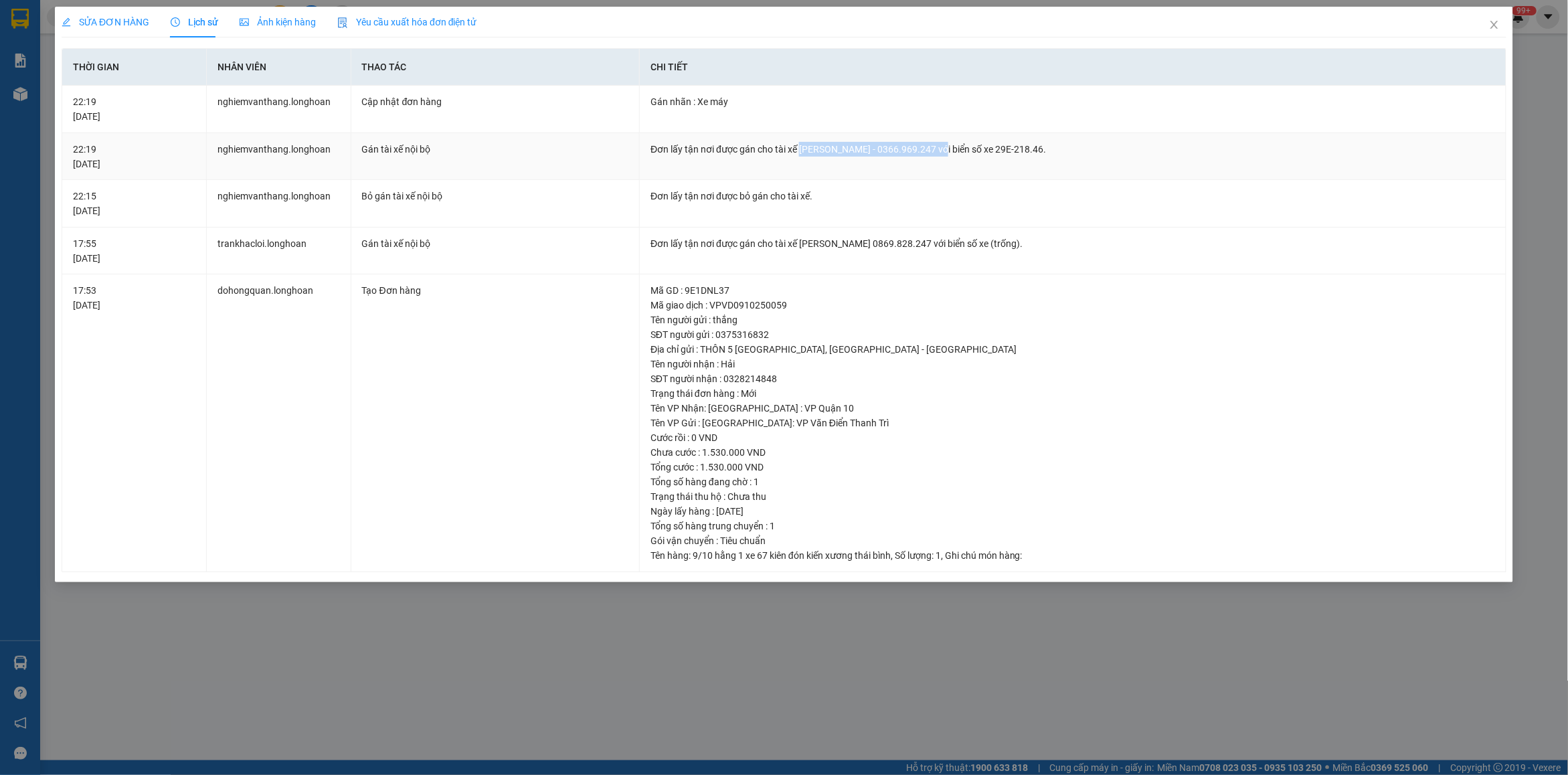
drag, startPoint x: 801, startPoint y: 149, endPoint x: 944, endPoint y: 150, distance: 143.0
click at [944, 150] on div "Đơn lấy tận nơi được gán cho tài xế [PERSON_NAME] - 0366.969.247 với biển số xe…" at bounding box center [1072, 150] width 845 height 15
drag, startPoint x: 797, startPoint y: 146, endPoint x: 939, endPoint y: 151, distance: 142.1
click at [939, 151] on div "Đơn lấy tận nơi được gán cho tài xế [PERSON_NAME] - 0366.969.247 với biển số xe…" at bounding box center [1072, 150] width 845 height 15
copy div "[PERSON_NAME] - 0366.969.247"
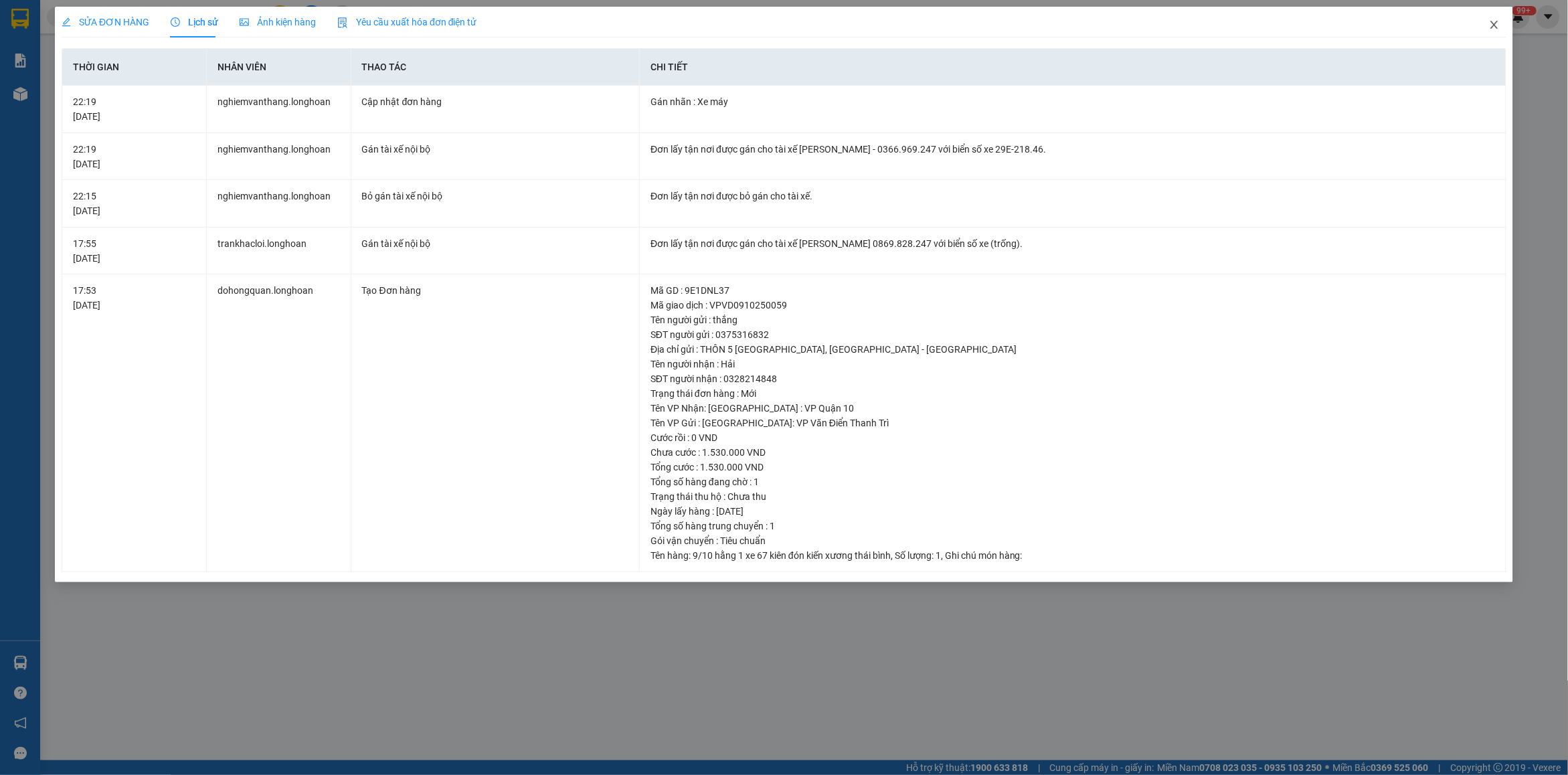
click at [1499, 30] on icon "close" at bounding box center [1494, 24] width 11 height 11
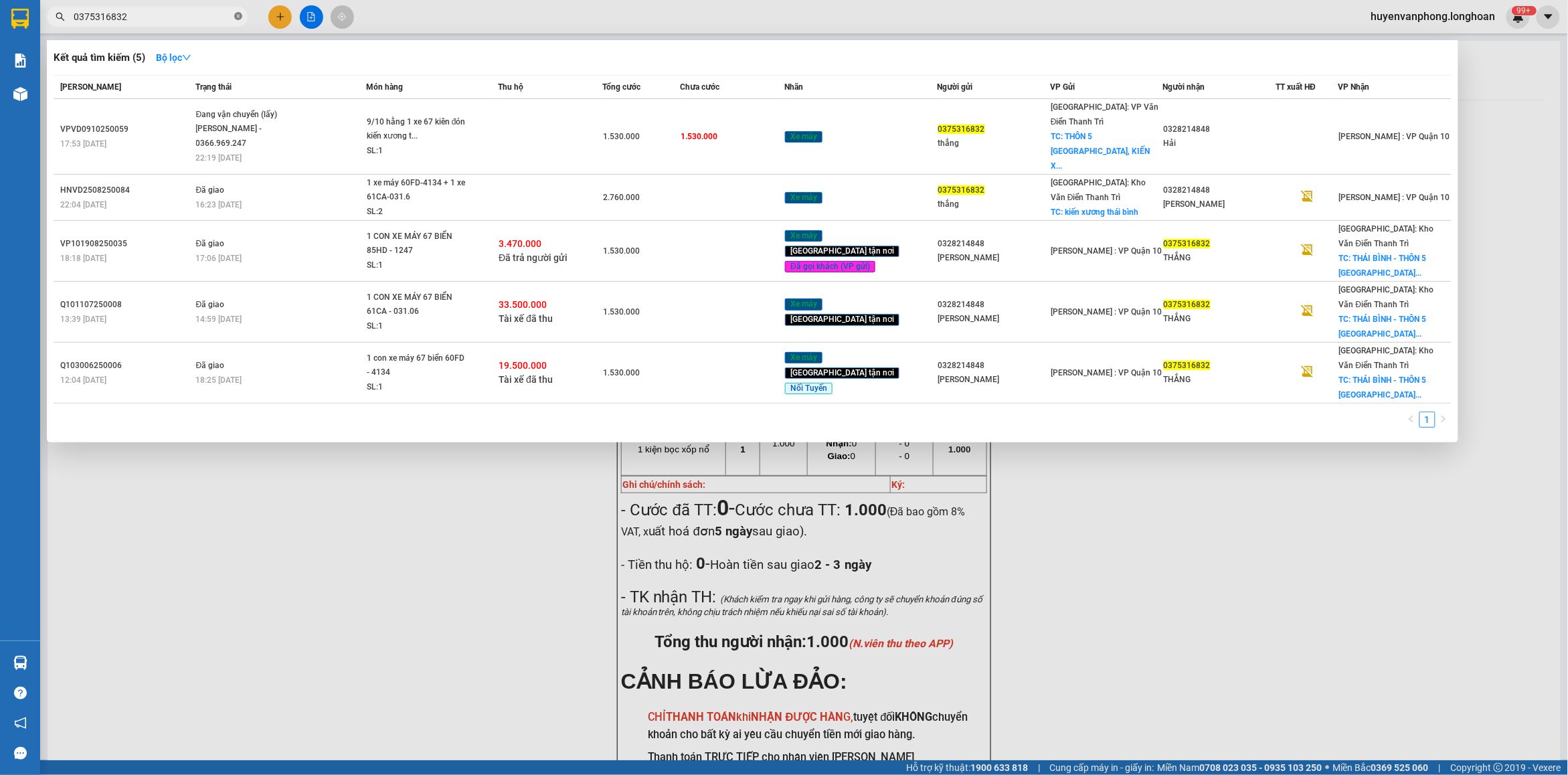
click at [236, 17] on span "0375316832" at bounding box center [147, 17] width 201 height 20
click at [236, 17] on icon "close-circle" at bounding box center [238, 16] width 8 height 8
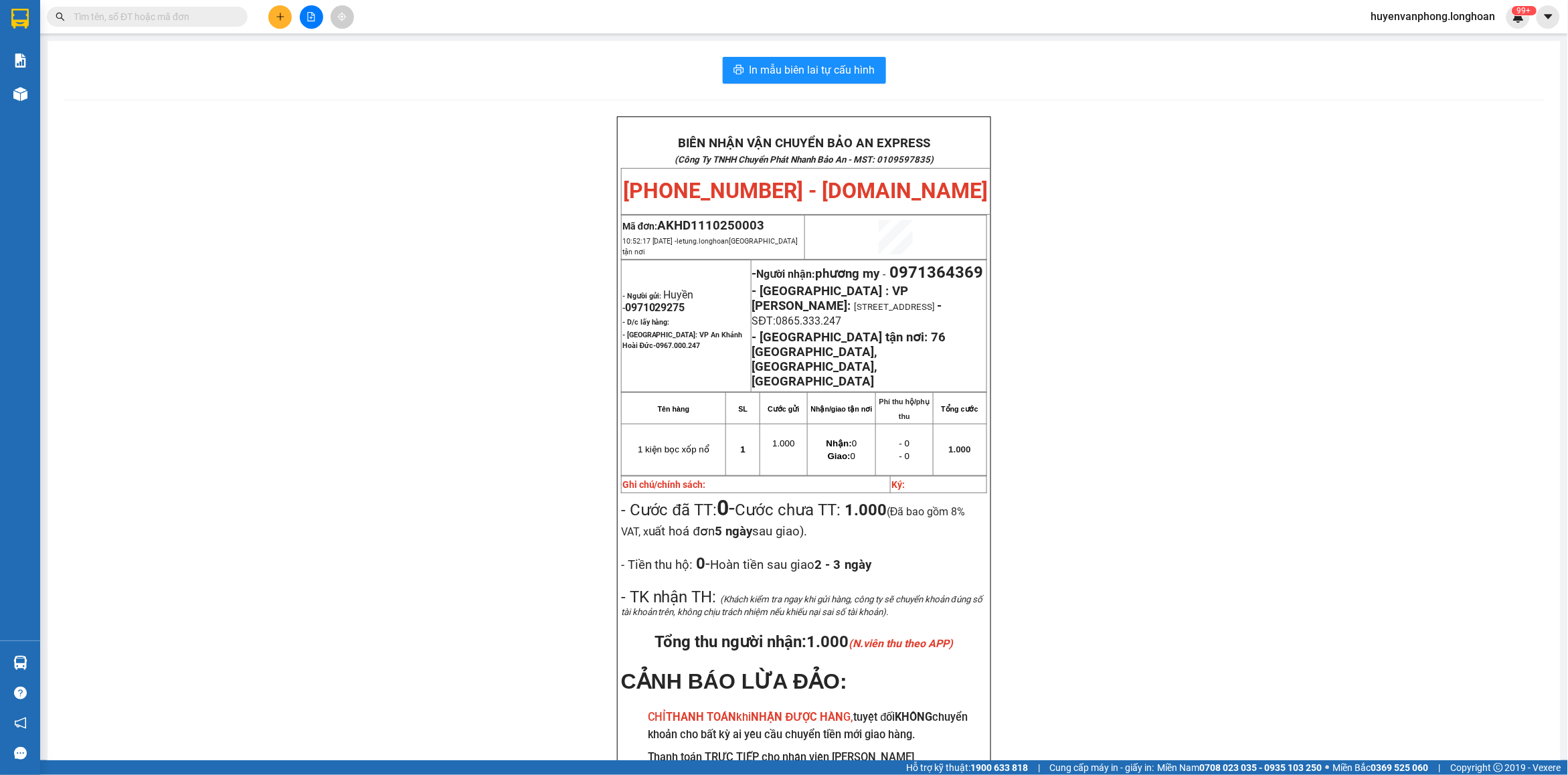
drag, startPoint x: 197, startPoint y: 22, endPoint x: 233, endPoint y: 15, distance: 36.7
click at [202, 22] on input "text" at bounding box center [152, 17] width 158 height 15
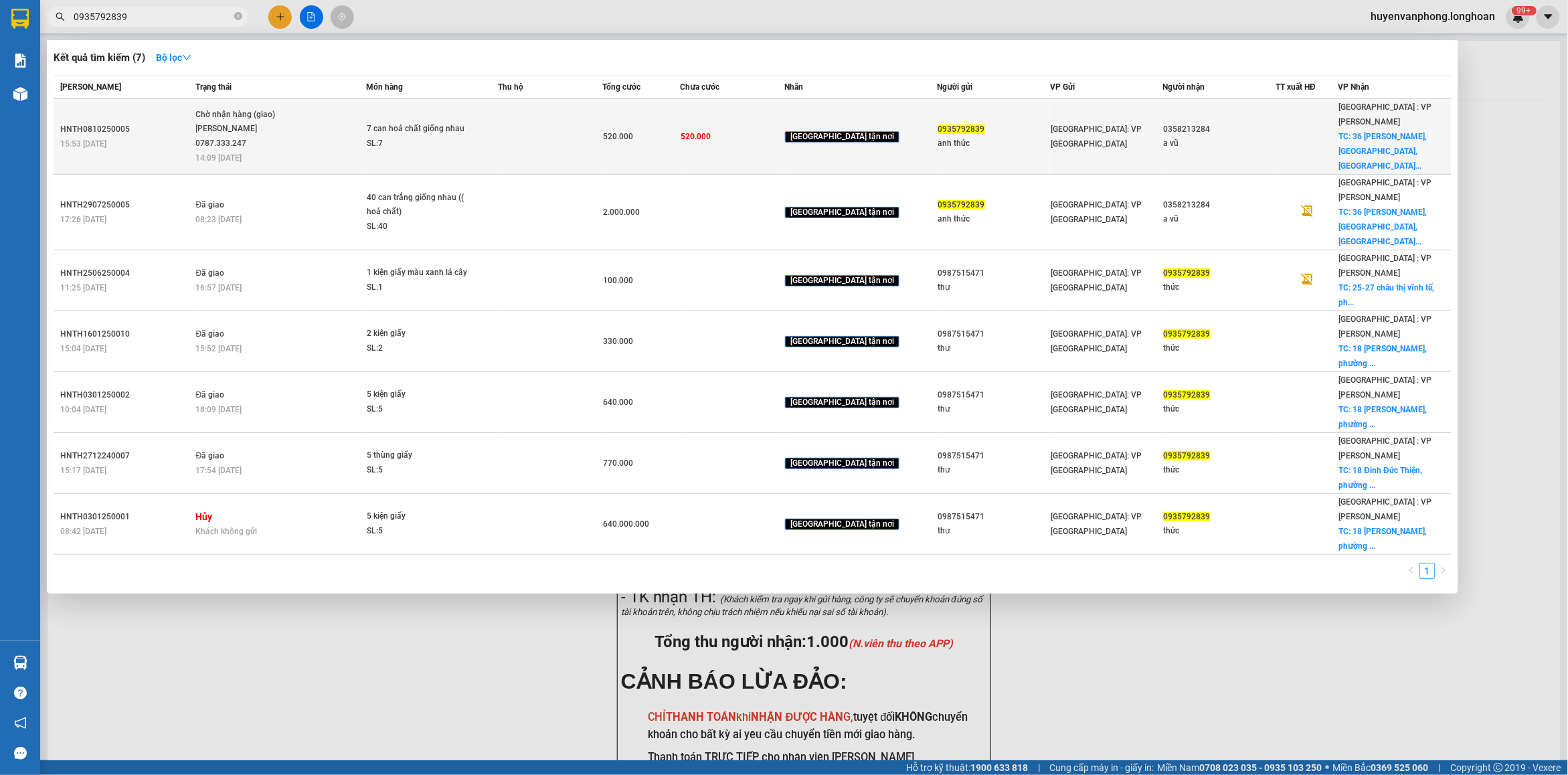
type input "0935792839"
click at [430, 141] on div "SL: 7" at bounding box center [417, 144] width 100 height 15
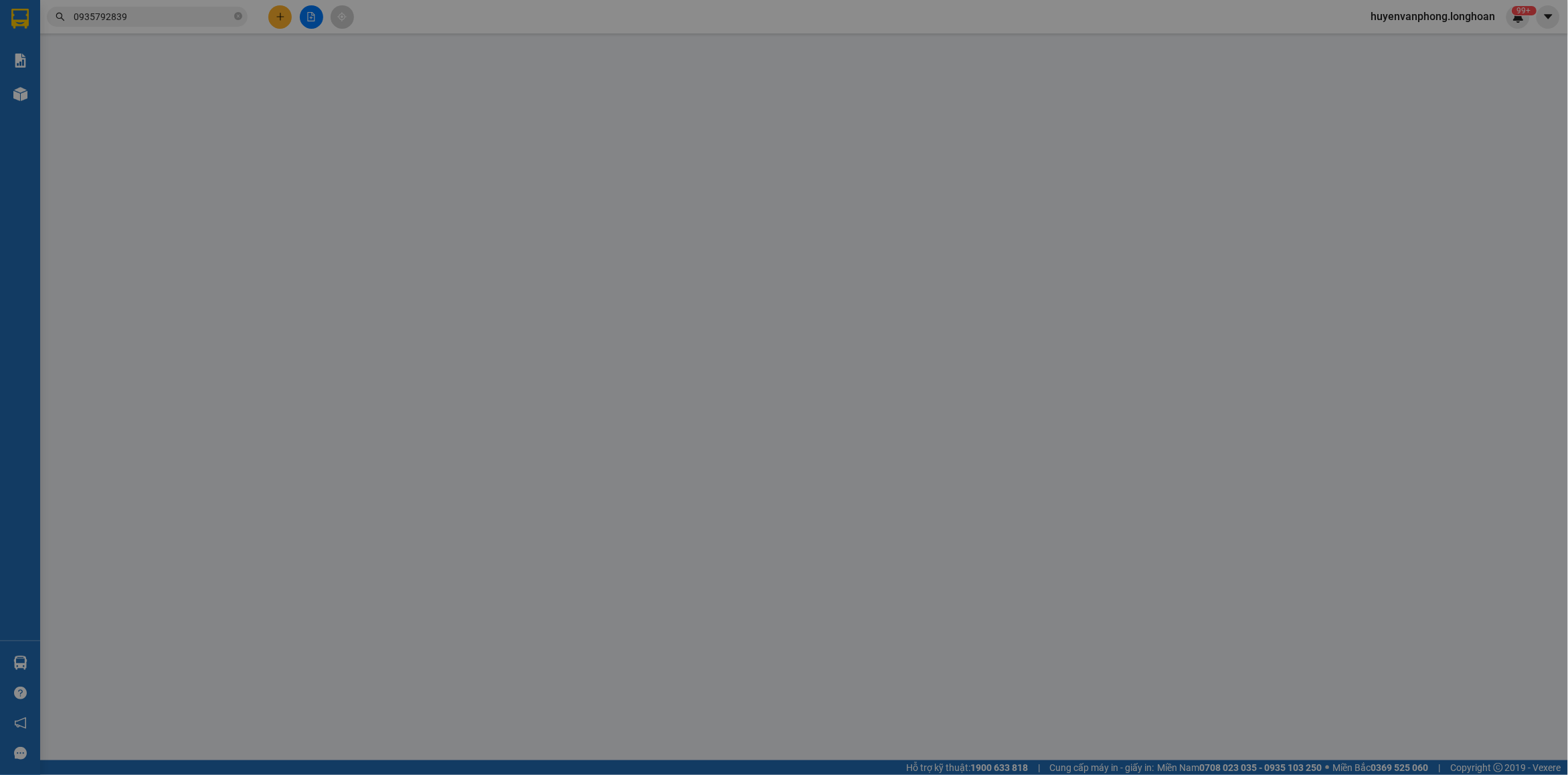
type input "0935792839"
type input "anh thức"
type input "0358213284"
type input "a vũ"
checkbox input "true"
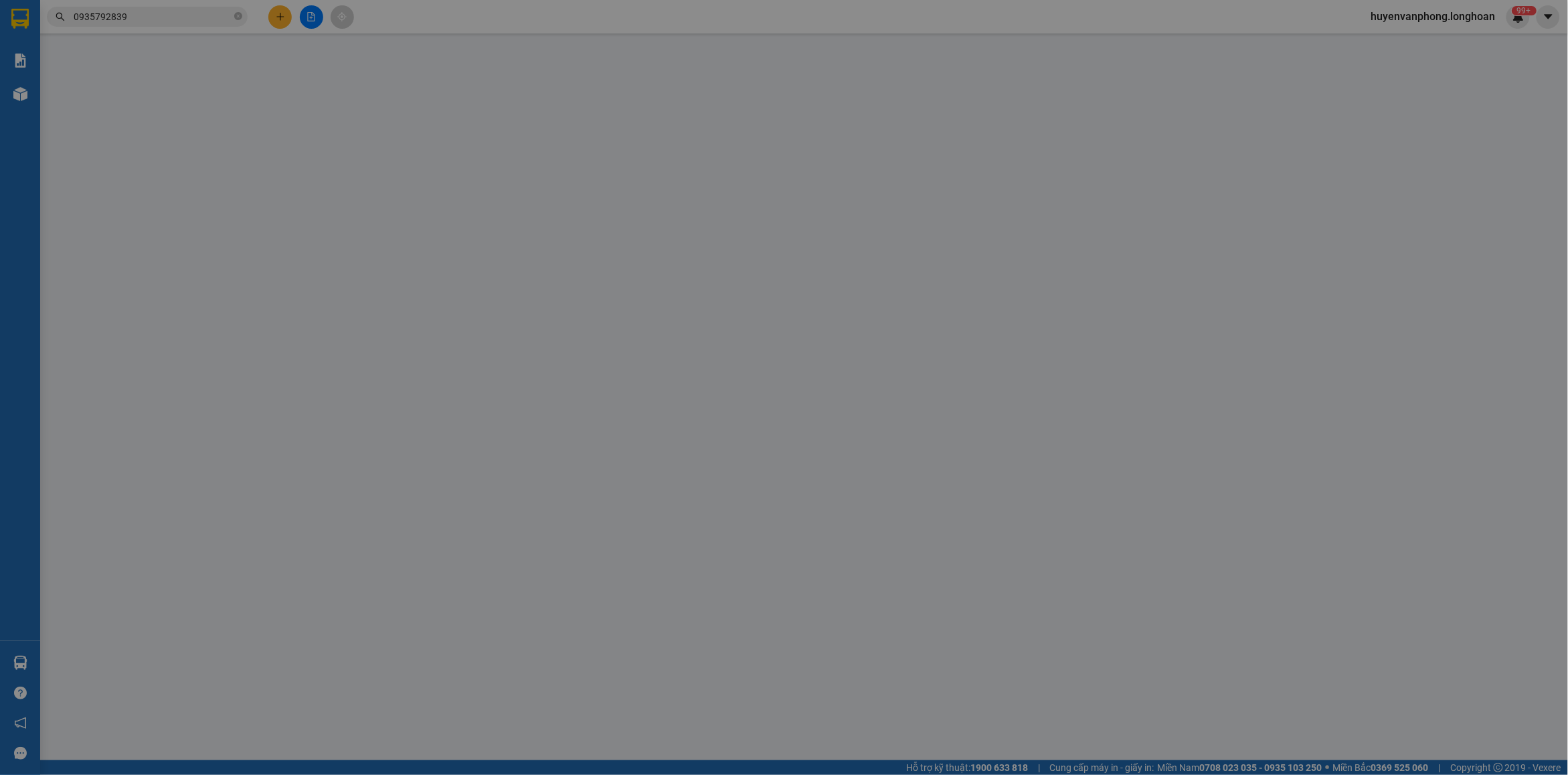
type input "36 [PERSON_NAME], [GEOGRAPHIC_DATA], [GEOGRAPHIC_DATA]"
type input "0"
type input "520.000"
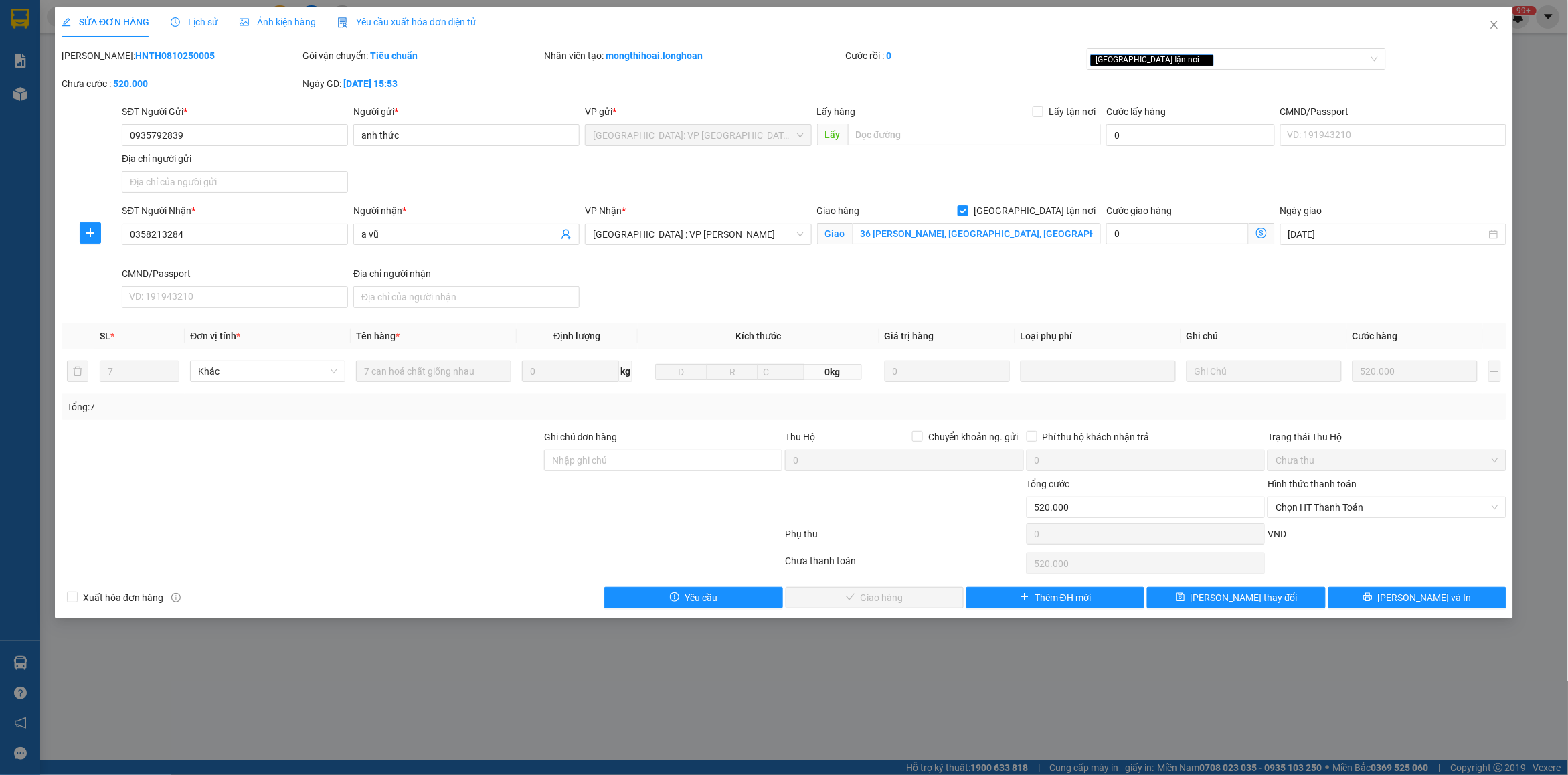
click at [212, 25] on span "Lịch sử" at bounding box center [194, 22] width 48 height 11
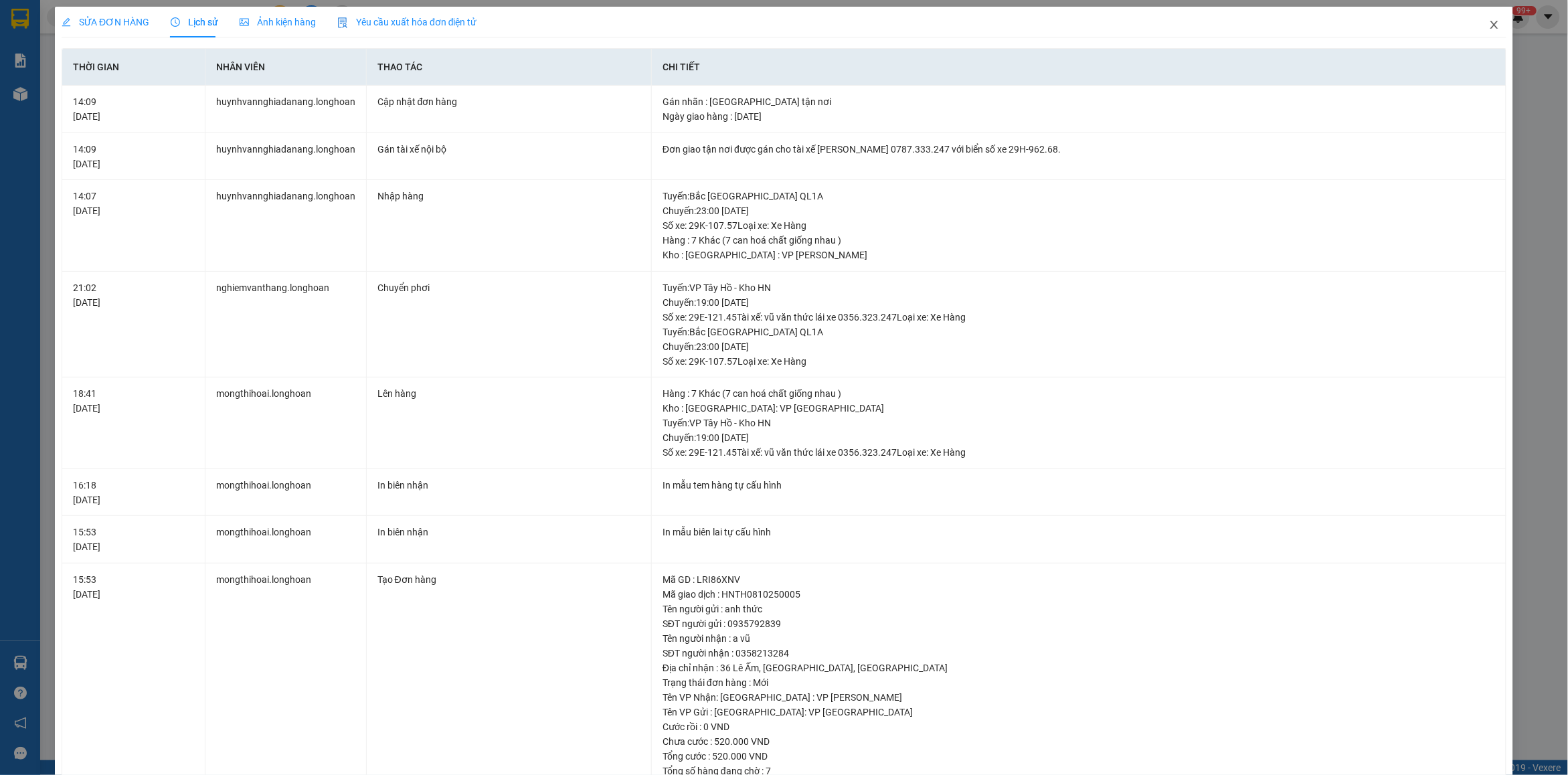
drag, startPoint x: 1479, startPoint y: 28, endPoint x: 405, endPoint y: 28, distance: 1074.0
click at [1489, 28] on icon "close" at bounding box center [1494, 24] width 11 height 11
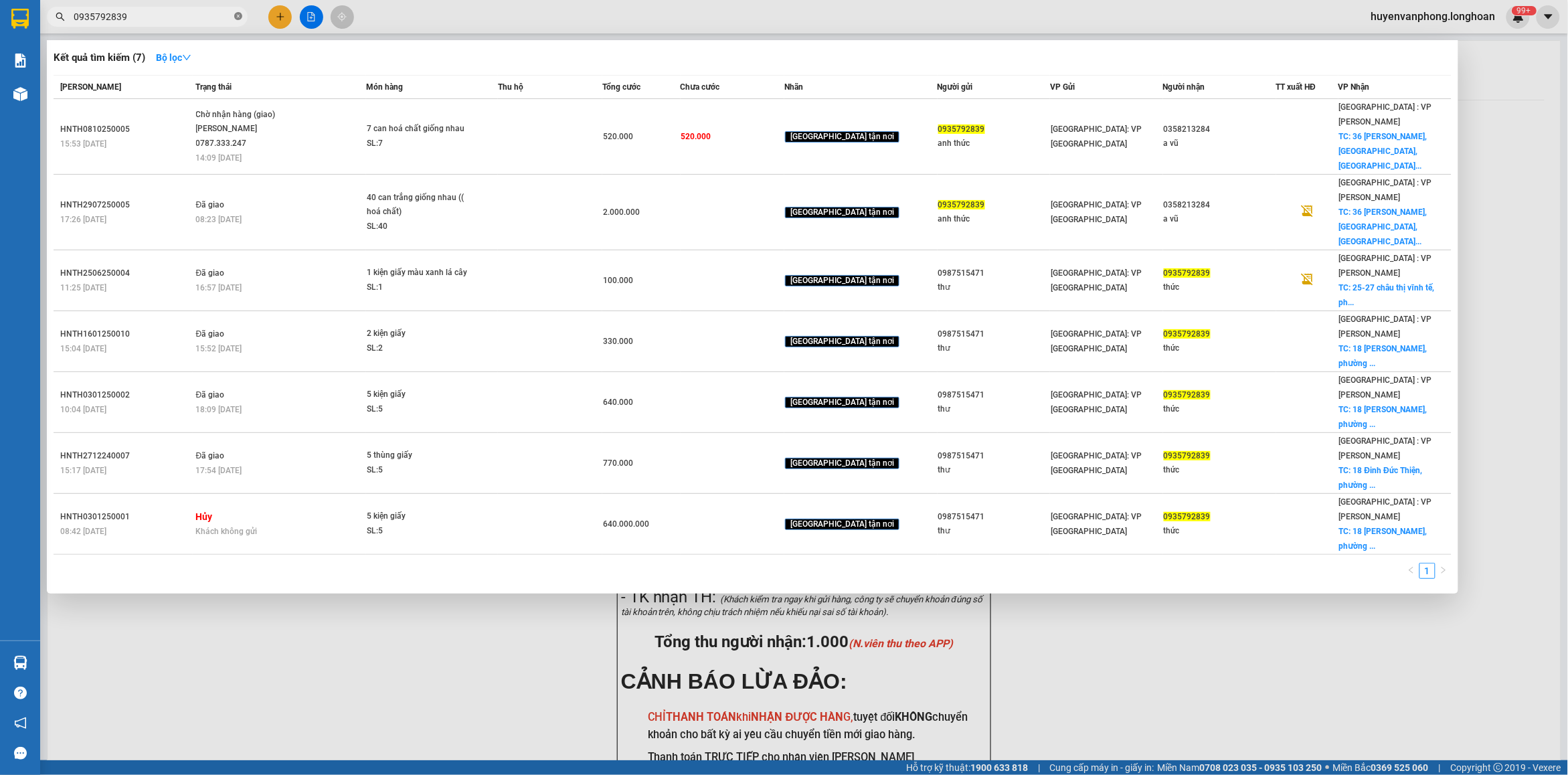
drag, startPoint x: 238, startPoint y: 18, endPoint x: 116, endPoint y: 17, distance: 122.0
click at [235, 18] on icon "close-circle" at bounding box center [238, 16] width 8 height 8
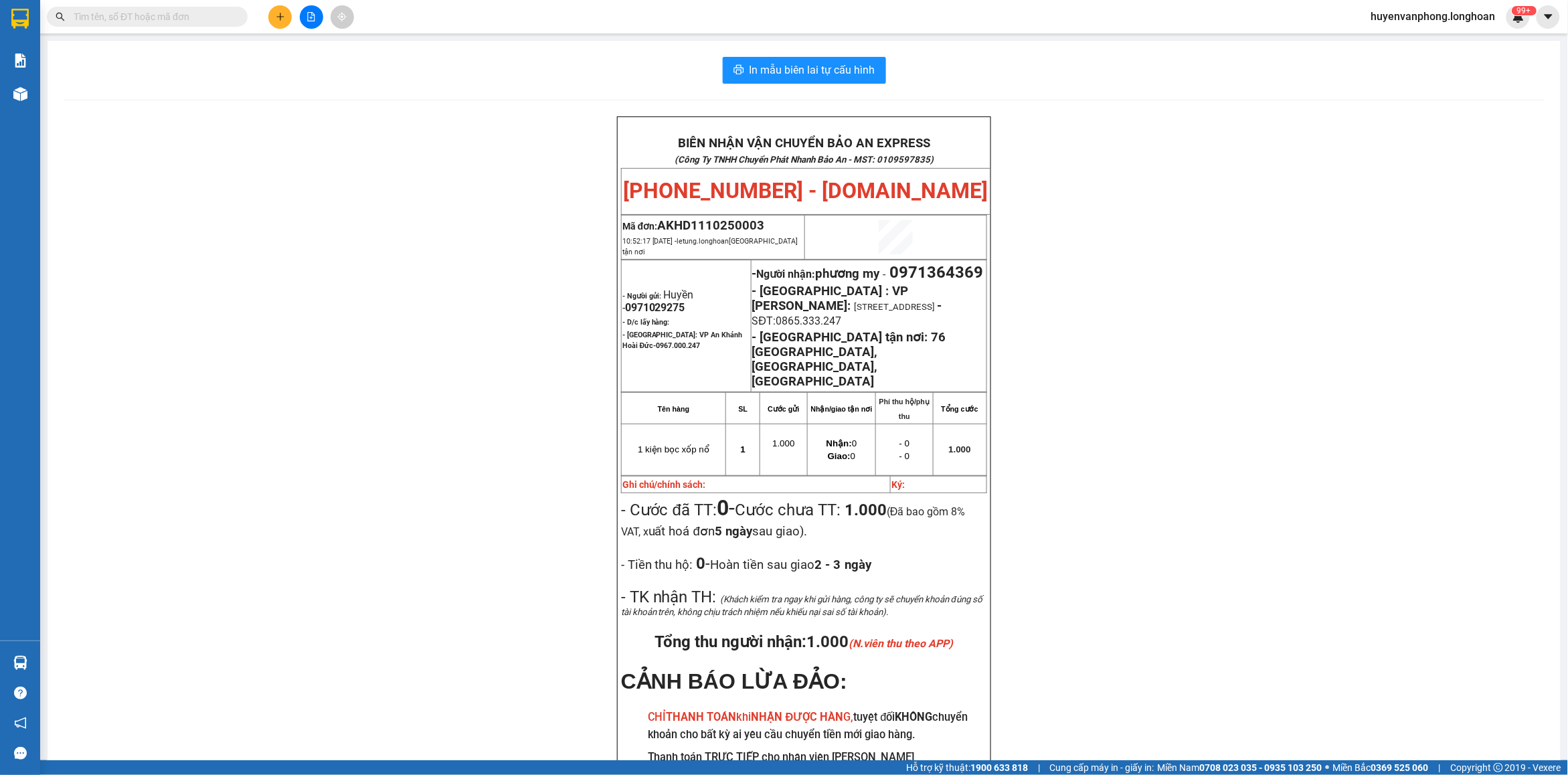
click at [132, 11] on input "text" at bounding box center [152, 17] width 158 height 15
paste input "0707771168"
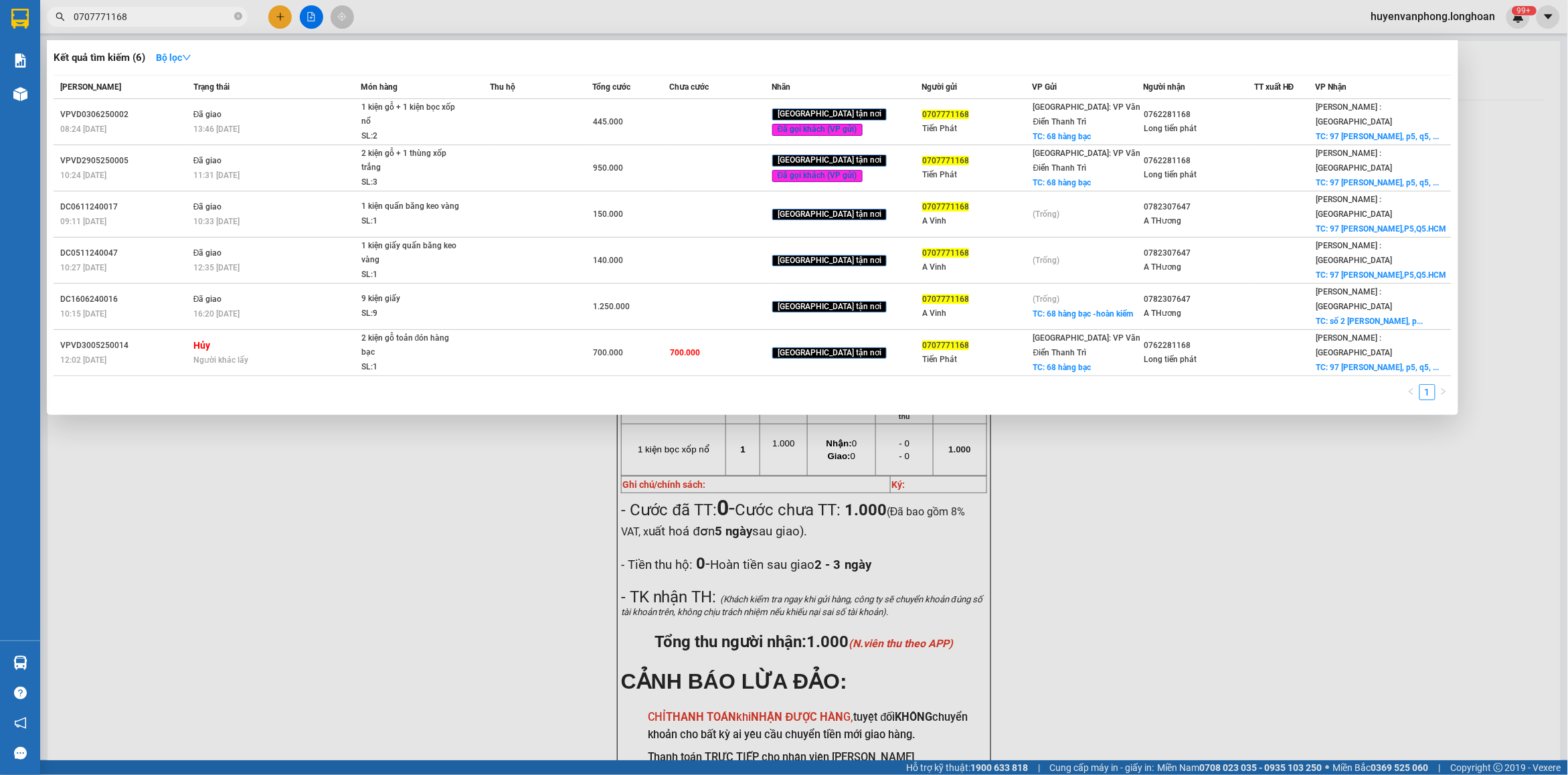
type input "0707771168"
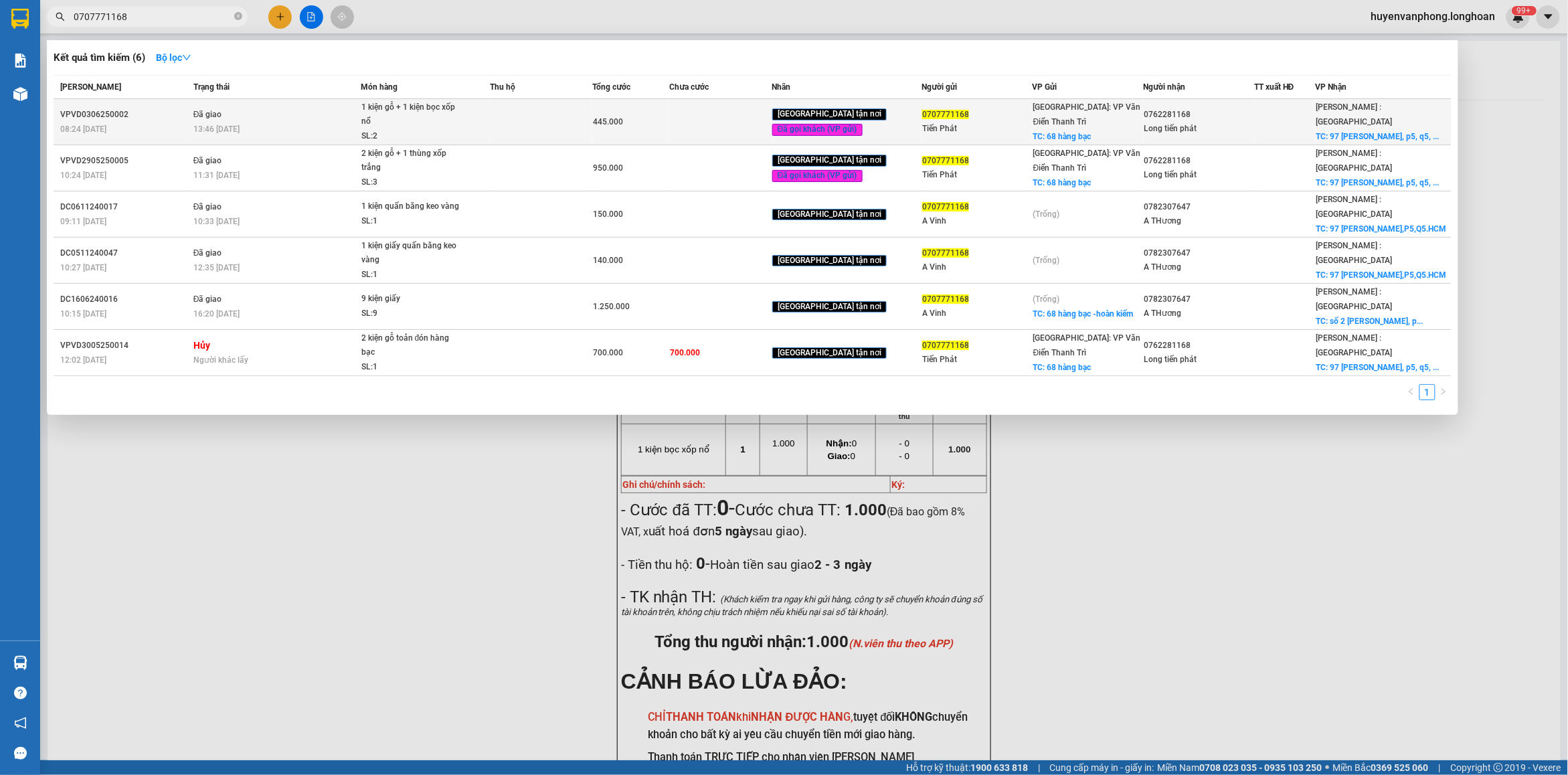
click at [375, 121] on div "1 kiện gỗ + 1 kiện bọc xốp nổ" at bounding box center [411, 115] width 100 height 28
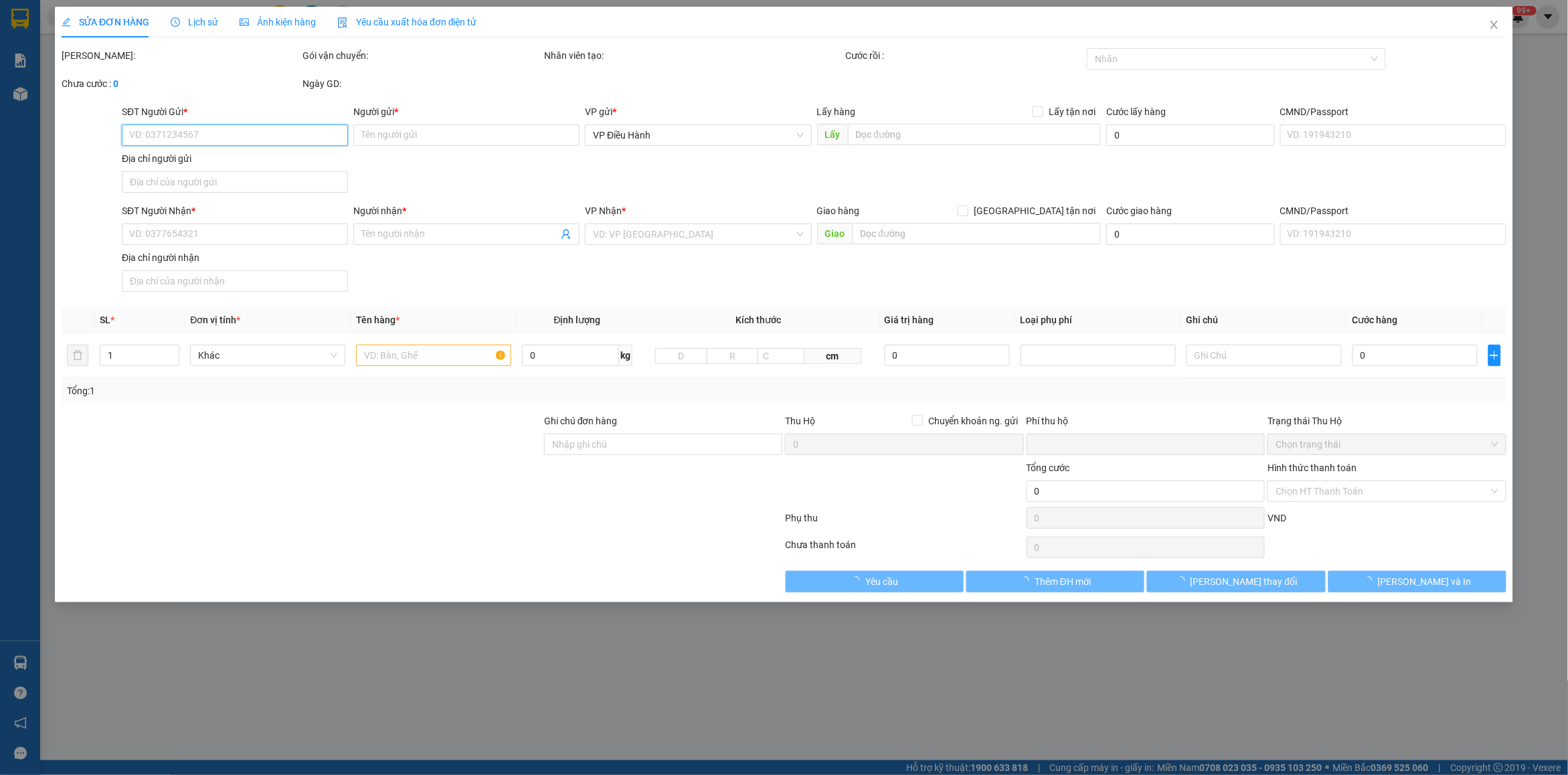
type input "0707771168"
type input "Tiến Phát"
checkbox input "true"
type input "68 hàng bạc"
type input "65.000"
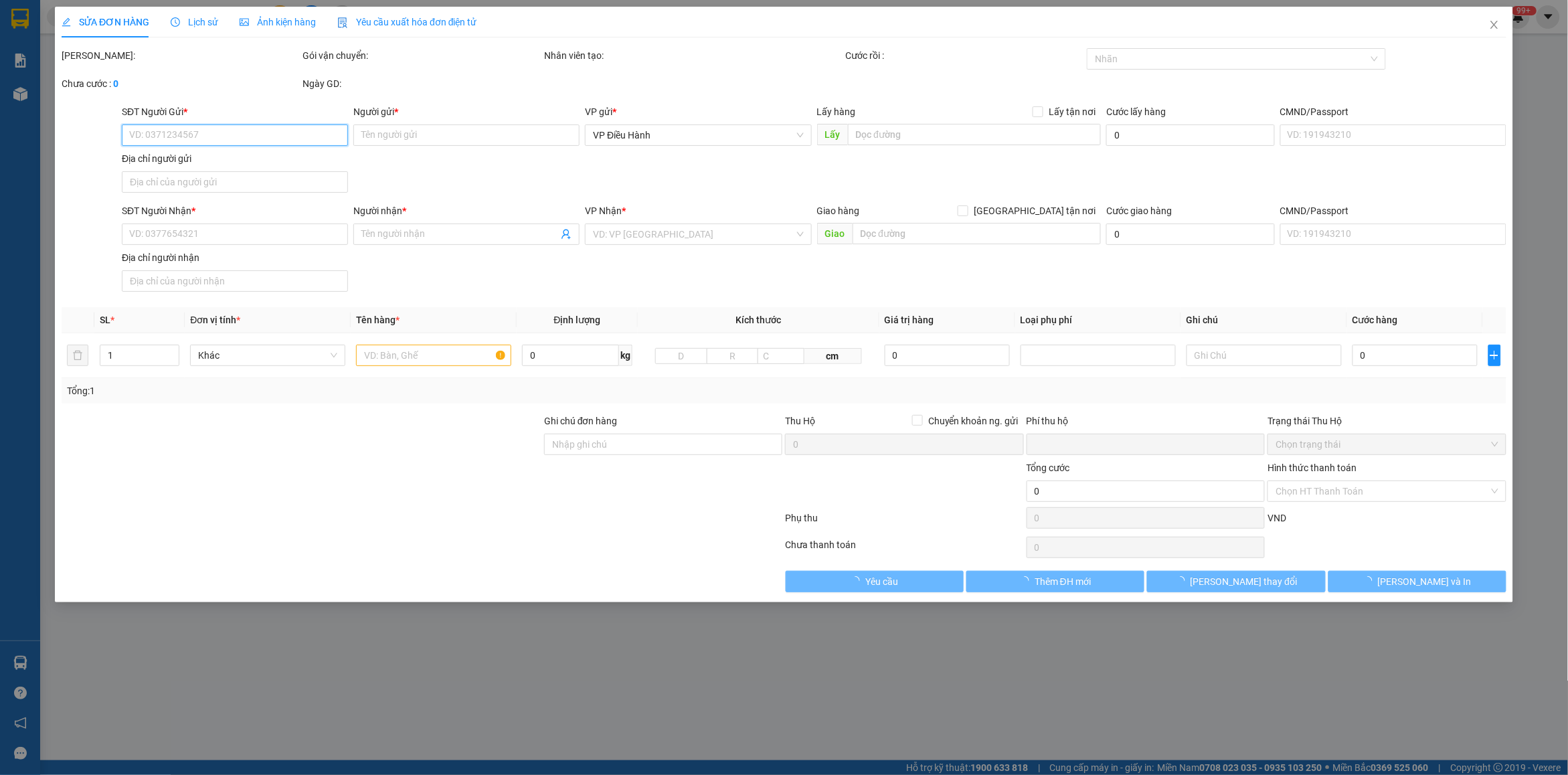
type input "0762281168"
type input "Long tiến phát"
checkbox input "true"
type input "97 bùi hữu nghĩa, p5, q5, tphcm"
type input "0"
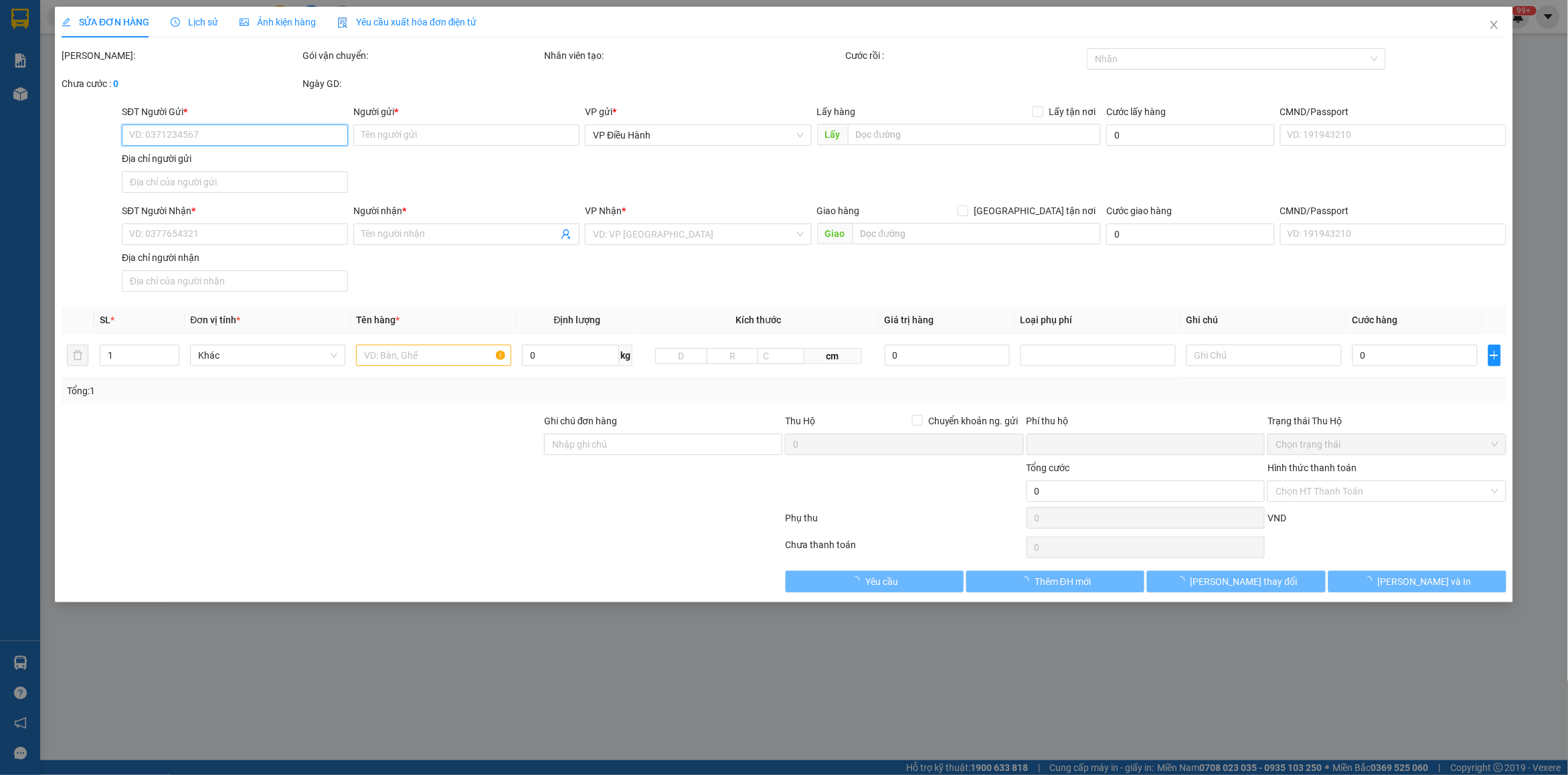
type input "445.000"
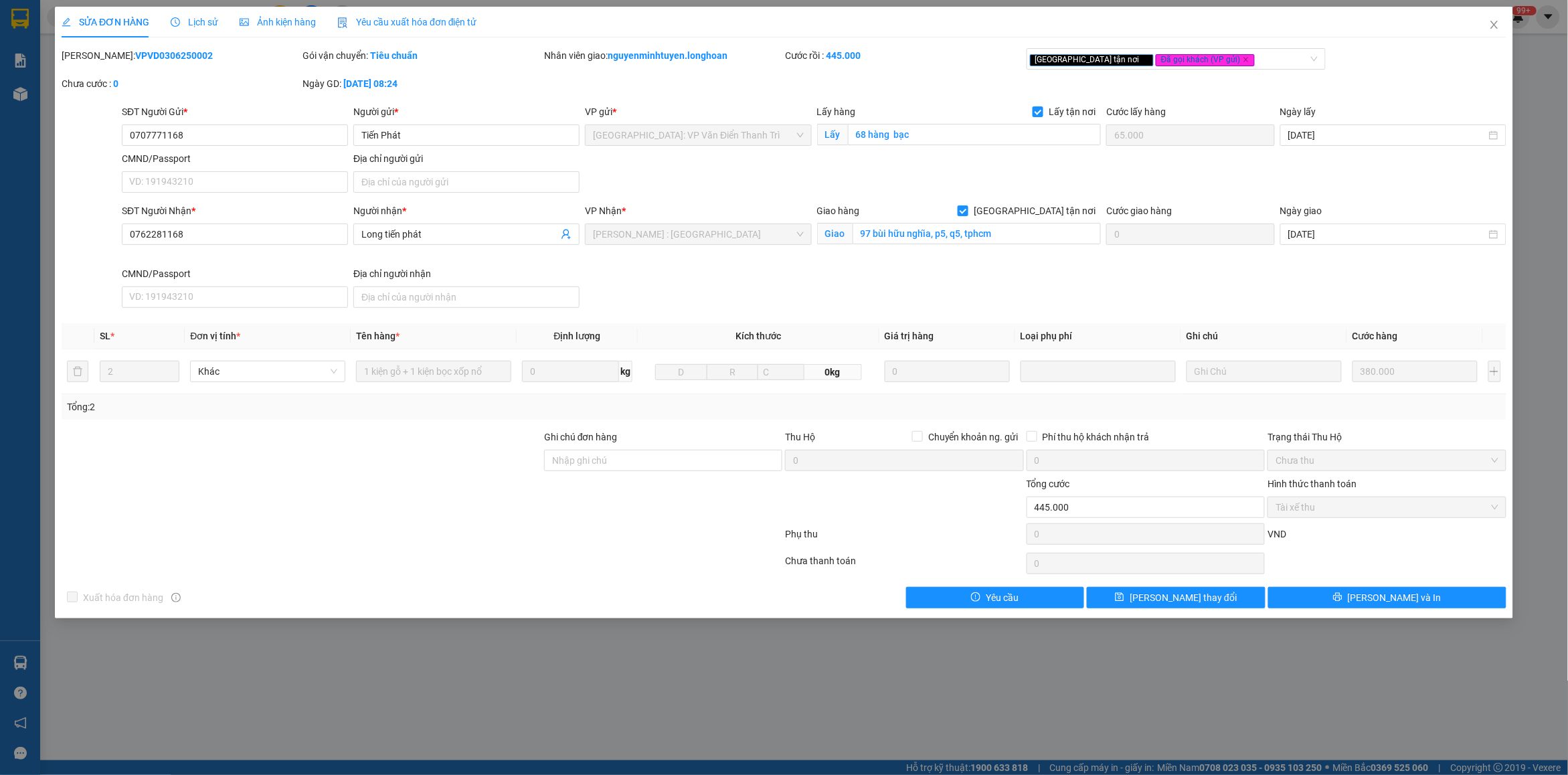
click at [201, 27] on span "Lịch sử" at bounding box center [194, 22] width 48 height 11
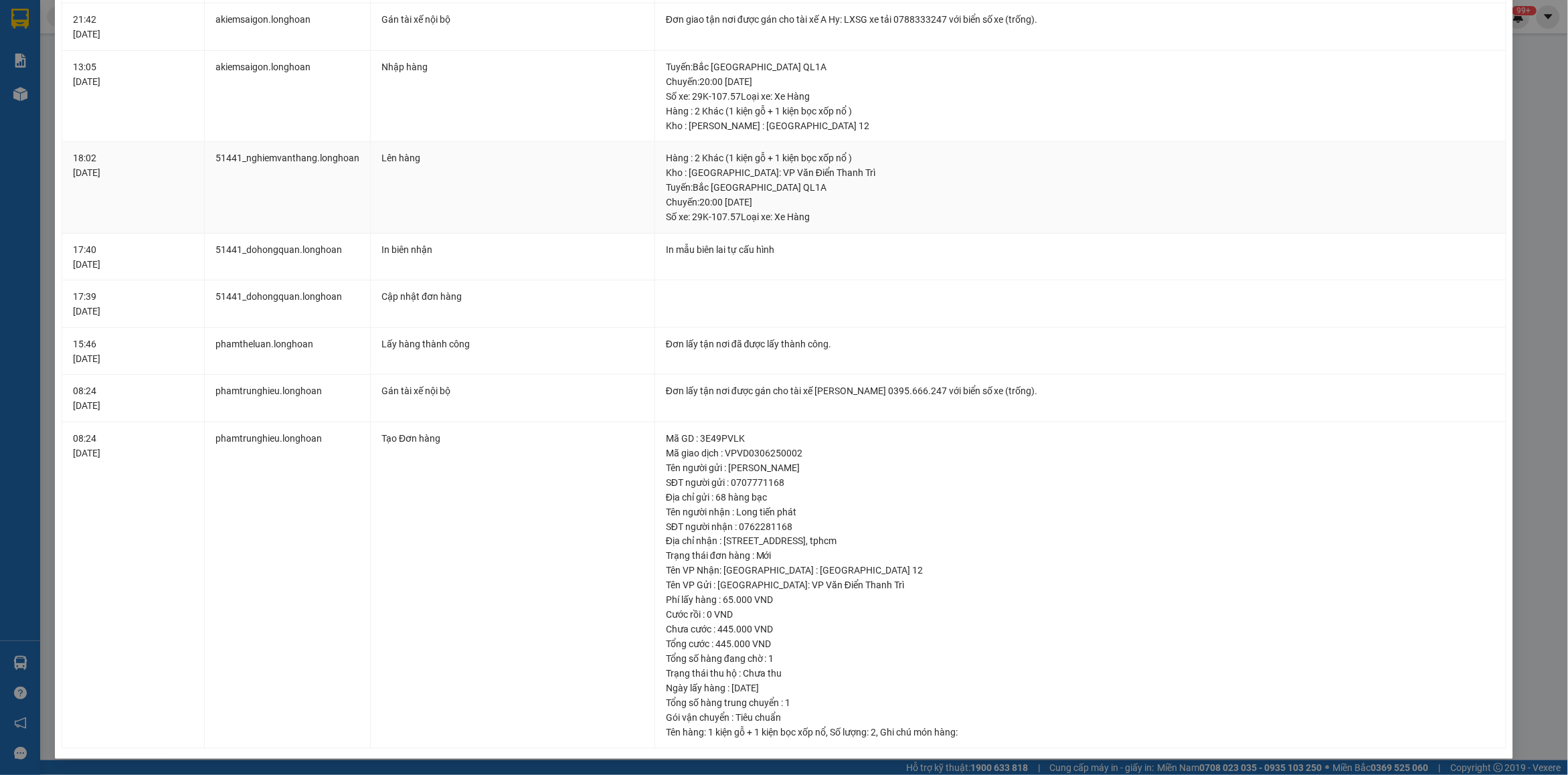
scroll to position [506, 0]
drag, startPoint x: 660, startPoint y: 467, endPoint x: 907, endPoint y: 543, distance: 258.4
click at [907, 543] on td "Mã GD : 3E49PVLK Mã giao dịch : VPVD0306250002 Tên người gửi : Tiến Phát SĐT ng…" at bounding box center [1081, 586] width 852 height 328
copy td "Tên người gửi : Tiến Phát SĐT người gửi : 0707771168 Địa chỉ gửi : 68 hàng bạc …"
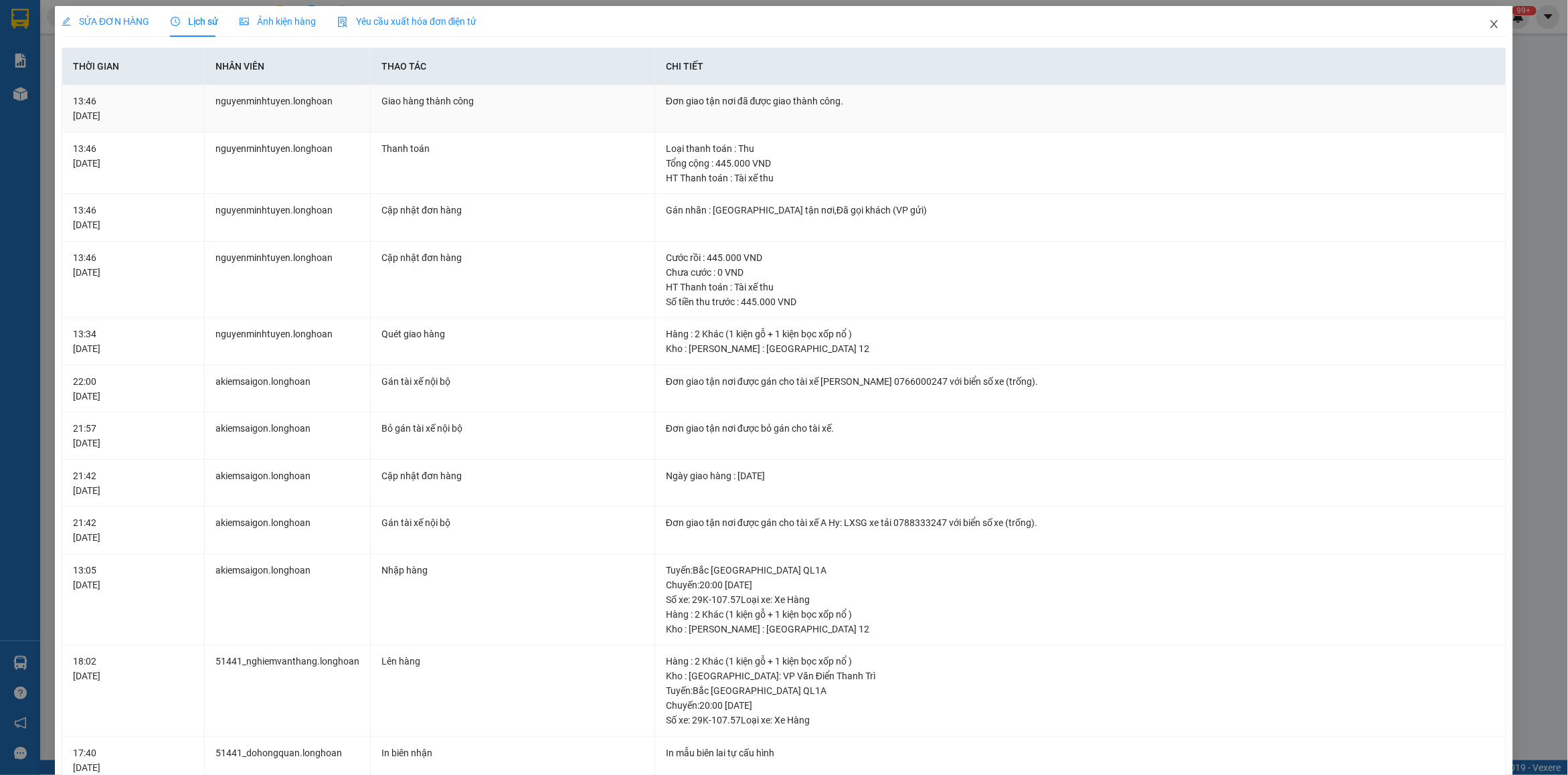
scroll to position [0, 0]
click at [1476, 32] on span "Close" at bounding box center [1494, 25] width 38 height 38
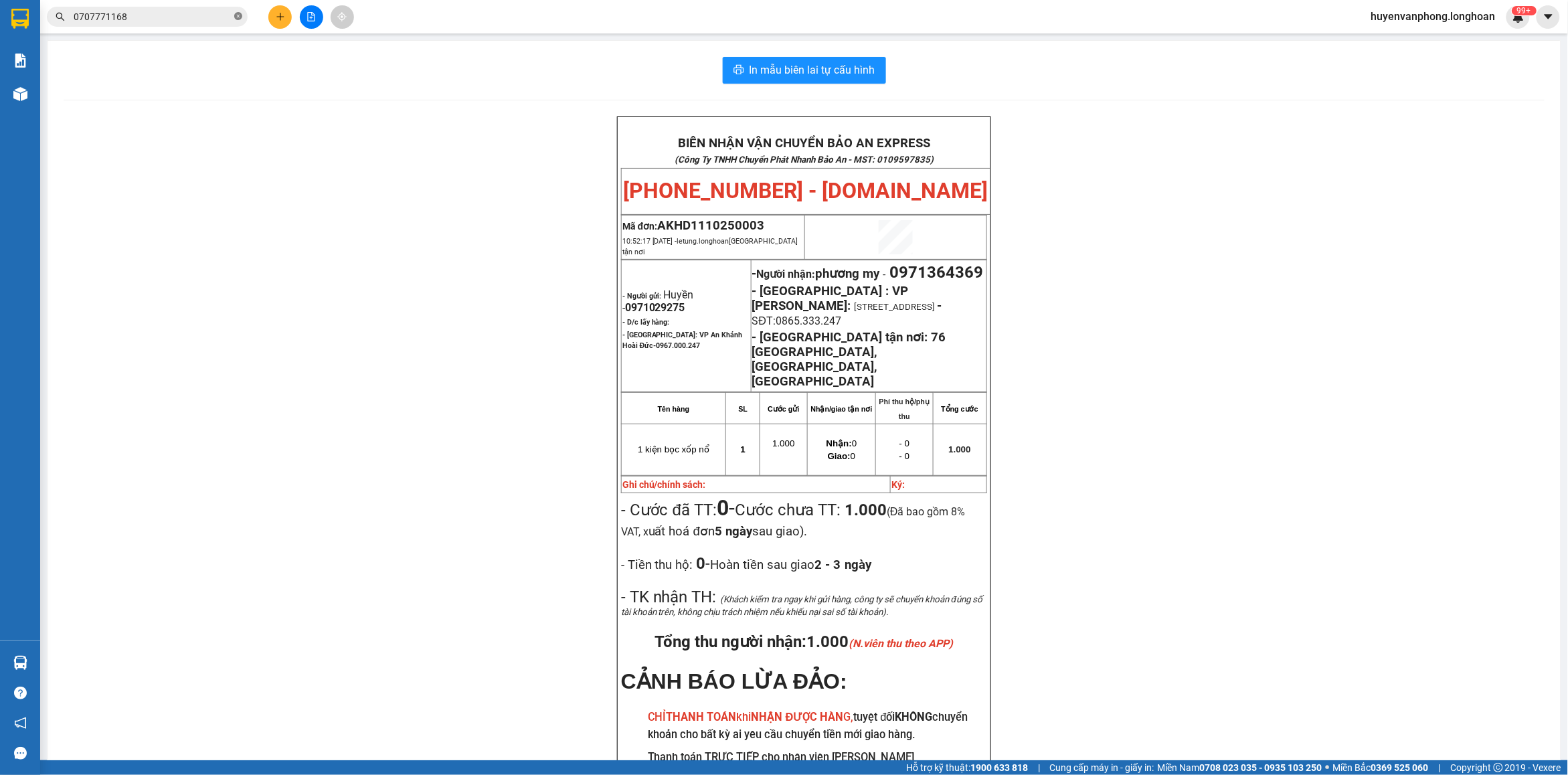
drag, startPoint x: 241, startPoint y: 18, endPoint x: 155, endPoint y: 15, distance: 86.1
click at [240, 18] on icon "close-circle" at bounding box center [238, 16] width 8 height 8
click at [155, 15] on input "text" at bounding box center [152, 17] width 158 height 15
paste input "0971772188"
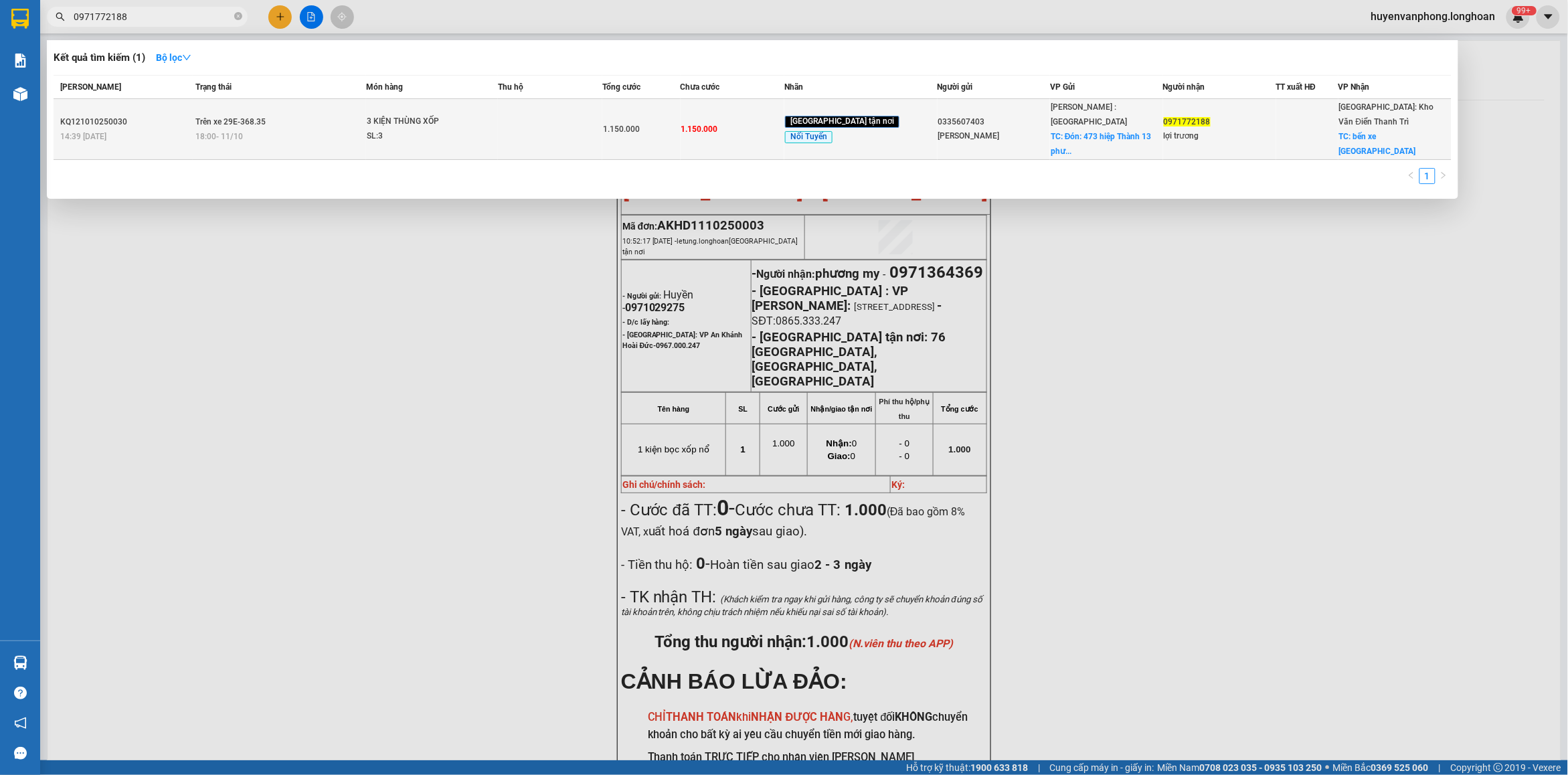
type input "0971772188"
click at [418, 130] on div "SL: 3" at bounding box center [417, 137] width 100 height 15
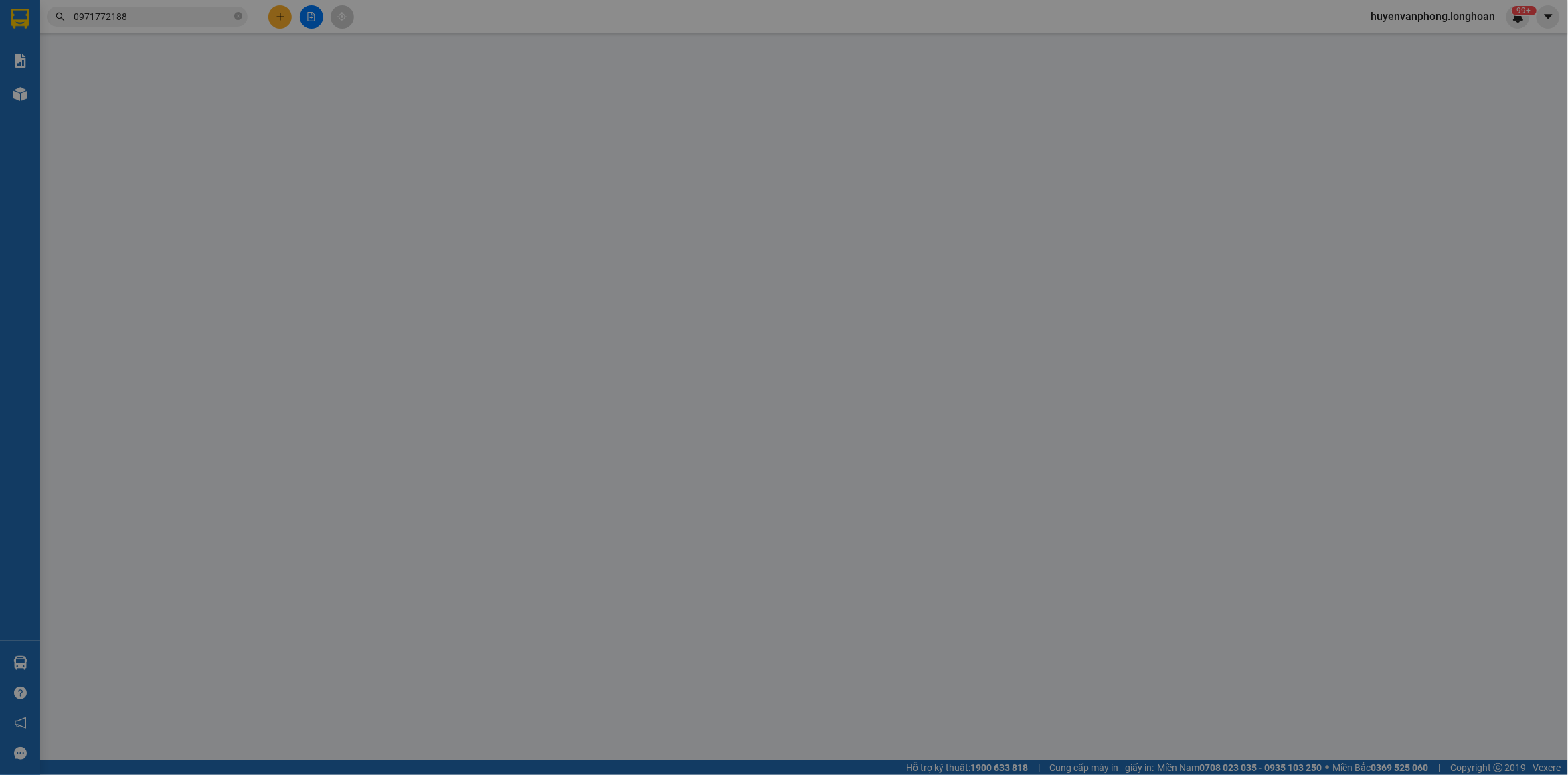
type input "0335607403"
type input "[PERSON_NAME]"
checkbox input "true"
type input "Đón: 473 hiệp Thành 13 [GEOGRAPHIC_DATA]"
type input "0971772188"
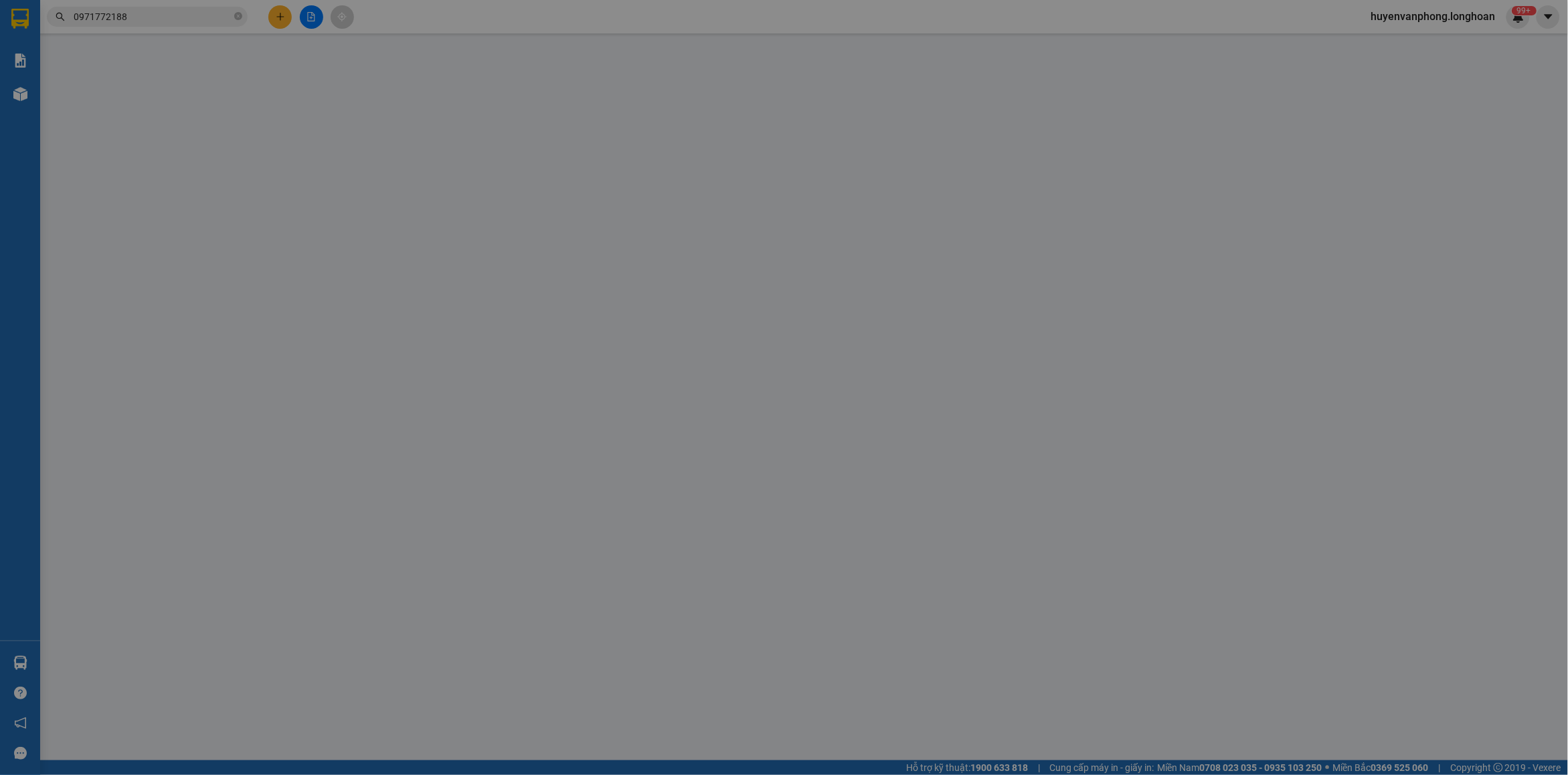
type input "lợi trương"
checkbox input "true"
type input "bến xe [GEOGRAPHIC_DATA]"
type input "NHẬN THEO KIỆN-GIAO NGUYÊN KIỆN - HƯ VỠ KHÔNG ĐỀN"
type input "0"
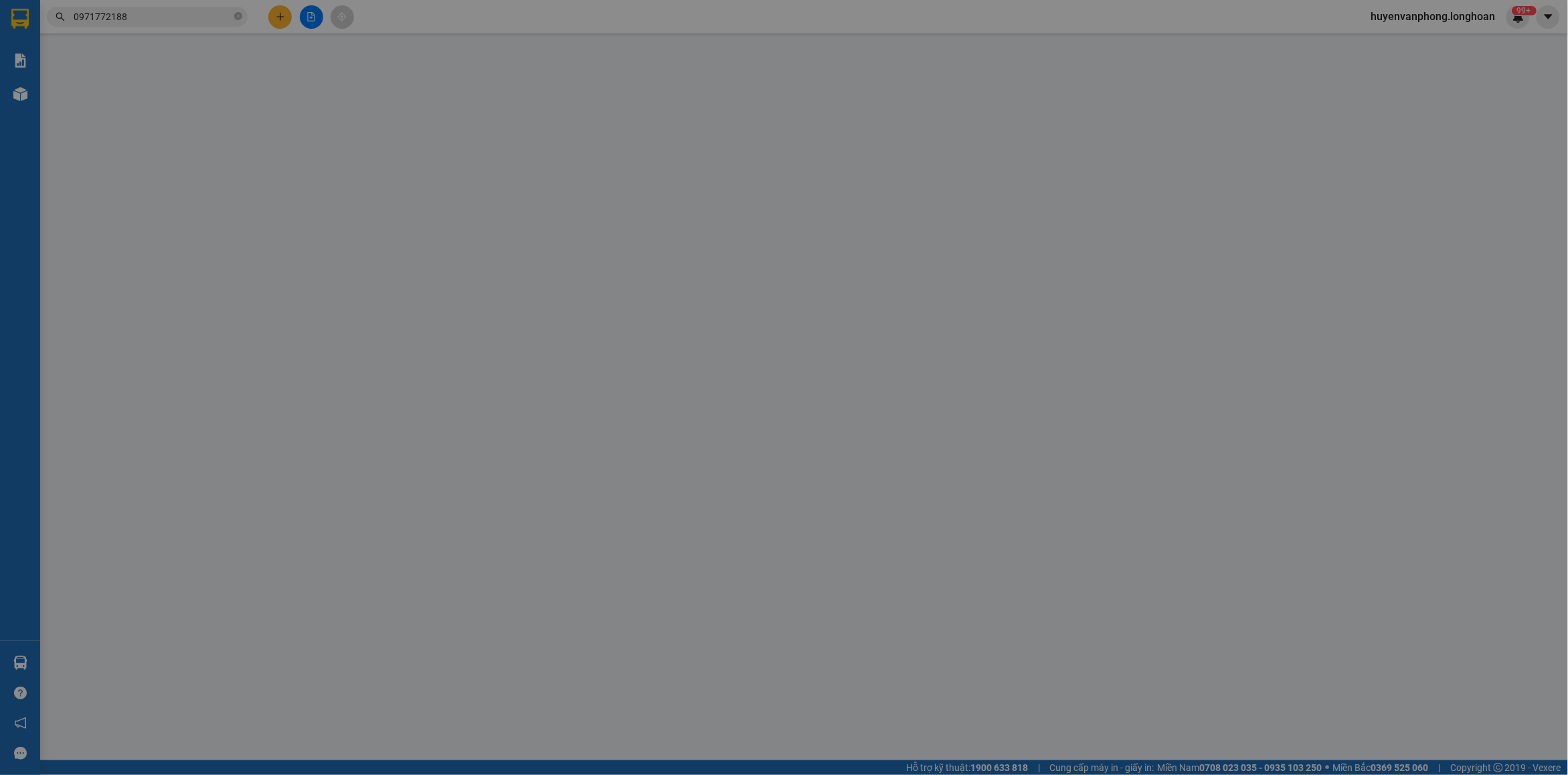
type input "1.150.000"
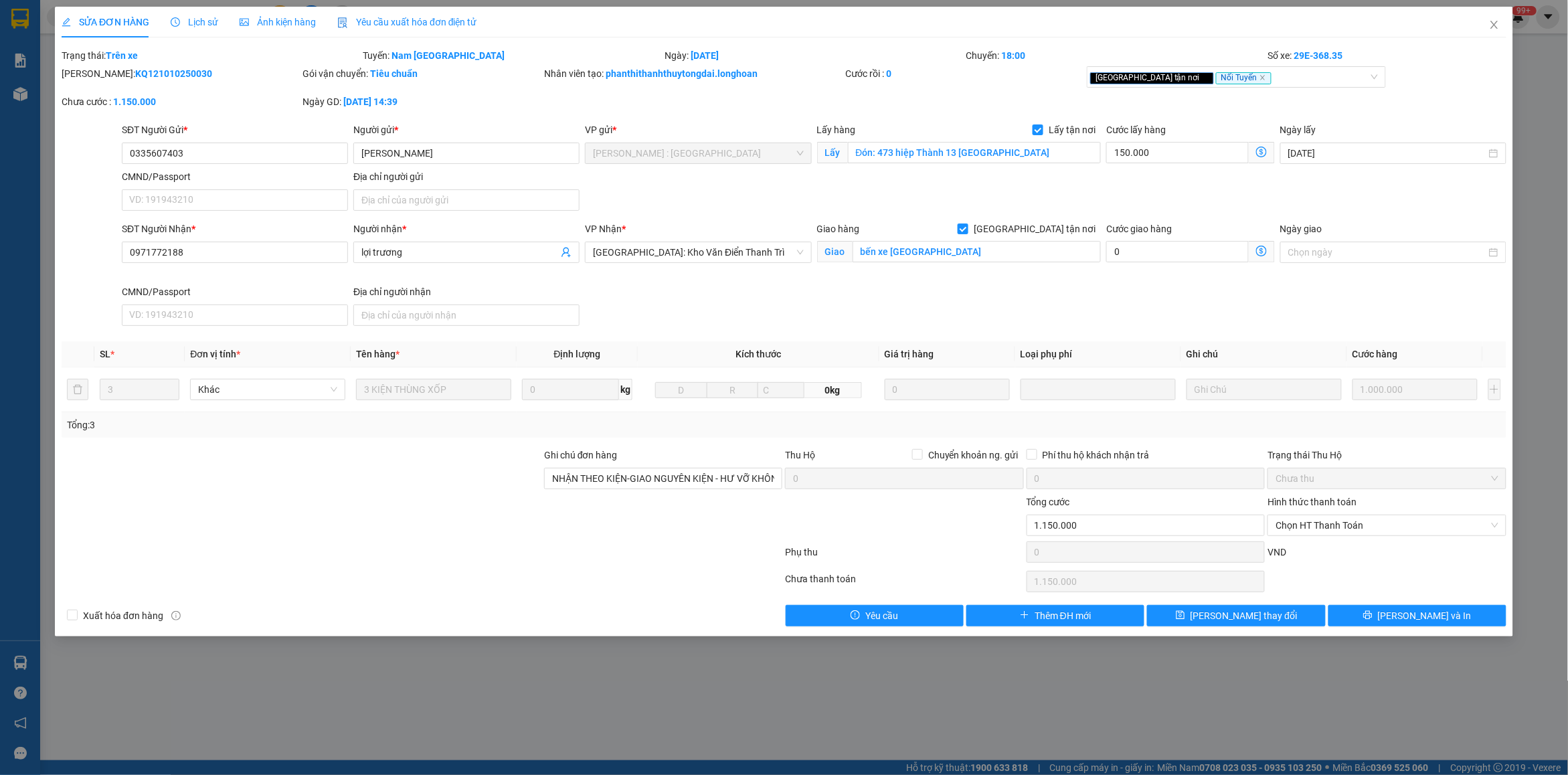
click at [191, 22] on span "Lịch sử" at bounding box center [194, 22] width 48 height 11
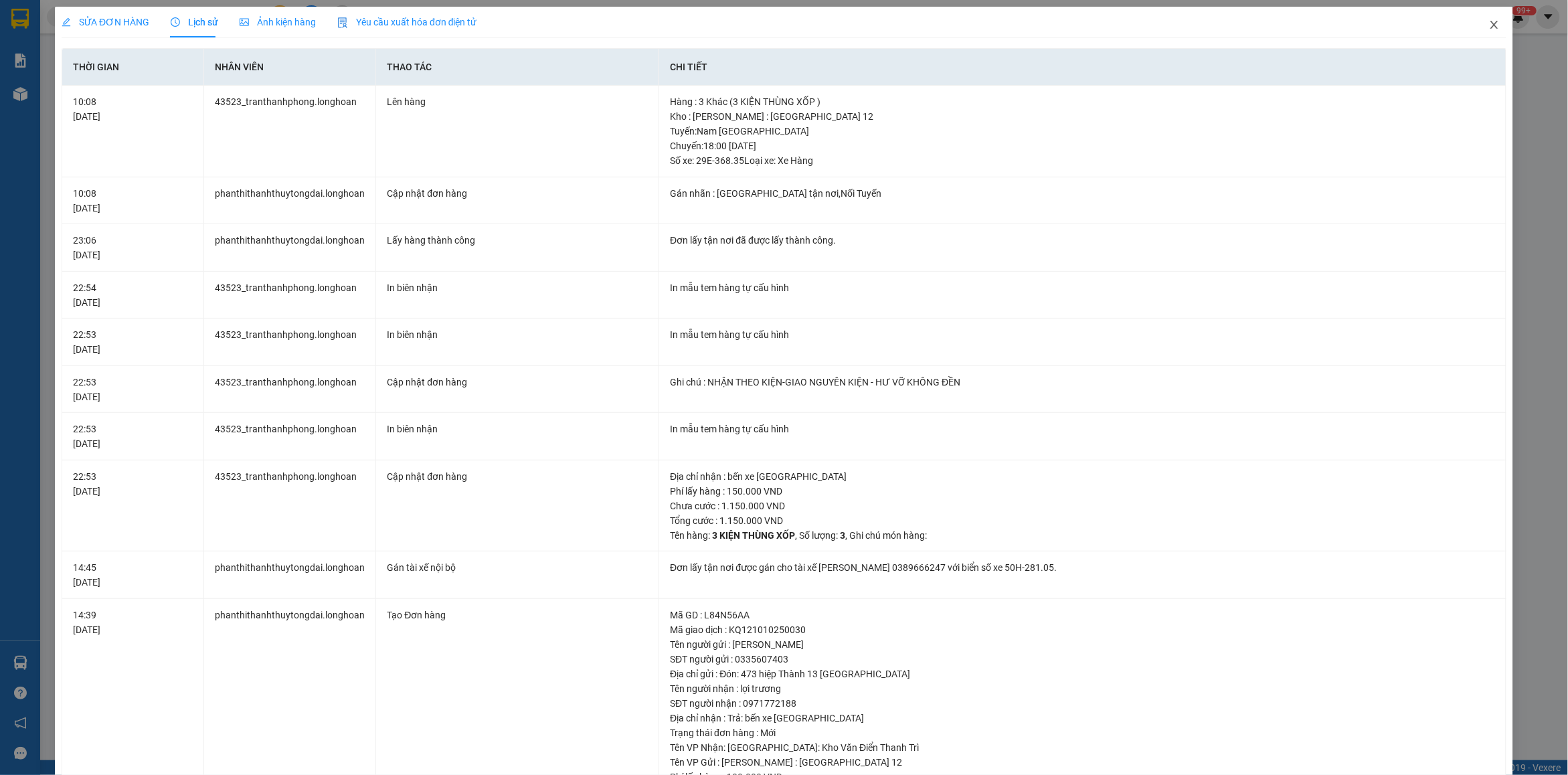
click at [1481, 27] on span "Close" at bounding box center [1494, 25] width 38 height 38
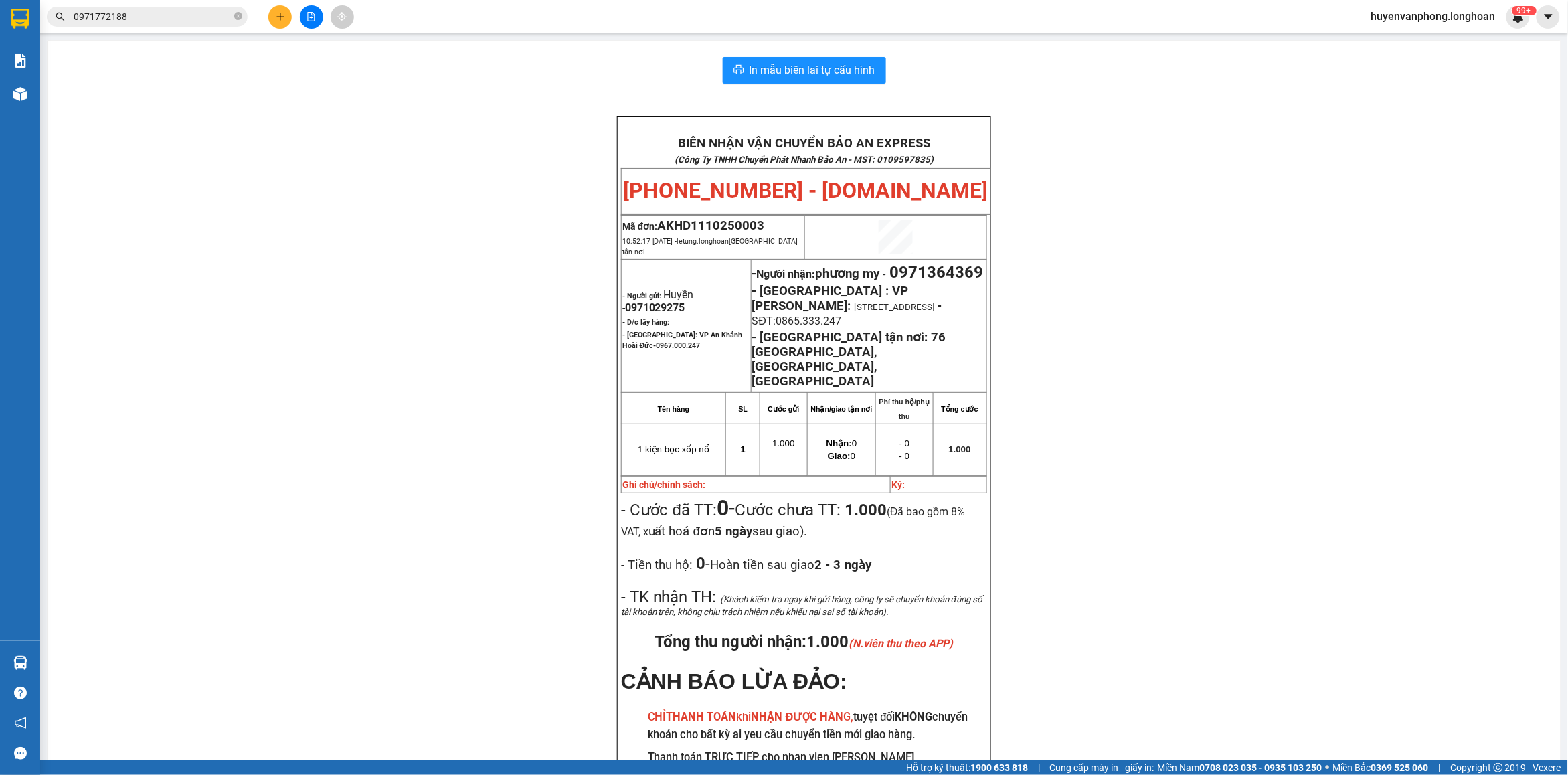
click at [131, 18] on input "0971772188" at bounding box center [152, 17] width 158 height 15
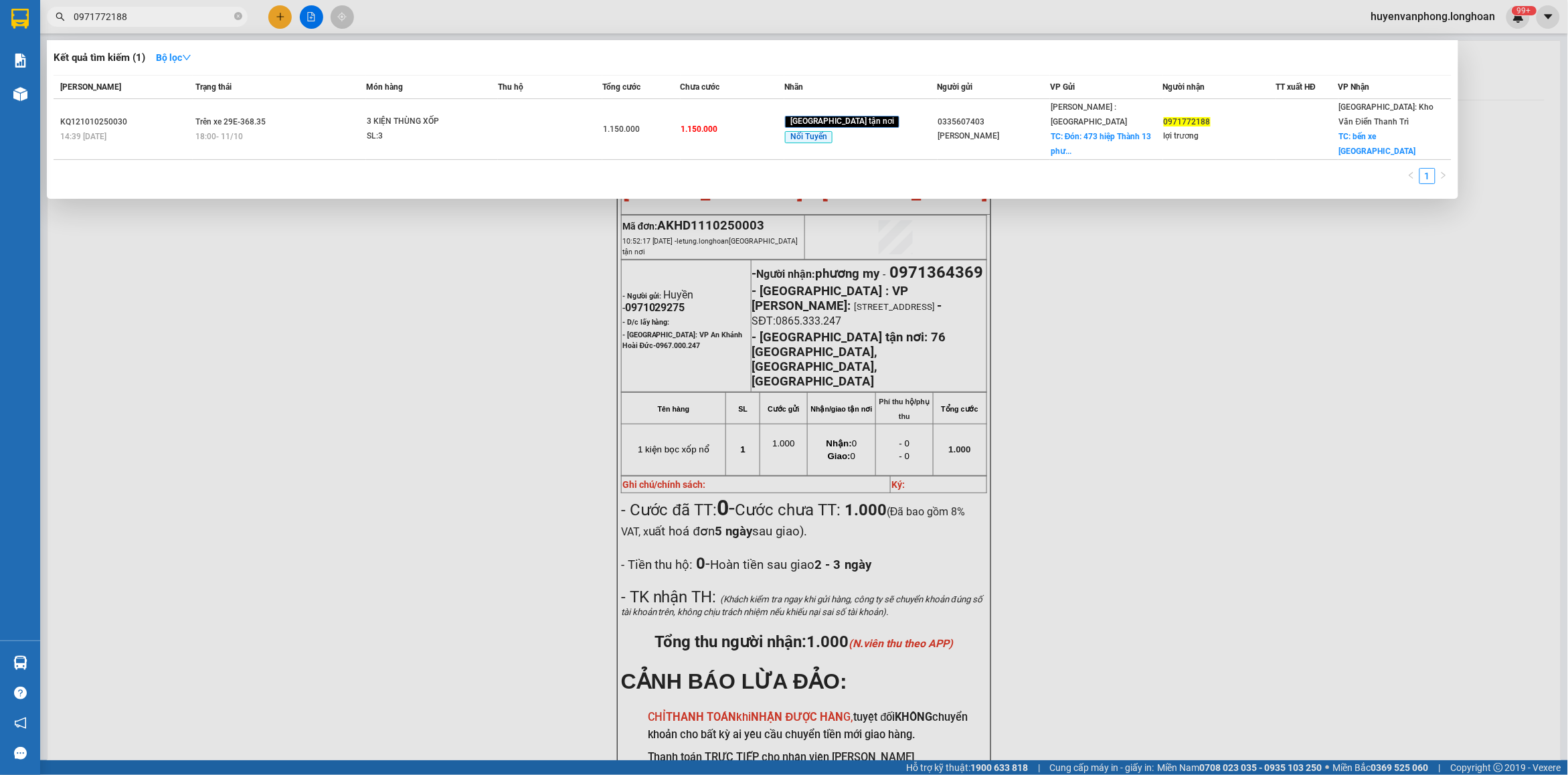
click at [131, 18] on input "0971772188" at bounding box center [152, 17] width 158 height 15
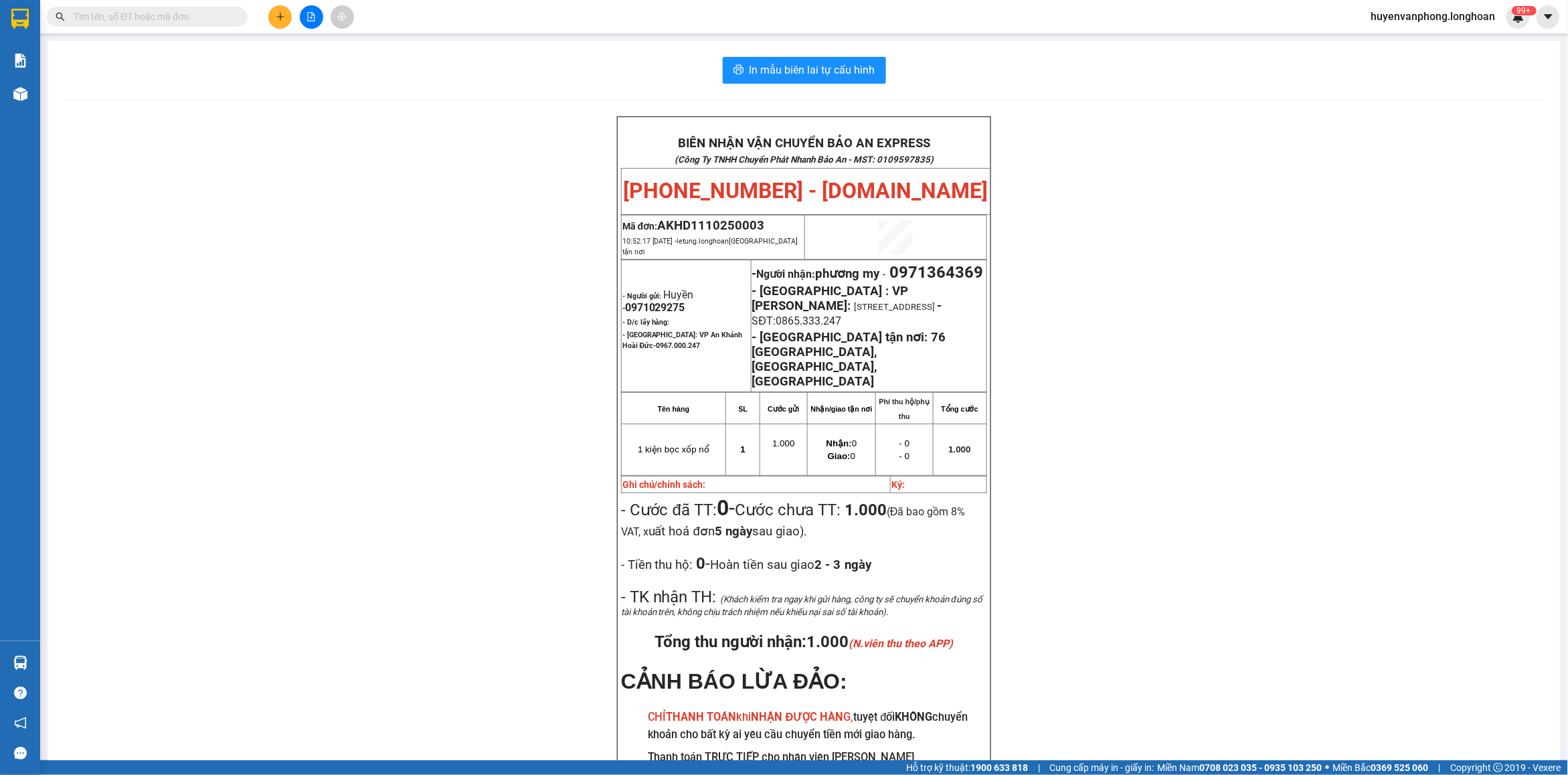
paste input "0942404305."
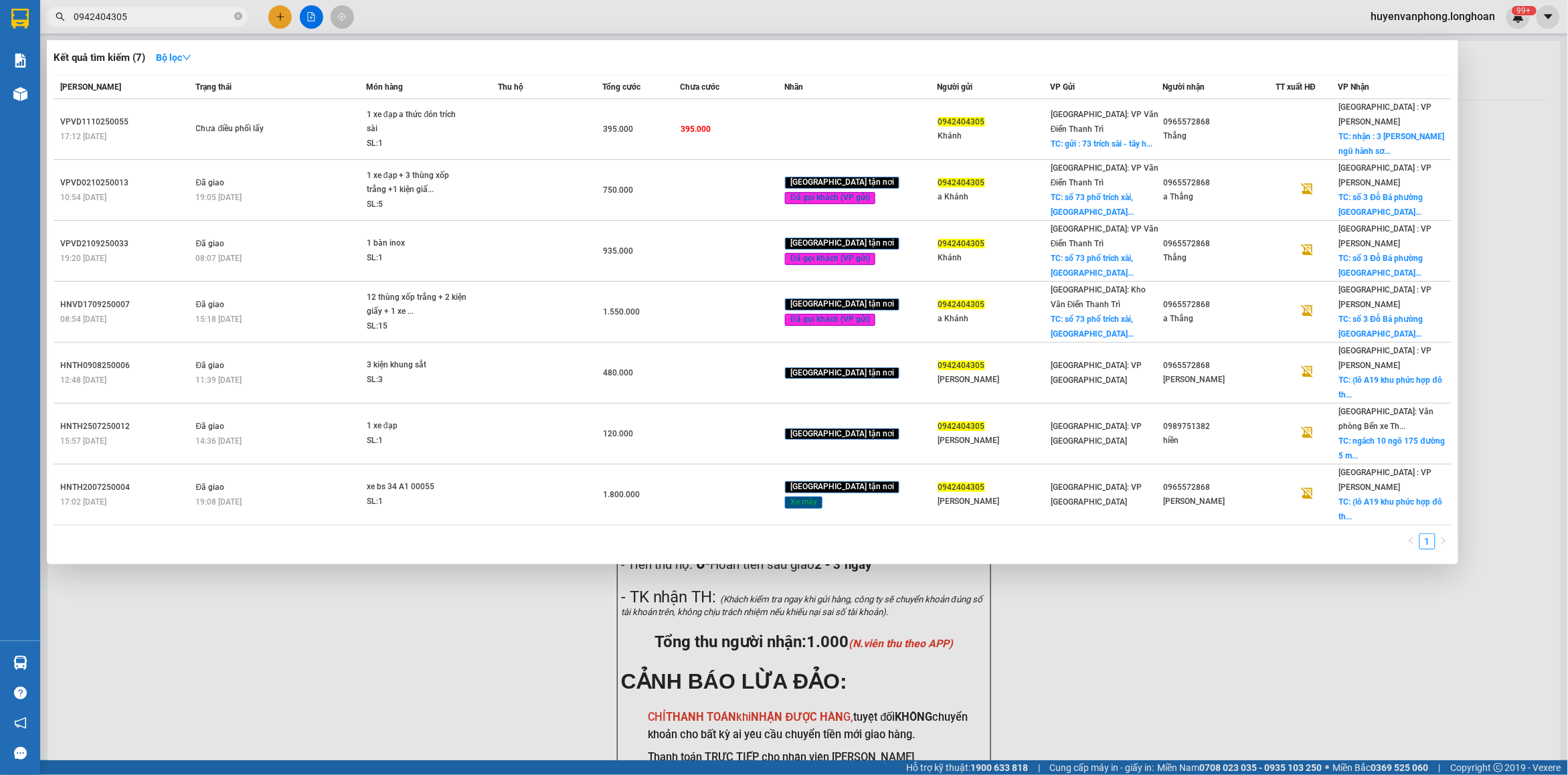
type input "0942404305"
drag, startPoint x: 238, startPoint y: 12, endPoint x: 184, endPoint y: 14, distance: 54.0
click at [237, 14] on icon "close-circle" at bounding box center [238, 16] width 8 height 8
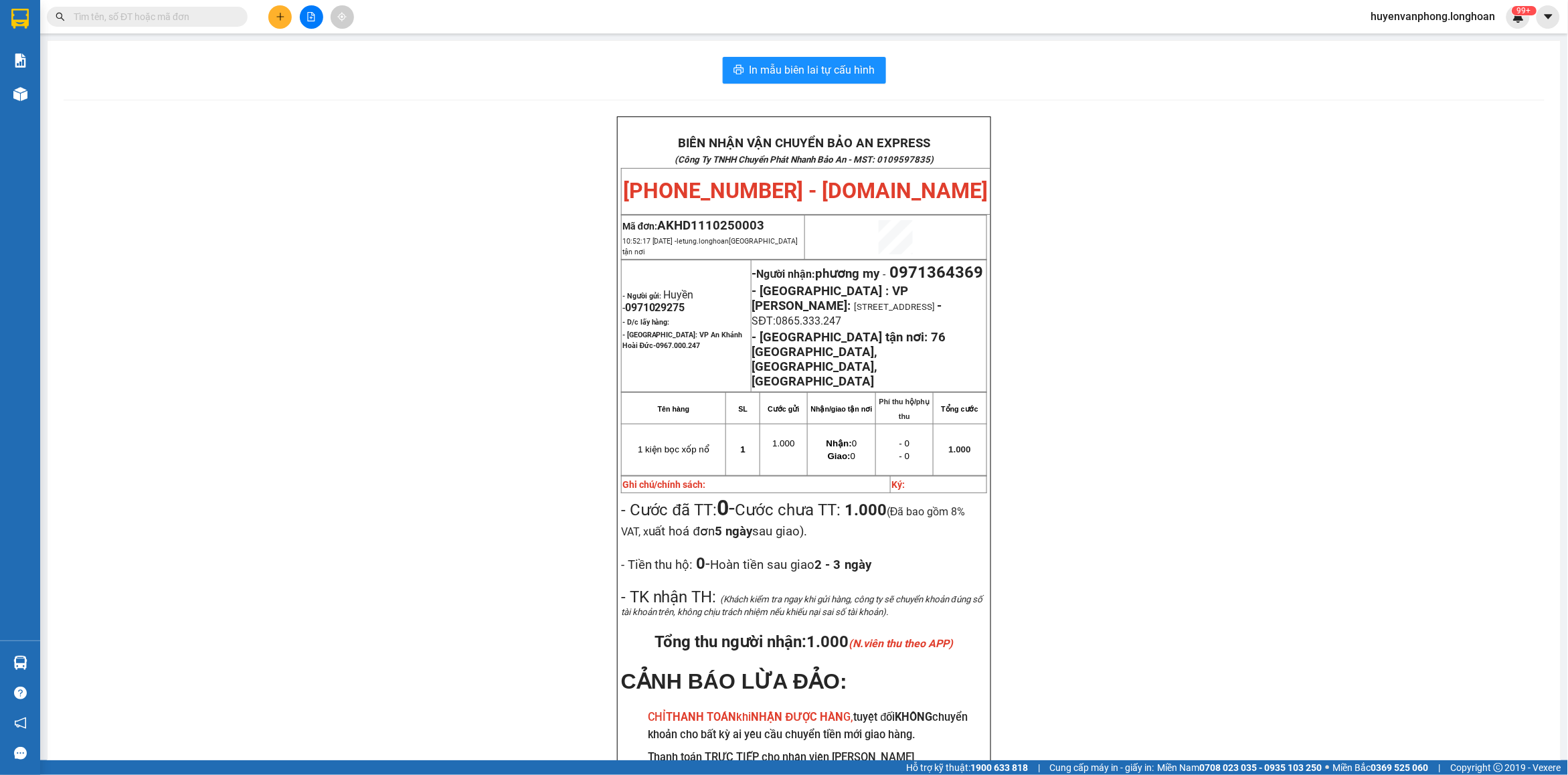
click at [184, 14] on input "text" at bounding box center [152, 17] width 158 height 15
paste input "0901461033"
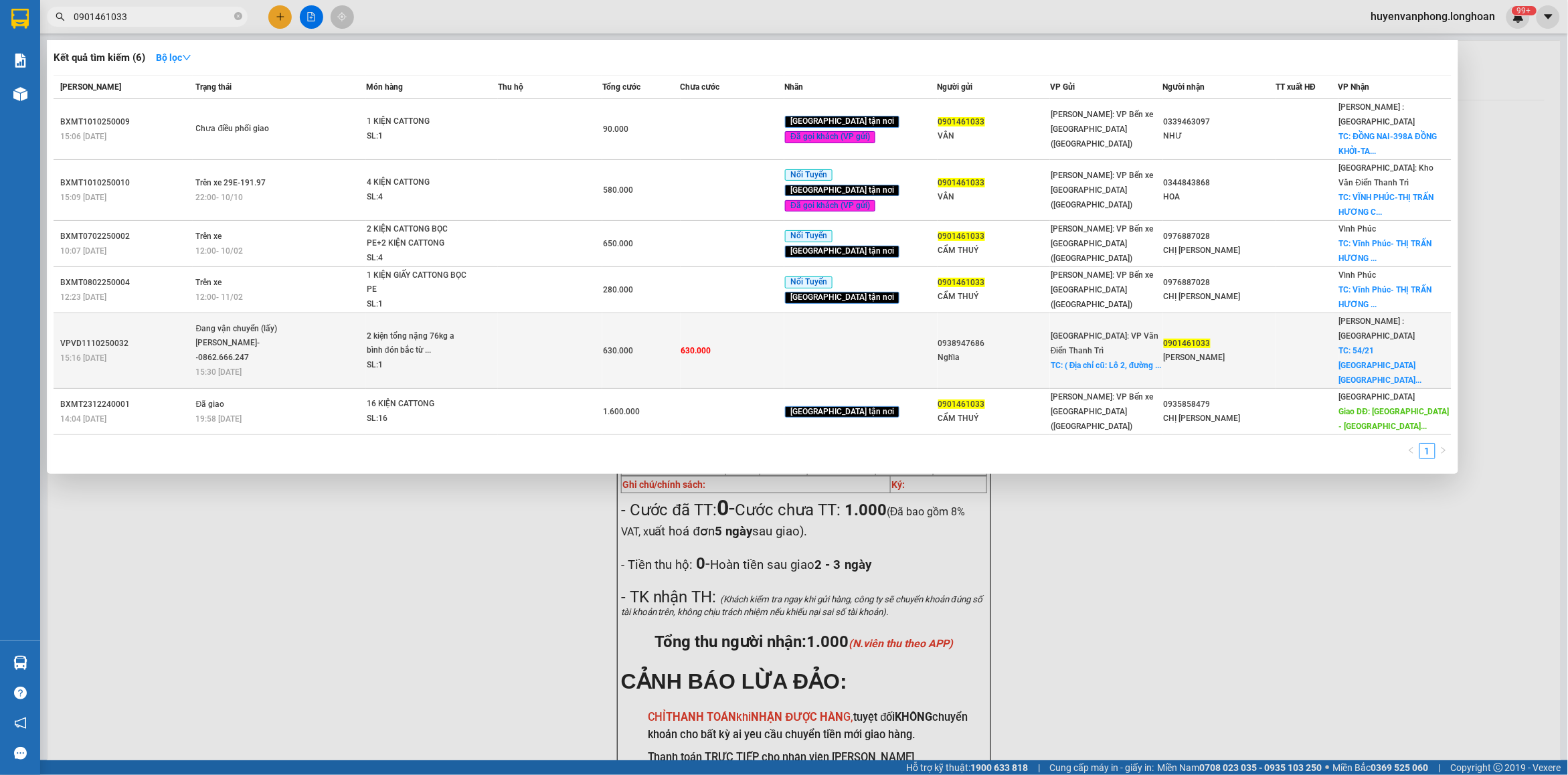
type input "0901461033"
click at [380, 329] on div "2 kiện tổng nặng 76kg a bình đón bắc từ ..." at bounding box center [417, 344] width 100 height 28
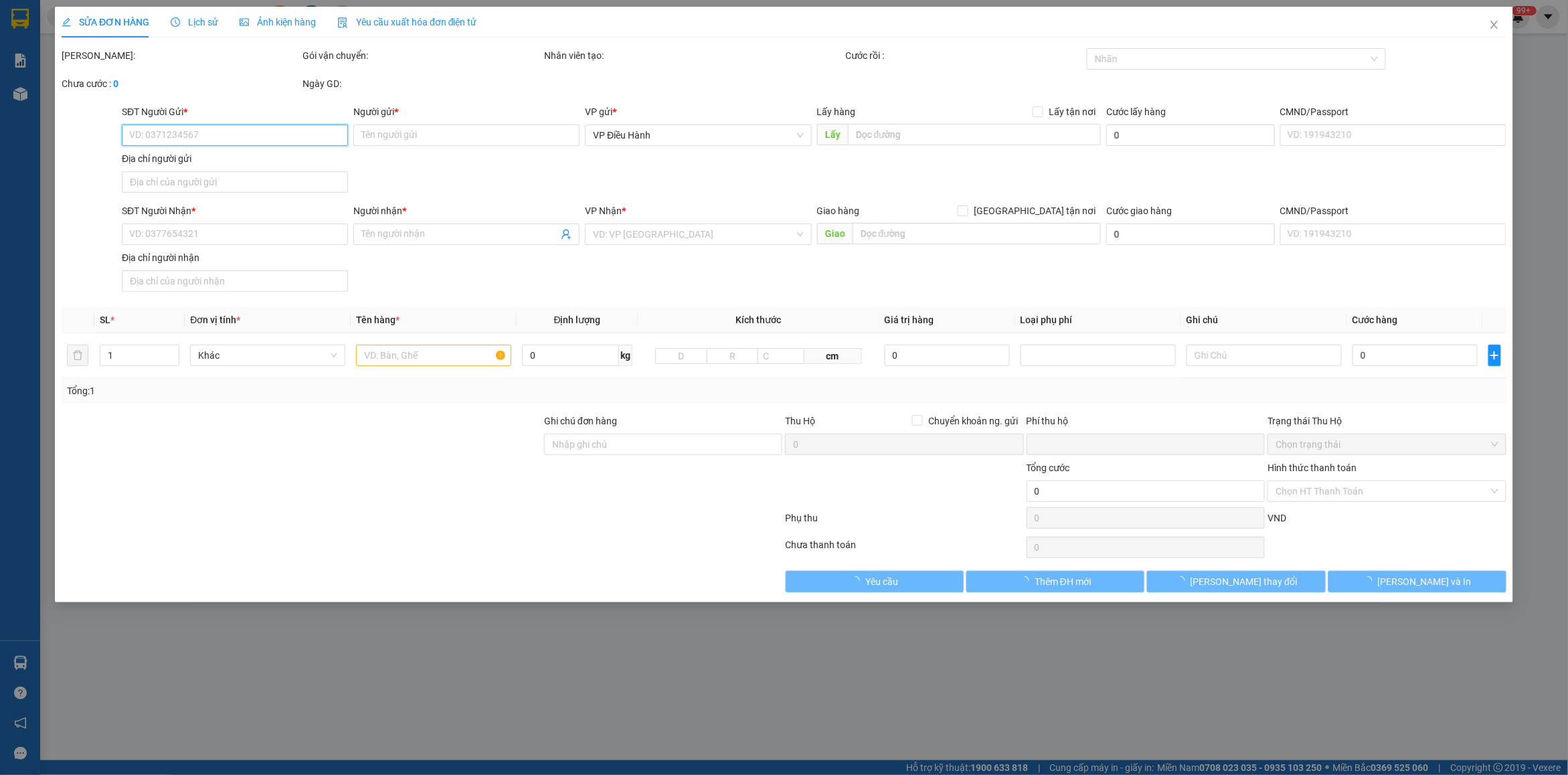
type input "0938947686"
type input "Nghĩa"
checkbox input "true"
type input "( Địa chỉ cũ: [STREET_ADDRESS], P. [PERSON_NAME] [GEOGRAPHIC_DATA], [GEOGRAPHIC…"
type input "0901461033"
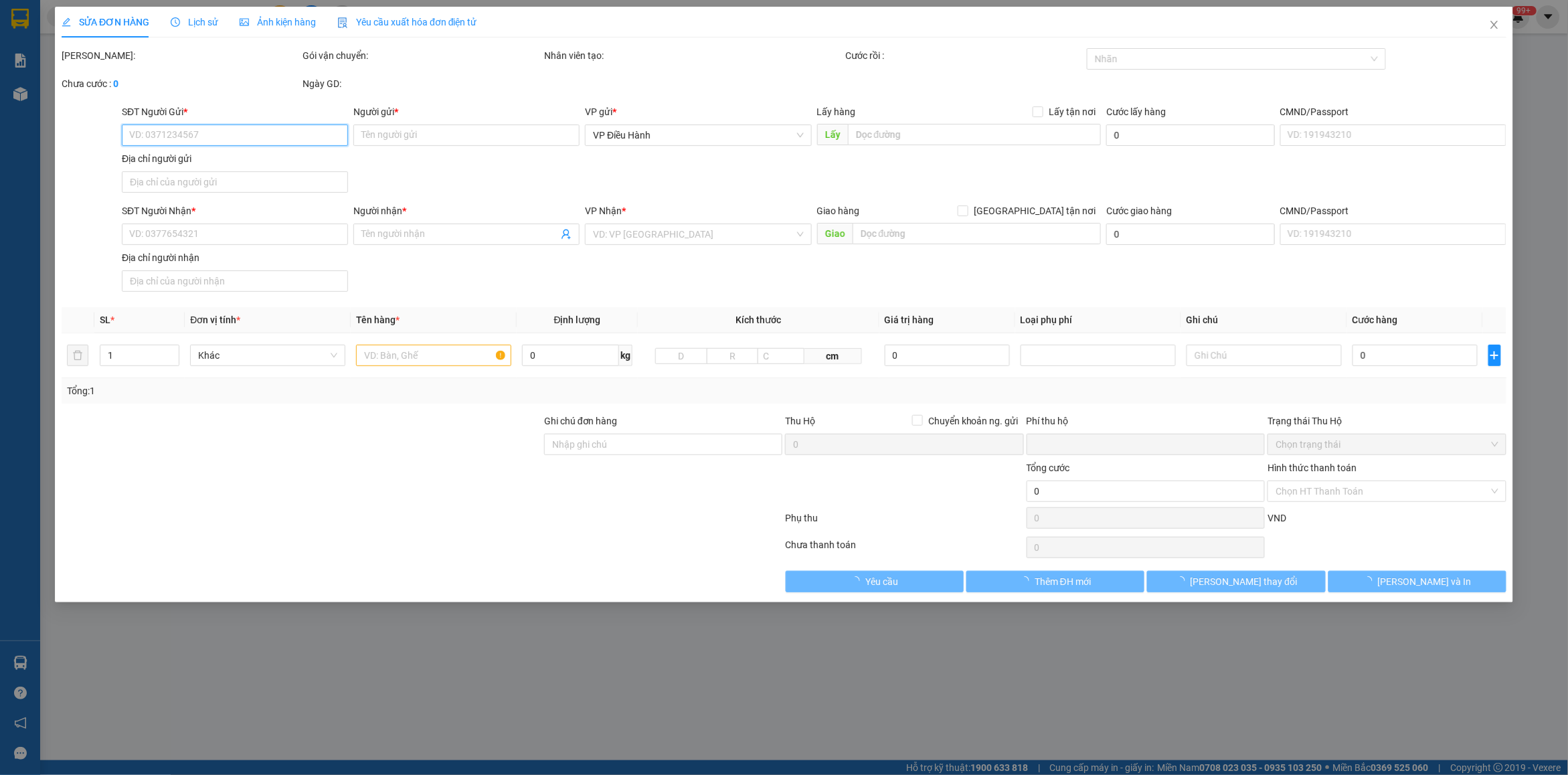
type input "[PERSON_NAME]"
checkbox input "true"
type input "54/21 [GEOGRAPHIC_DATA] [GEOGRAPHIC_DATA] A [GEOGRAPHIC_DATA]"
type input "0"
type input "630.000"
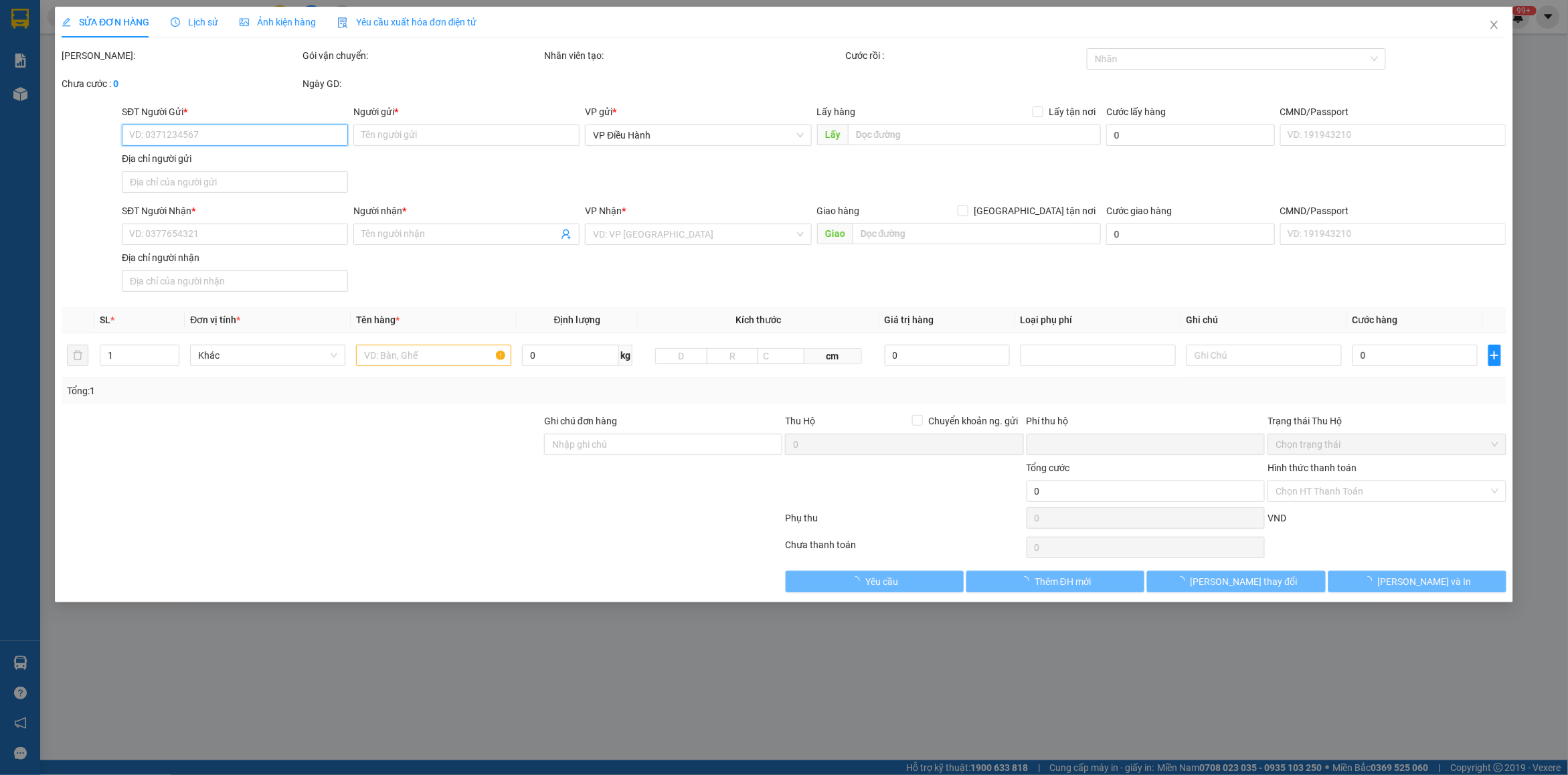
type input "630.000"
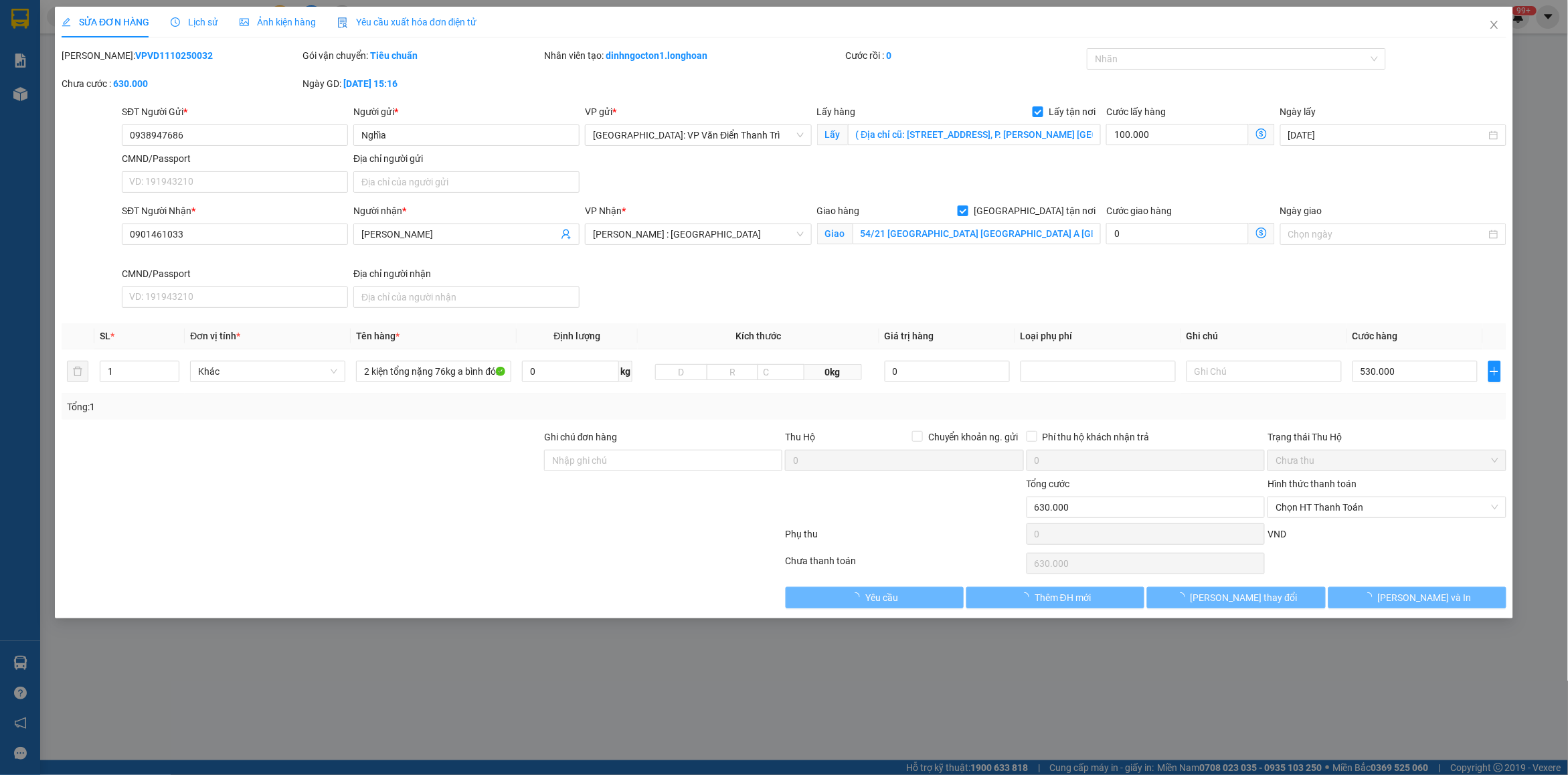
click at [197, 25] on span "Lịch sử" at bounding box center [194, 22] width 48 height 11
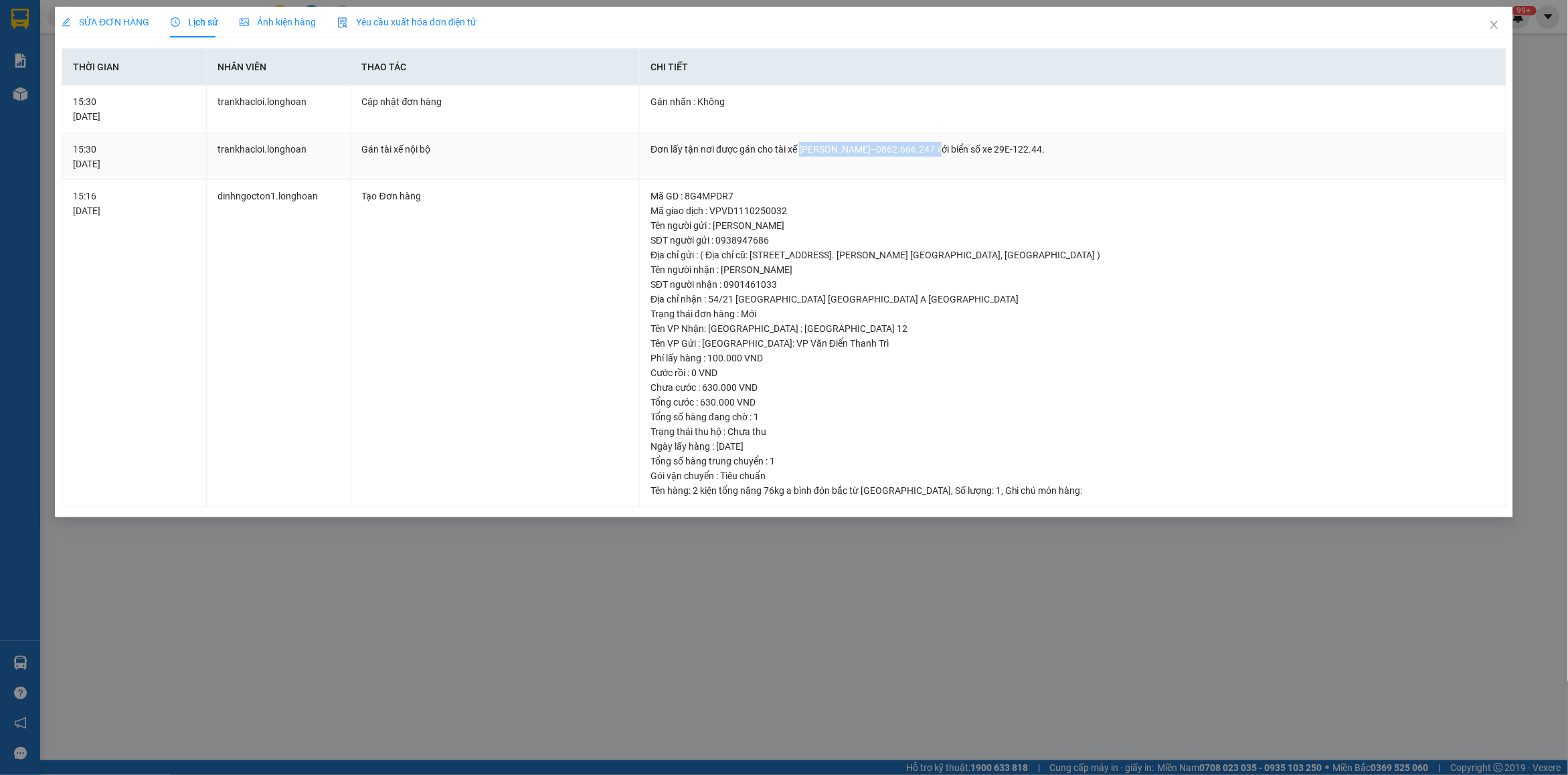
drag, startPoint x: 801, startPoint y: 150, endPoint x: 928, endPoint y: 154, distance: 127.1
click at [928, 154] on div "Đơn lấy tận nơi được gán cho tài xế [PERSON_NAME]--0862.666.247 với biển số xe …" at bounding box center [1072, 150] width 845 height 15
copy div "[PERSON_NAME]--0862.666.247"
drag, startPoint x: 1488, startPoint y: 30, endPoint x: 1417, endPoint y: 31, distance: 71.0
click at [1484, 31] on span "Close" at bounding box center [1494, 25] width 38 height 38
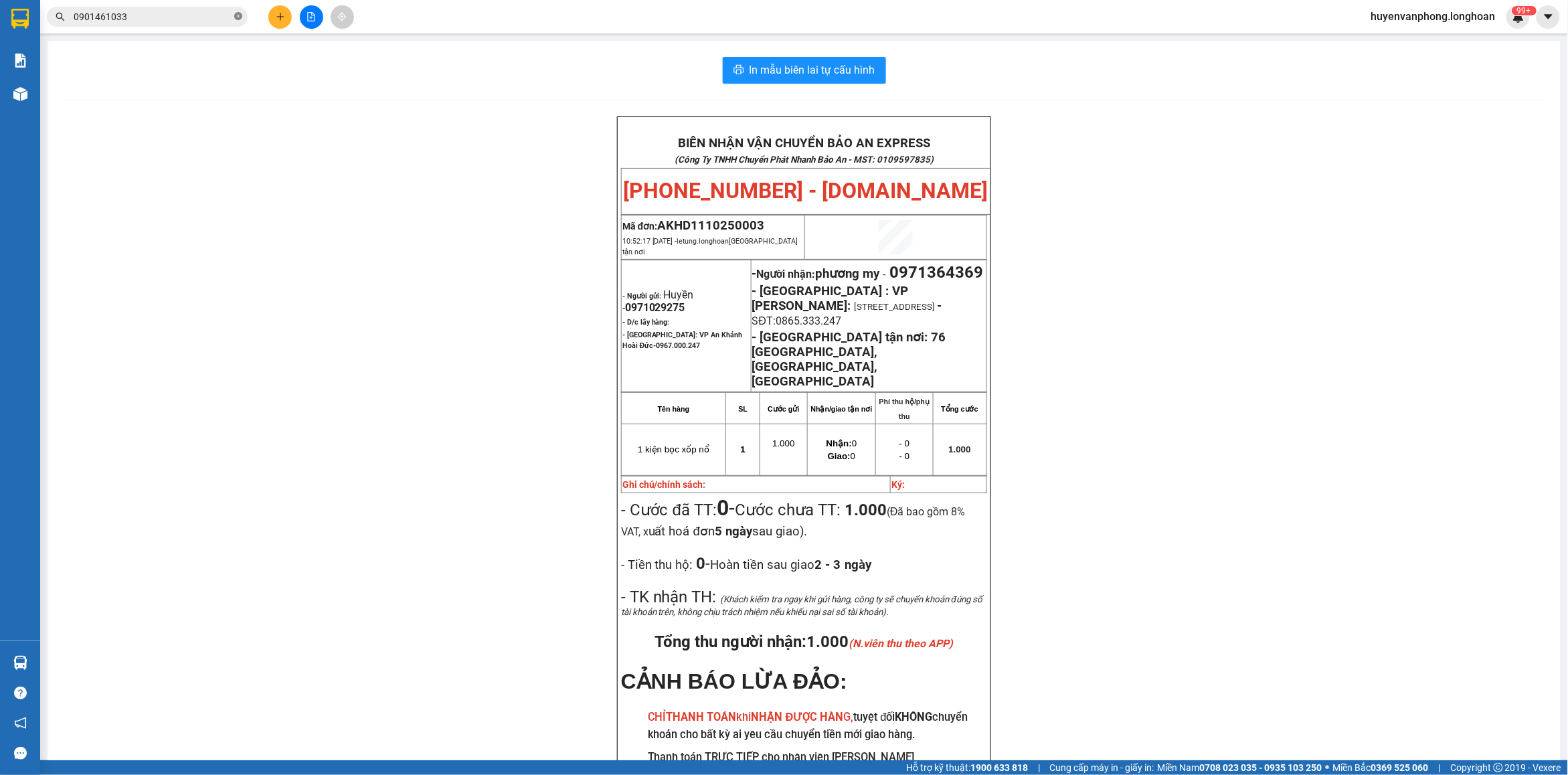
drag, startPoint x: 238, startPoint y: 18, endPoint x: 206, endPoint y: 18, distance: 32.0
click at [237, 18] on icon "close-circle" at bounding box center [238, 16] width 8 height 8
click at [206, 18] on input "text" at bounding box center [152, 17] width 158 height 15
paste input "0917480951"
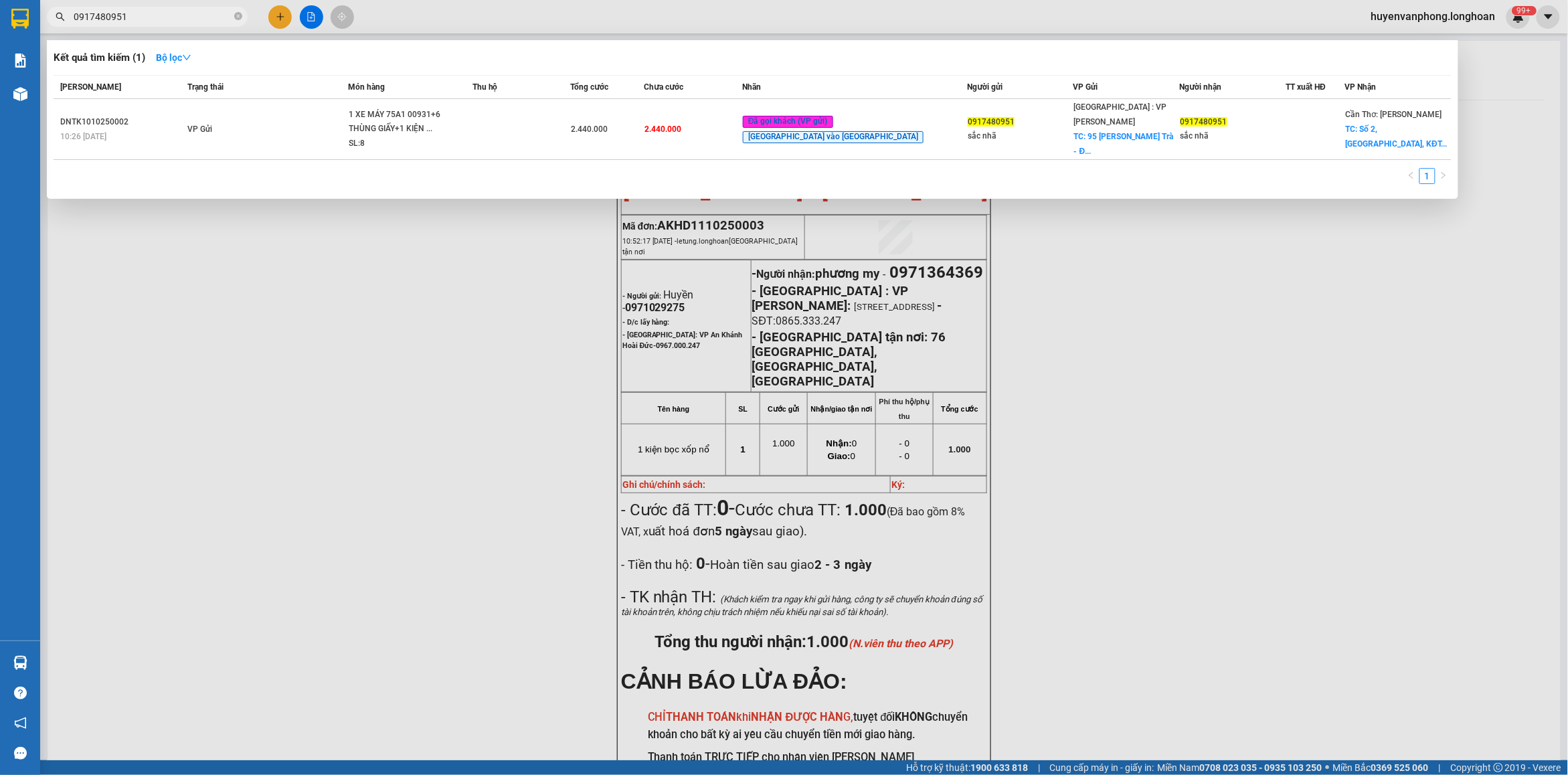
type input "0917480951"
drag, startPoint x: 237, startPoint y: 15, endPoint x: 219, endPoint y: 15, distance: 18.0
click at [234, 15] on icon "close-circle" at bounding box center [238, 16] width 8 height 8
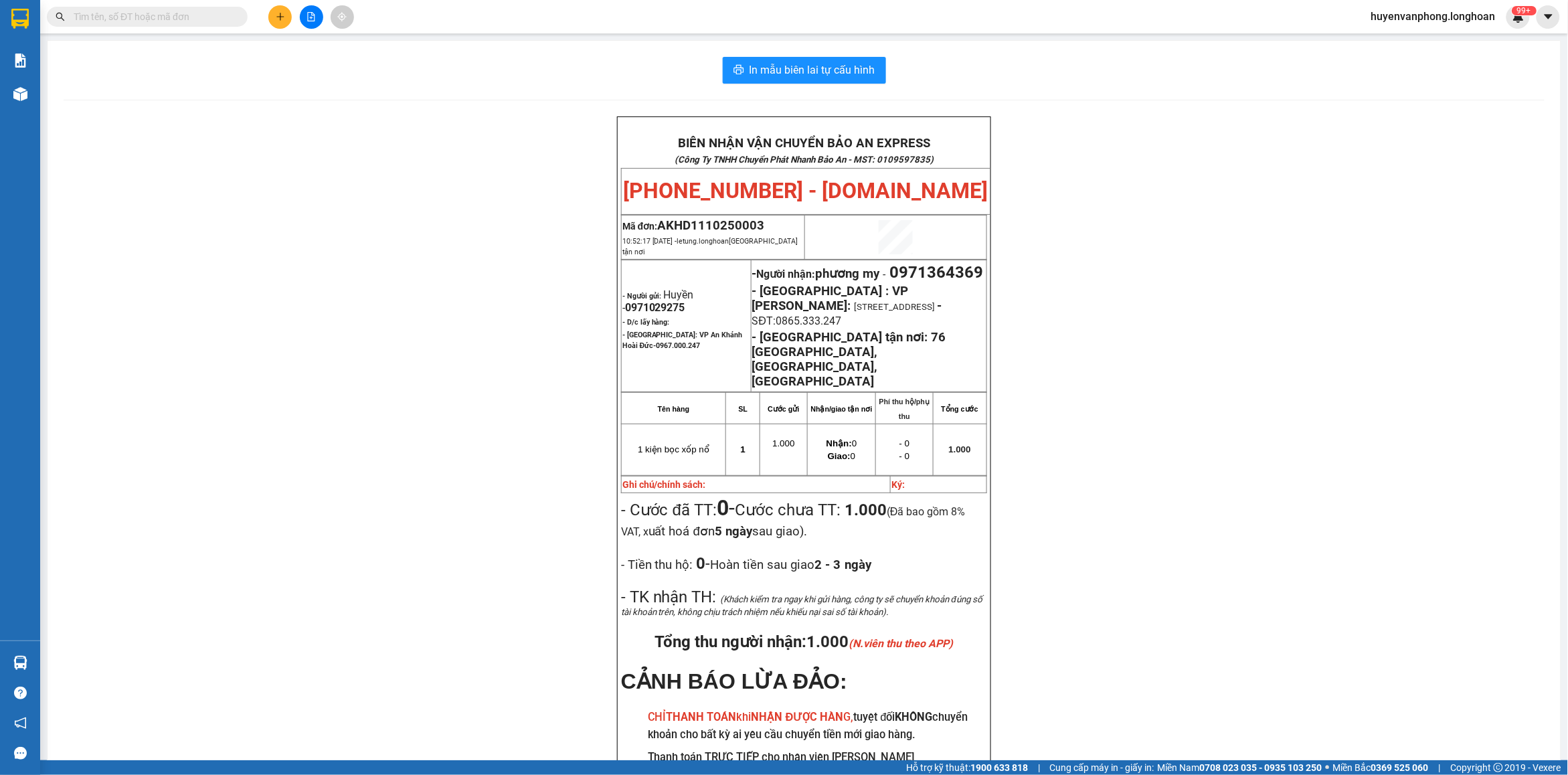
click at [188, 15] on input "text" at bounding box center [152, 17] width 158 height 15
paste input "0913729955"
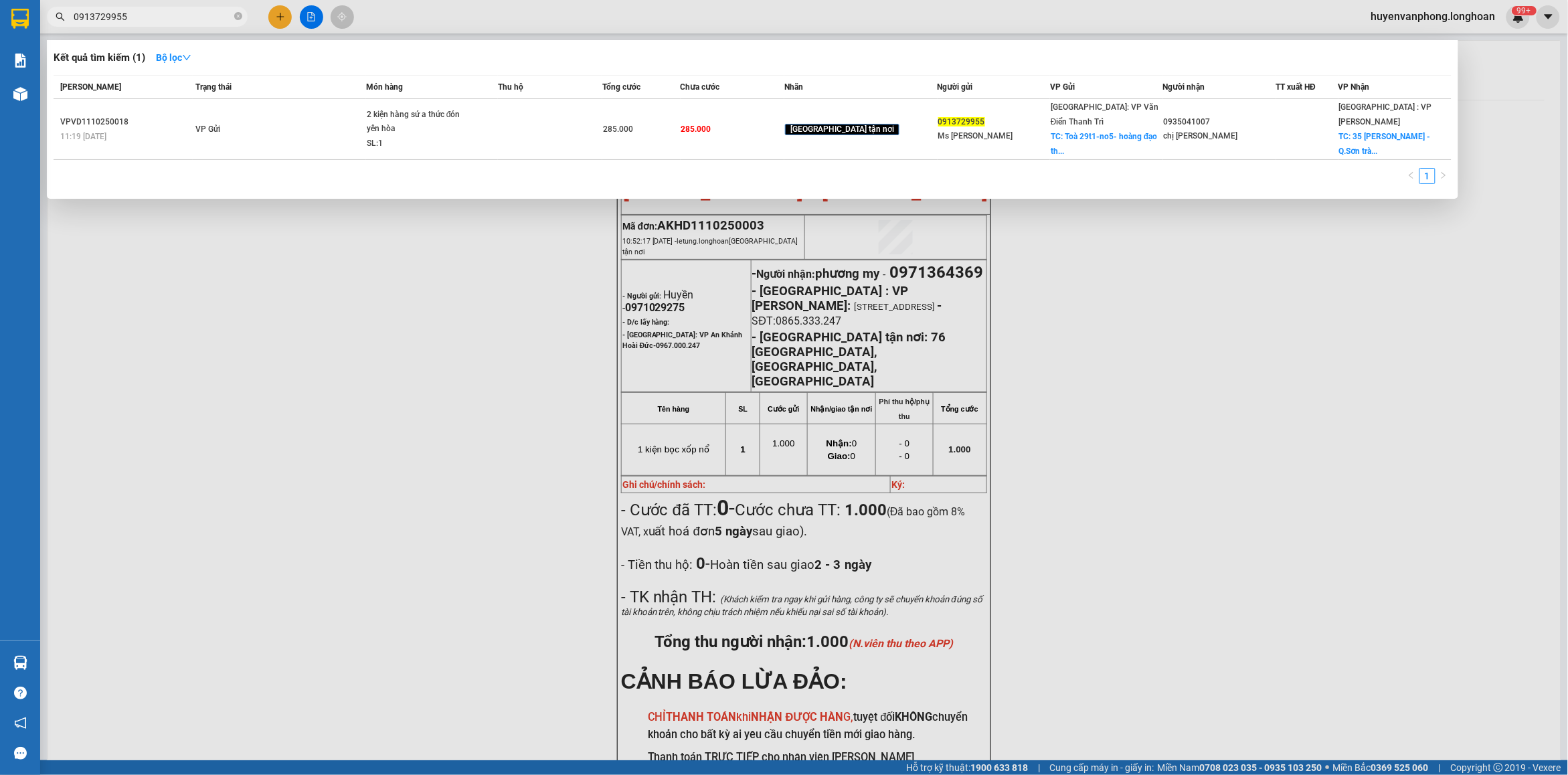
type input "0913729955"
click at [242, 15] on icon "close-circle" at bounding box center [238, 16] width 8 height 8
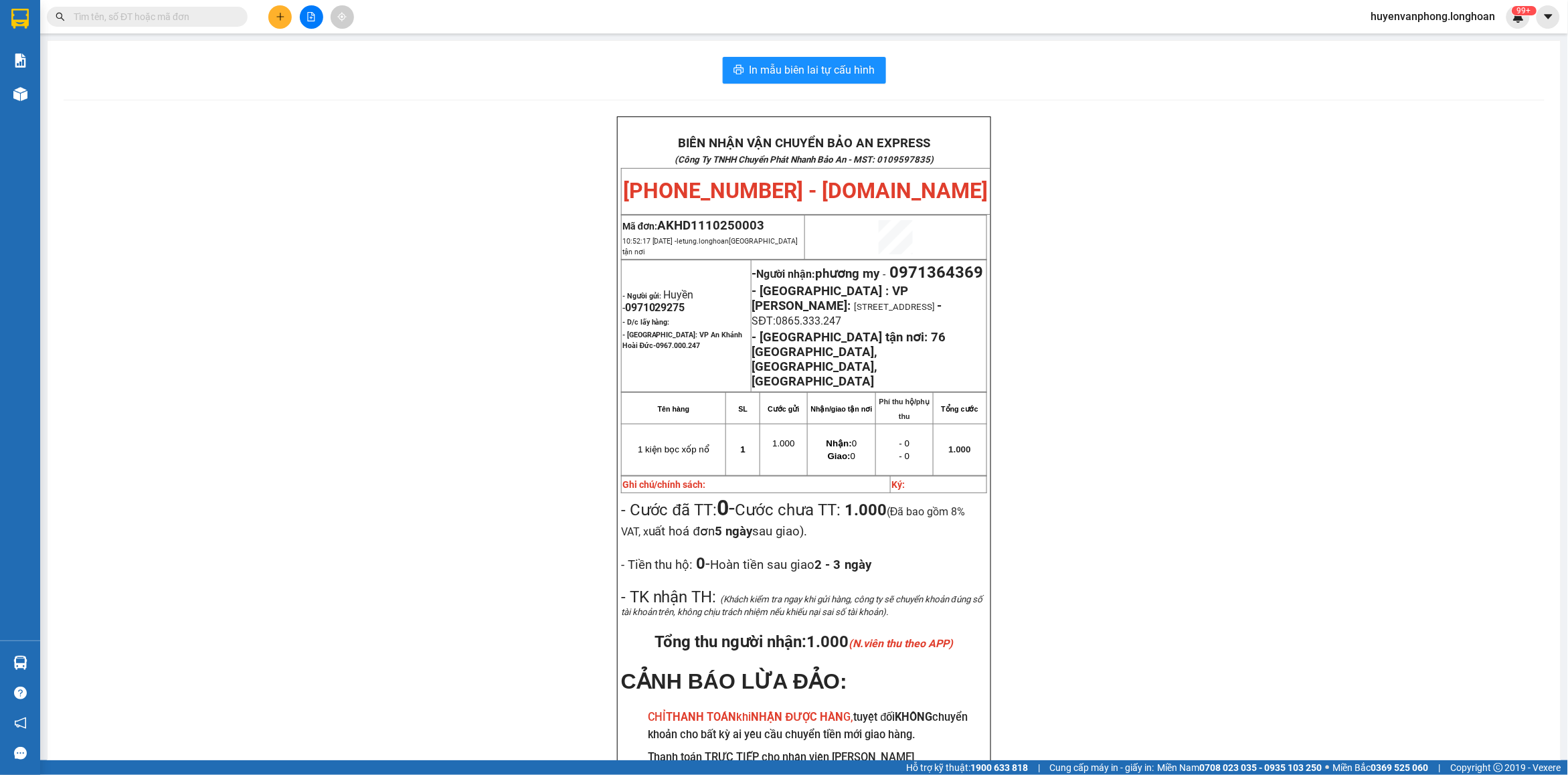
click at [185, 18] on input "text" at bounding box center [152, 17] width 158 height 15
paste input "0818844844"
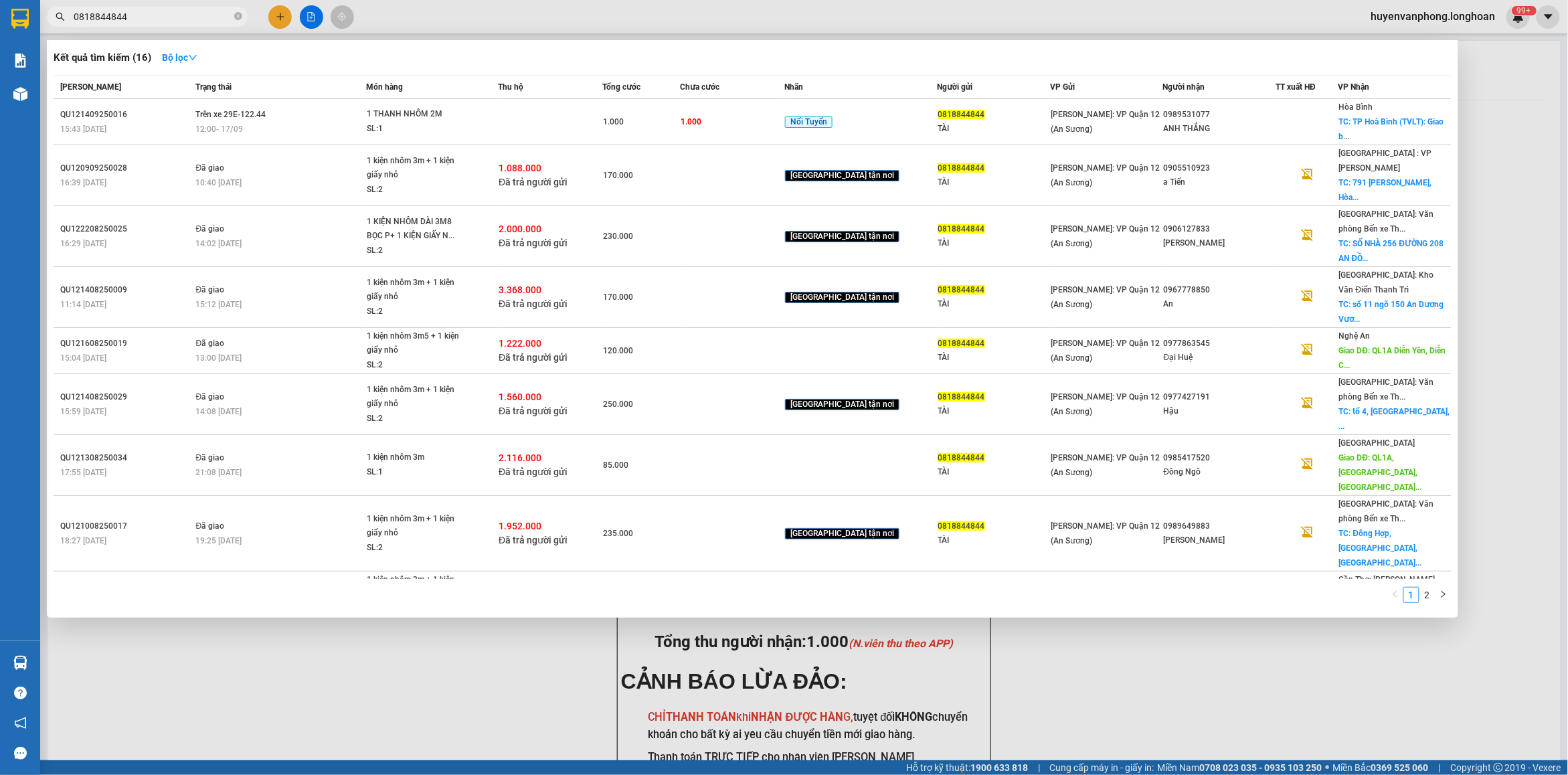
type input "0818844844"
click at [236, 18] on icon "close-circle" at bounding box center [238, 16] width 8 height 8
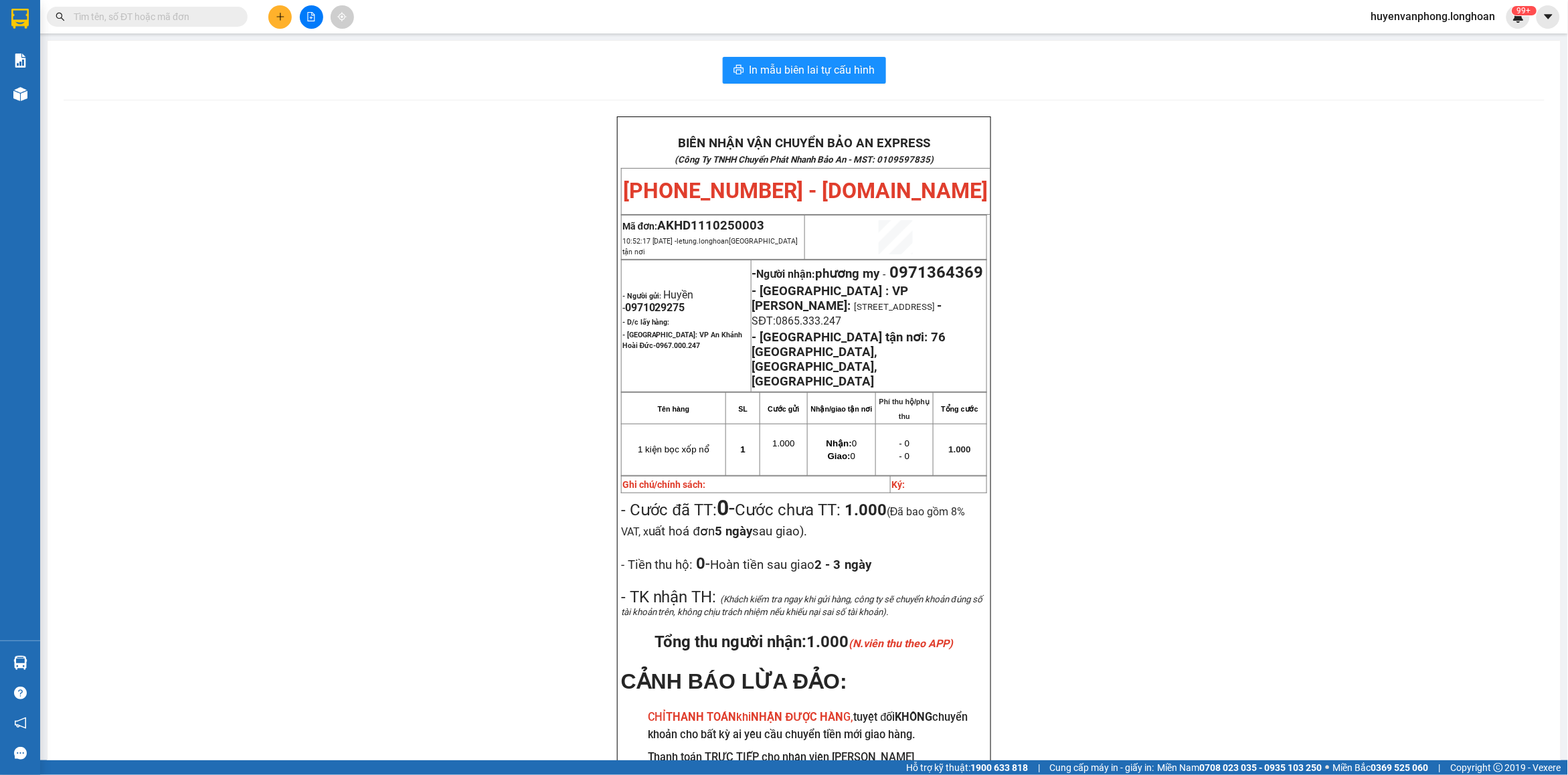
click at [190, 20] on input "text" at bounding box center [152, 17] width 158 height 15
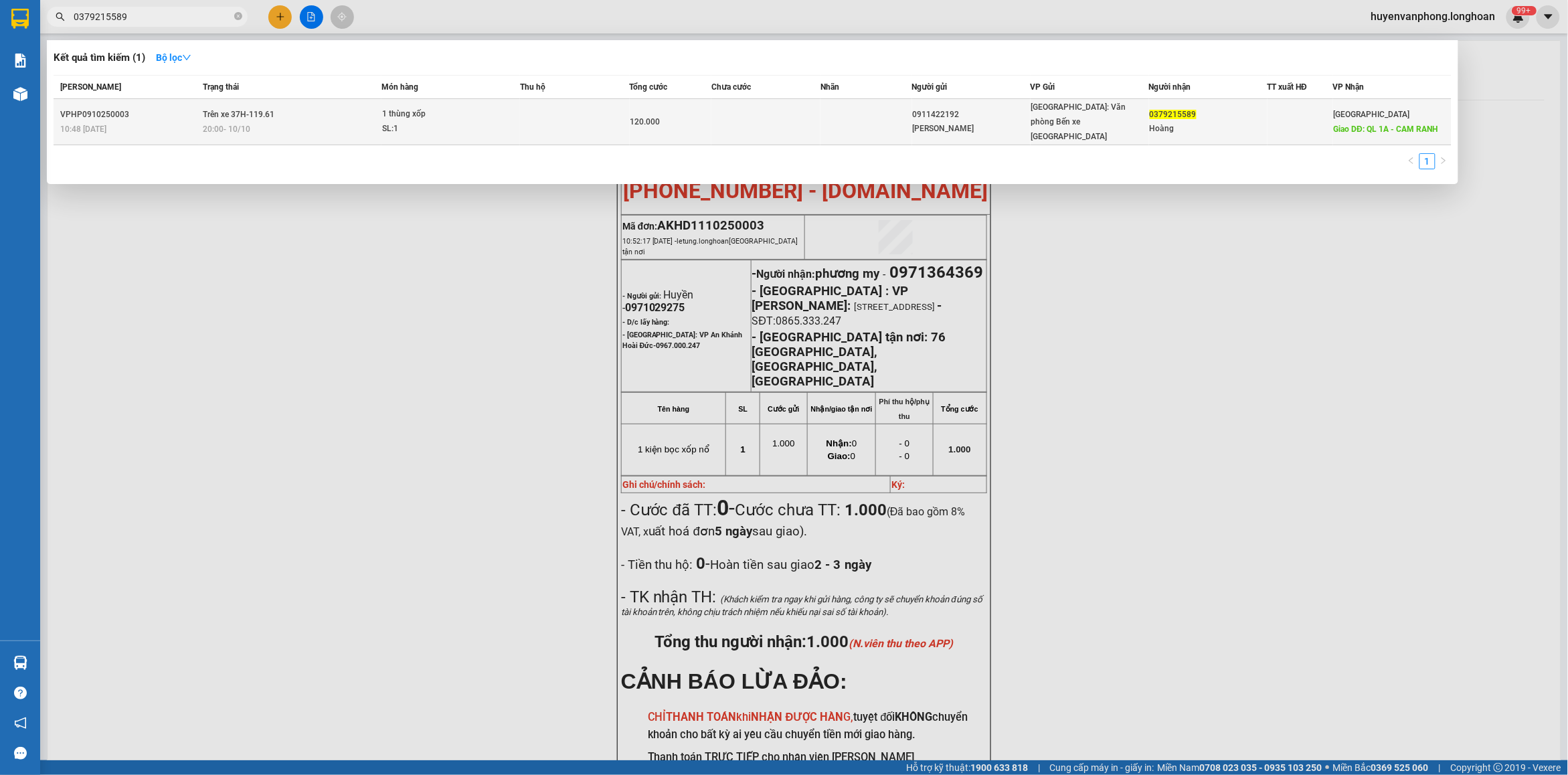
type input "0379215589"
click at [259, 122] on div "20:00 [DATE]" at bounding box center [292, 130] width 178 height 15
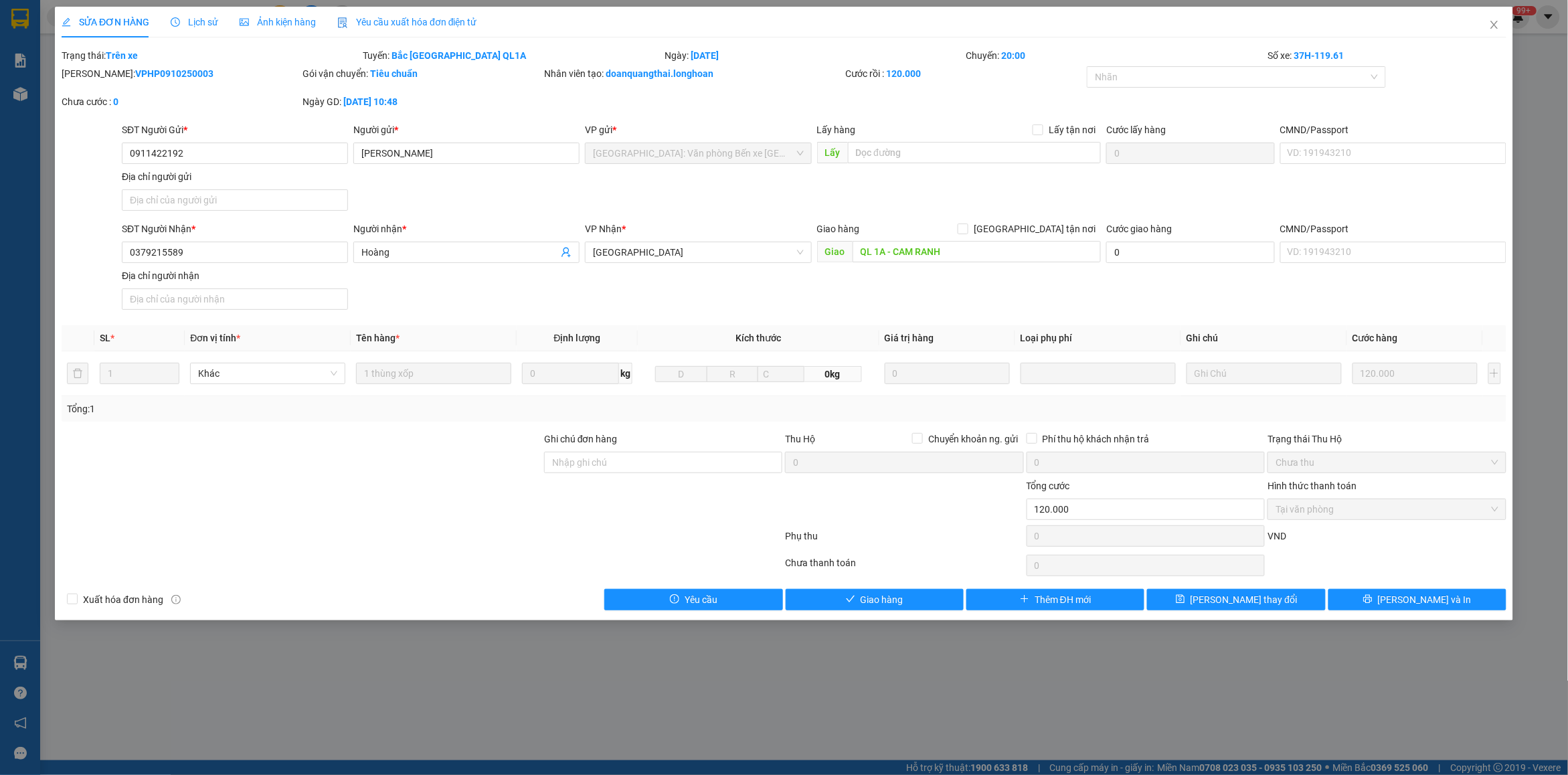
type input "0911422192"
type input "[PERSON_NAME]"
type input "0379215589"
type input "Hoàng"
type input "QL 1A - CAM RANH"
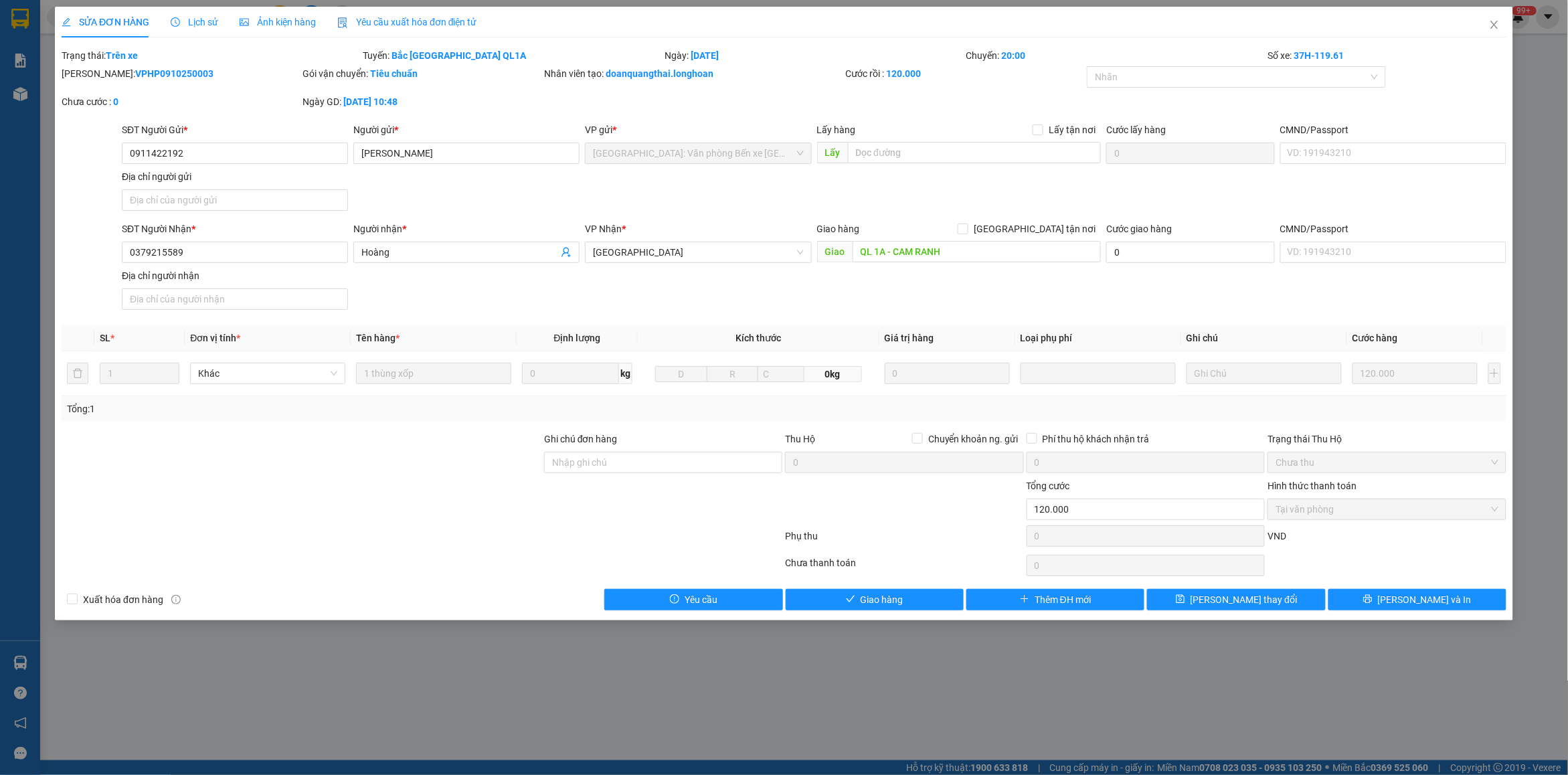
type input "0"
type input "120.000"
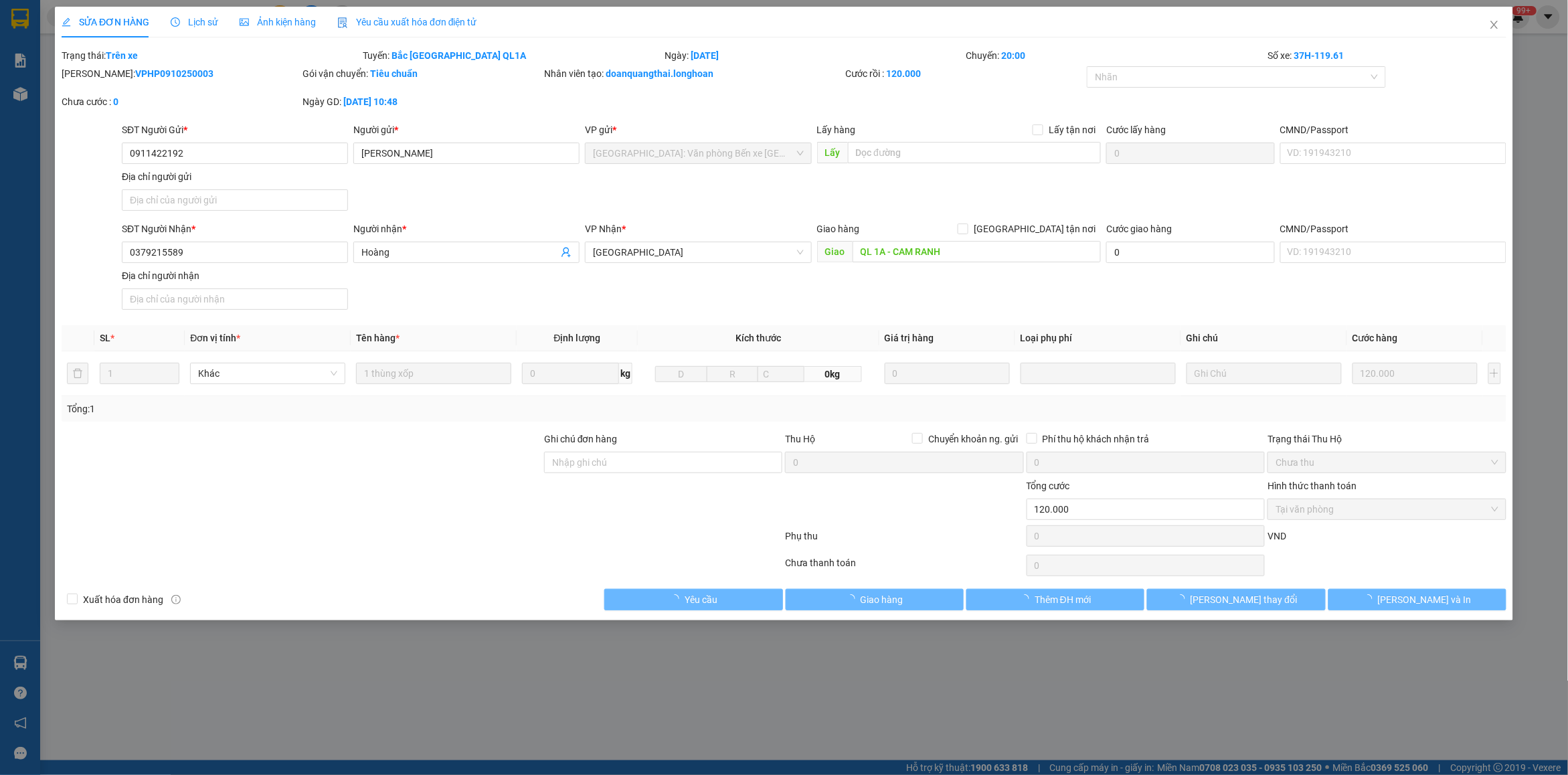
click at [199, 20] on span "Lịch sử" at bounding box center [194, 22] width 48 height 11
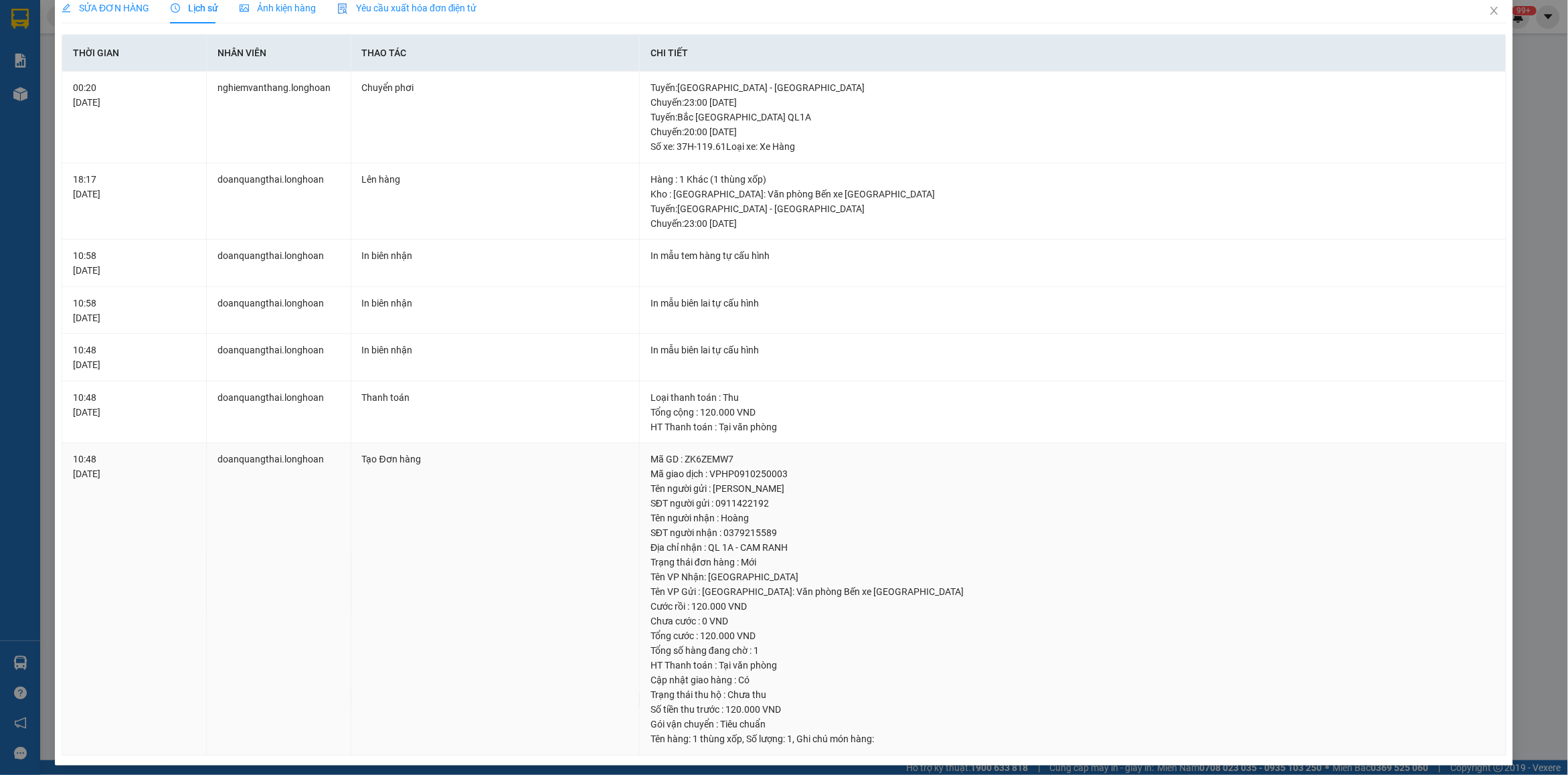
scroll to position [21, 0]
